Goal: Task Accomplishment & Management: Complete application form

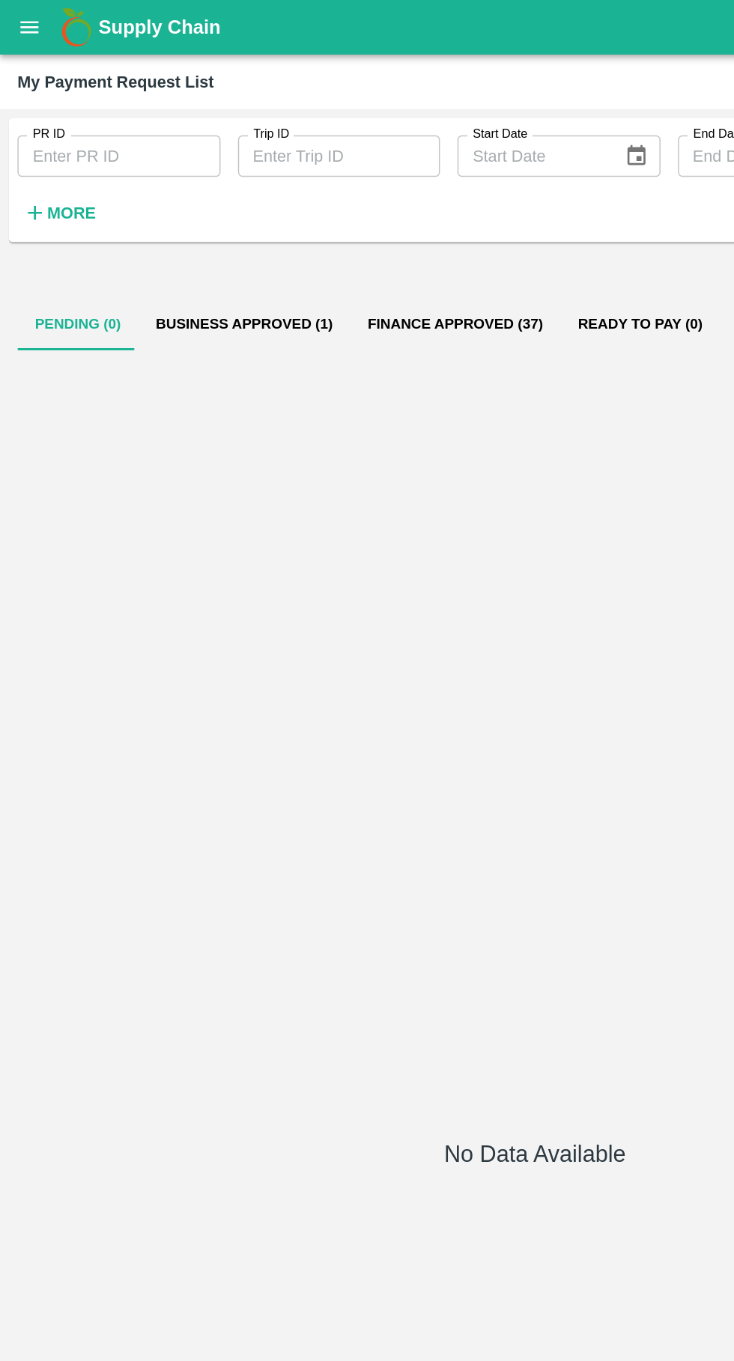
click at [21, 19] on icon "open drawer" at bounding box center [20, 18] width 13 height 8
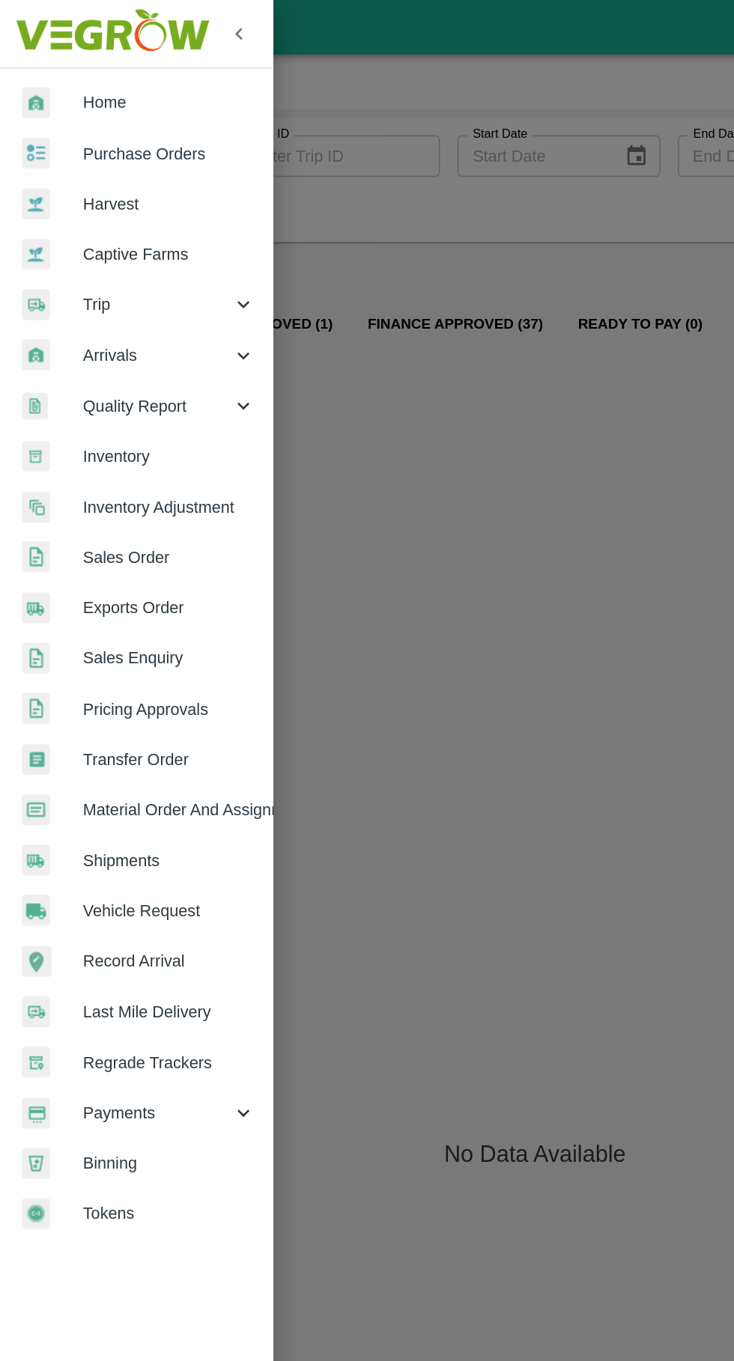
click at [73, 206] on span "Trip" at bounding box center [108, 209] width 102 height 16
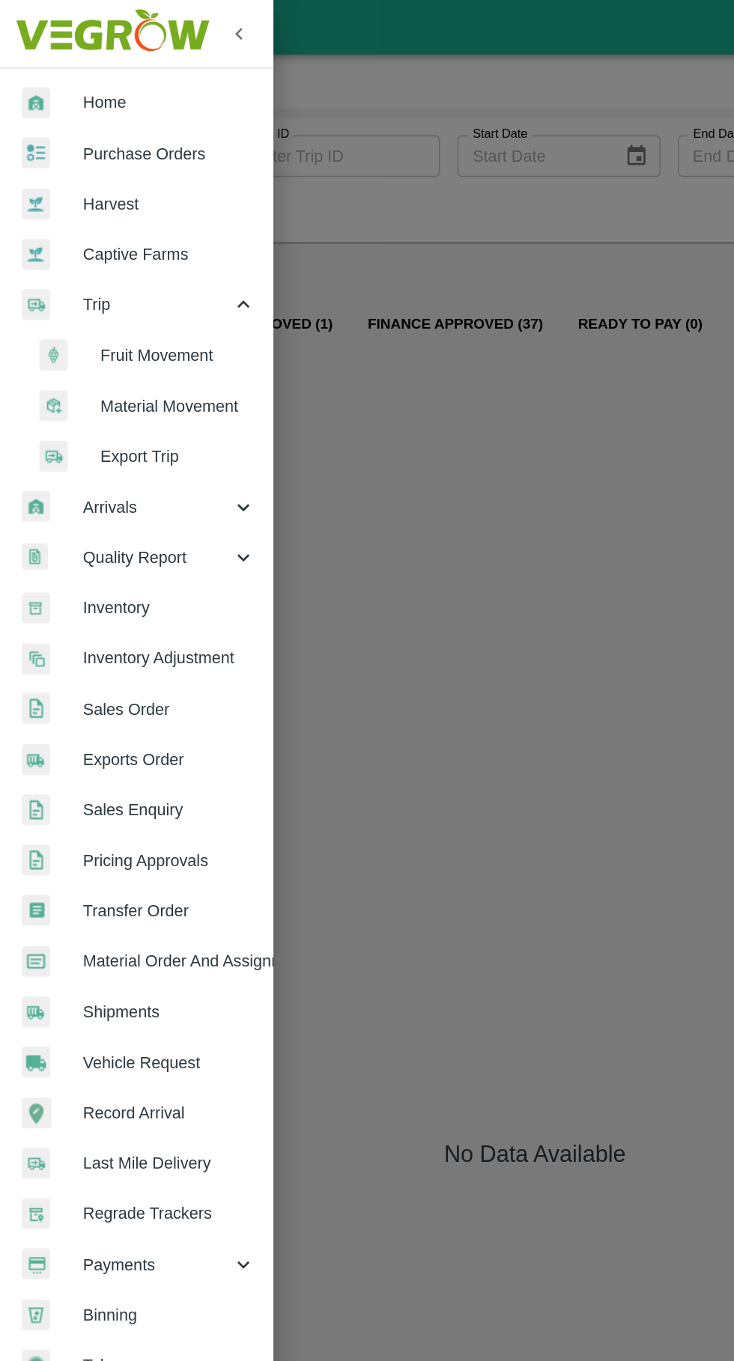
click at [91, 240] on span "Fruit Movement" at bounding box center [122, 244] width 106 height 16
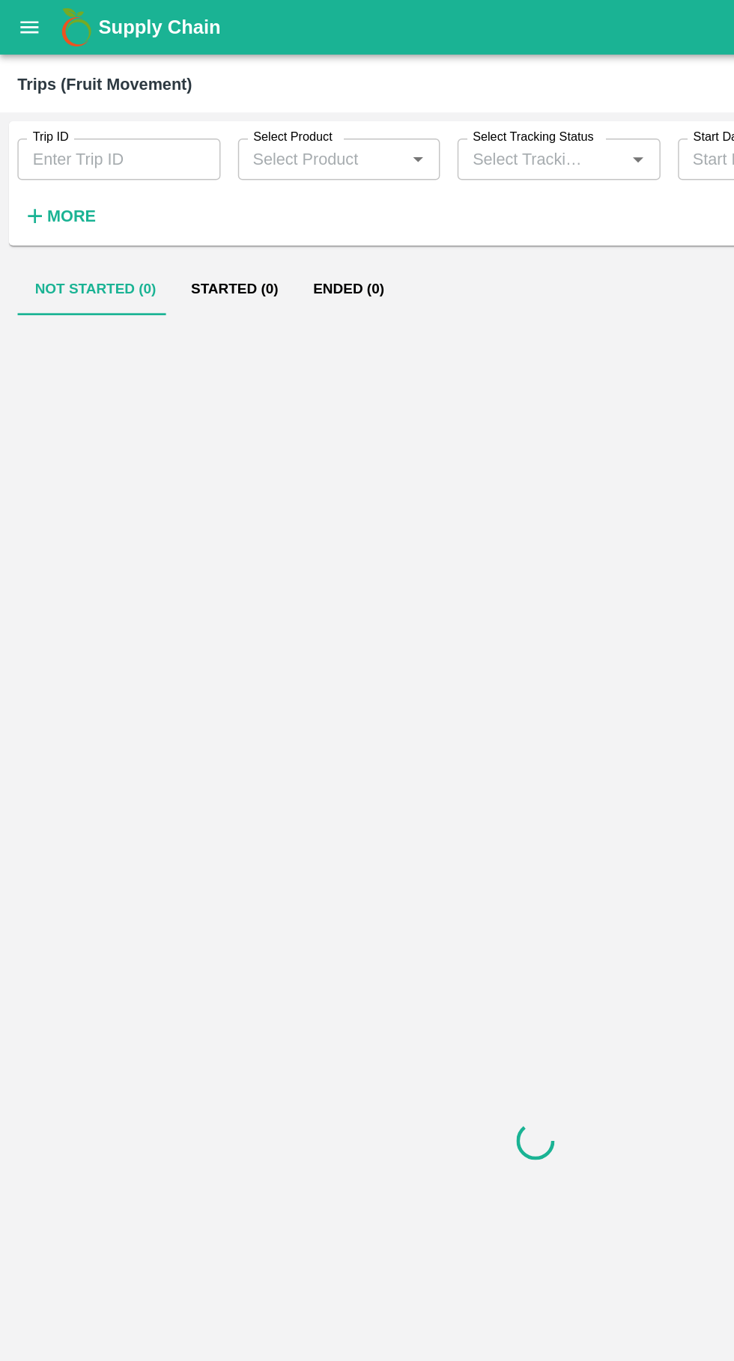
click at [90, 115] on input "Trip ID" at bounding box center [81, 109] width 139 height 28
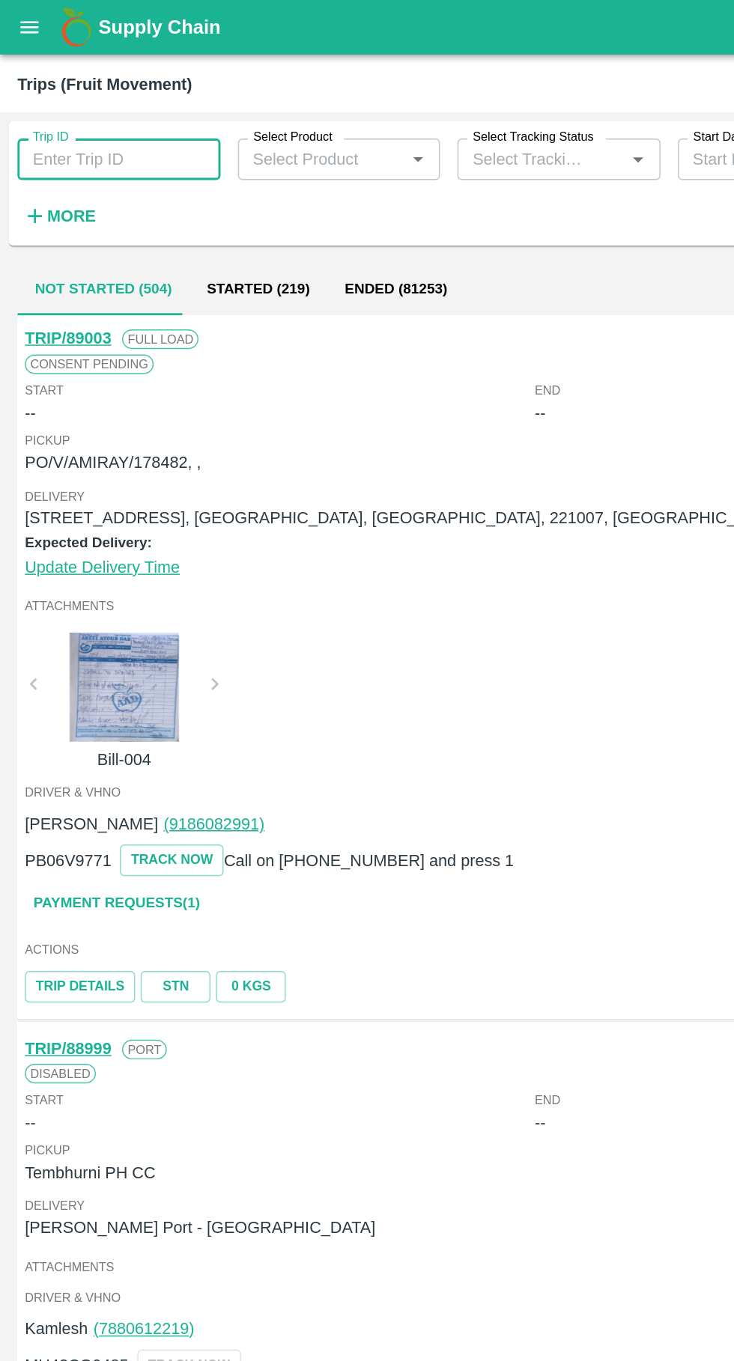
click at [48, 140] on h6 "More" at bounding box center [49, 147] width 34 height 19
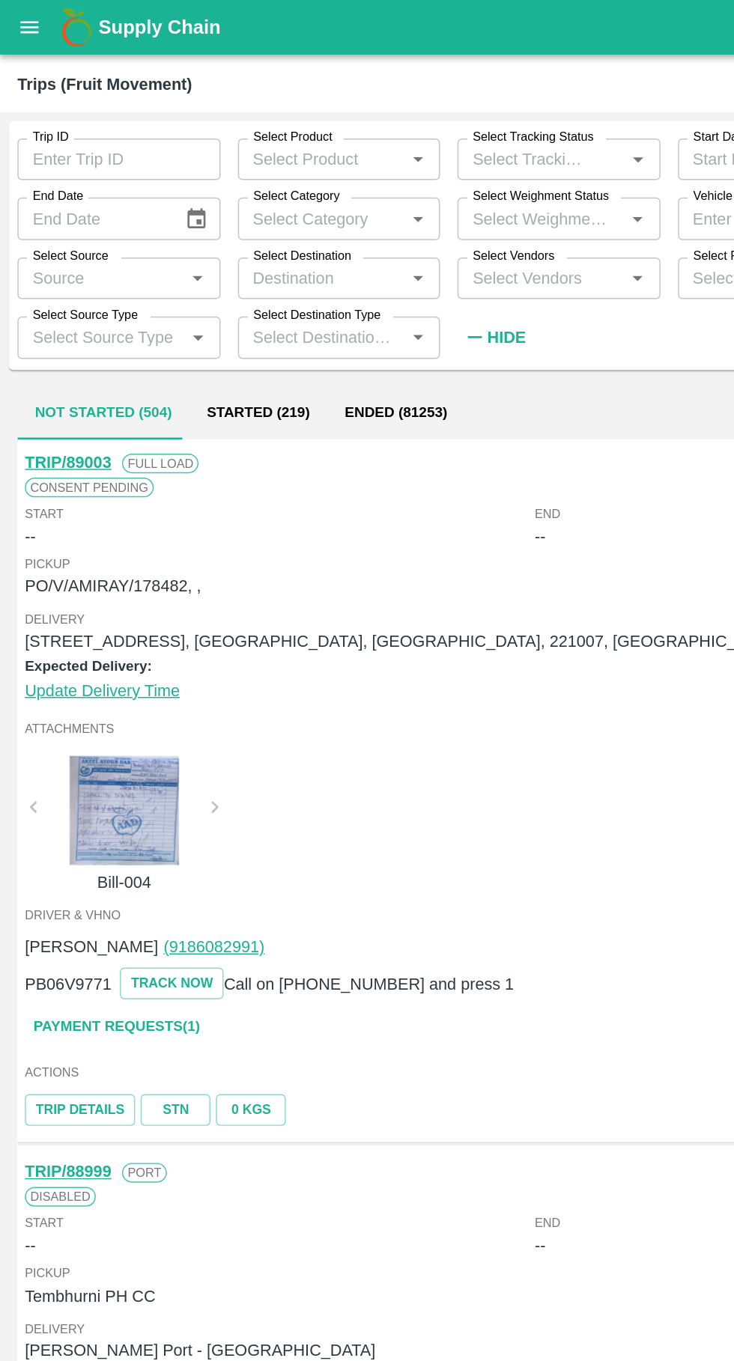
click at [47, 108] on input "Trip ID" at bounding box center [81, 109] width 139 height 28
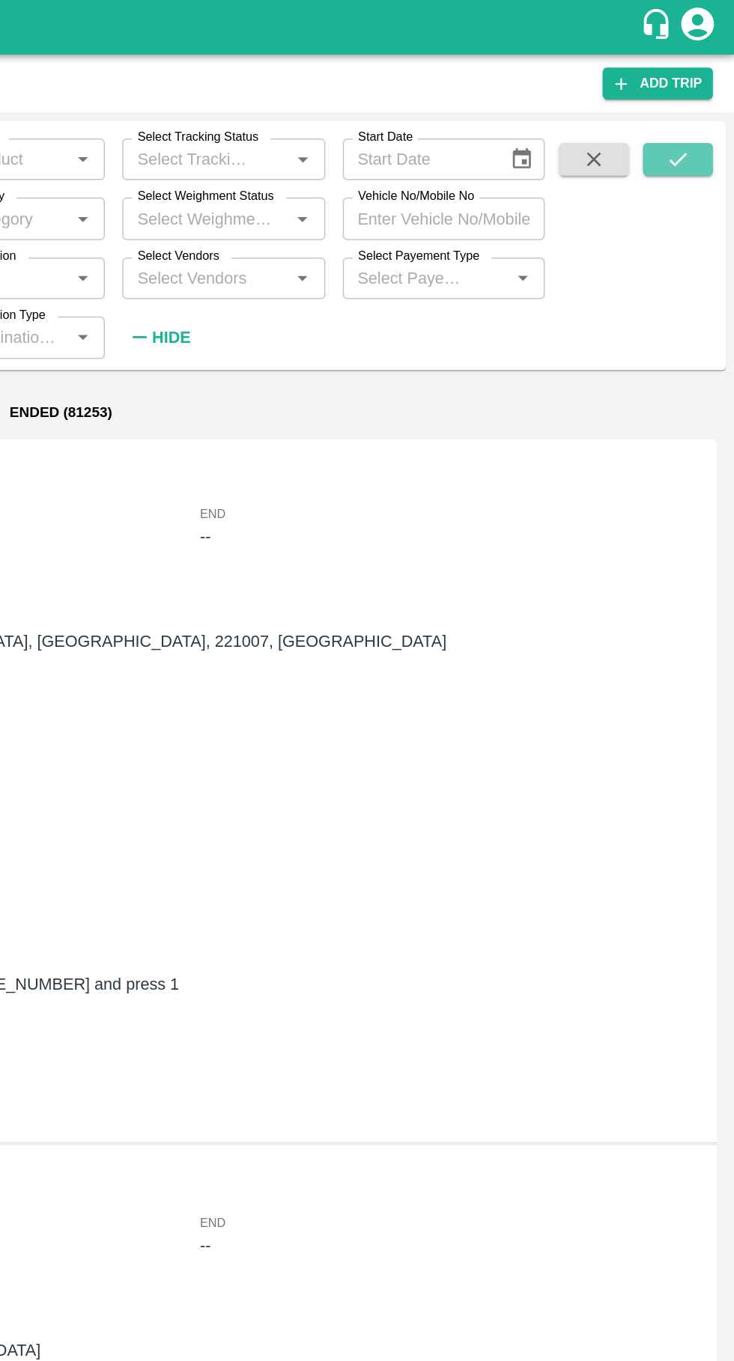
click at [695, 110] on icon "submit" at bounding box center [695, 109] width 12 height 9
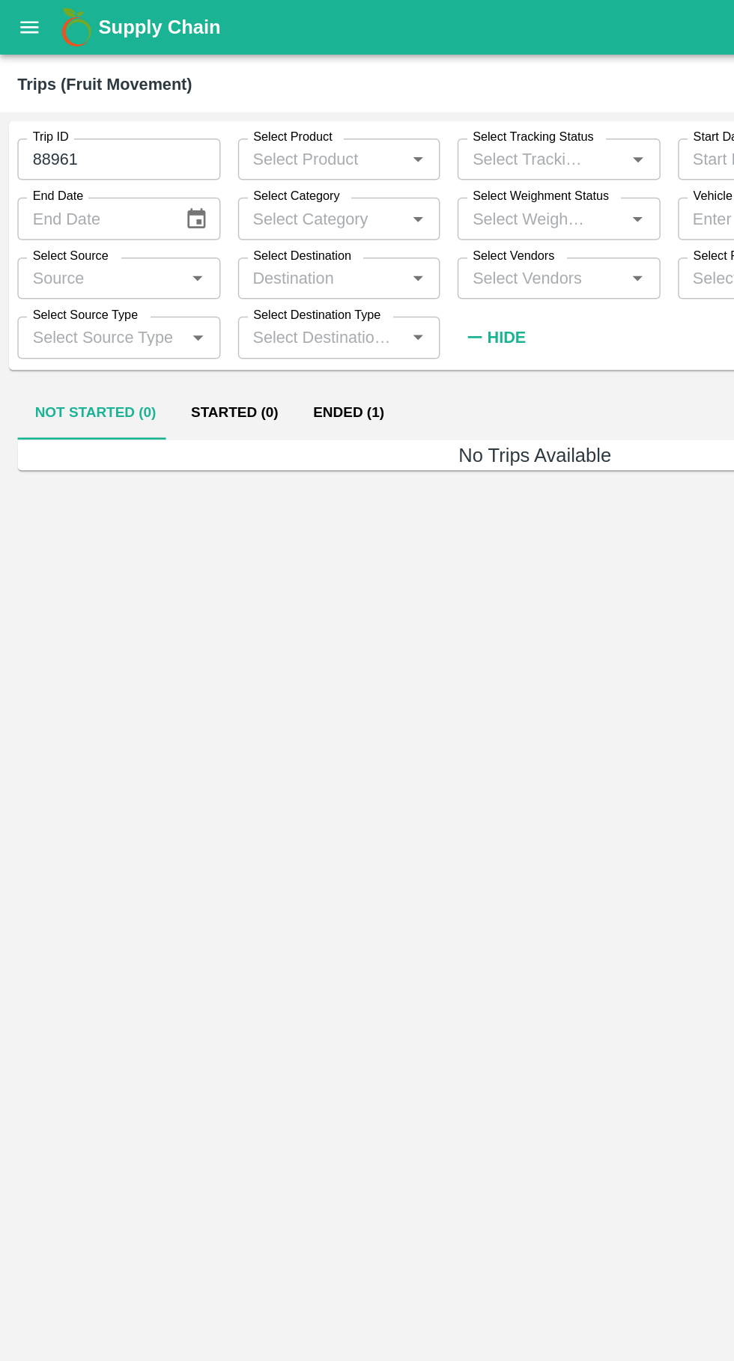
click at [238, 283] on button "Ended (1)" at bounding box center [239, 284] width 73 height 36
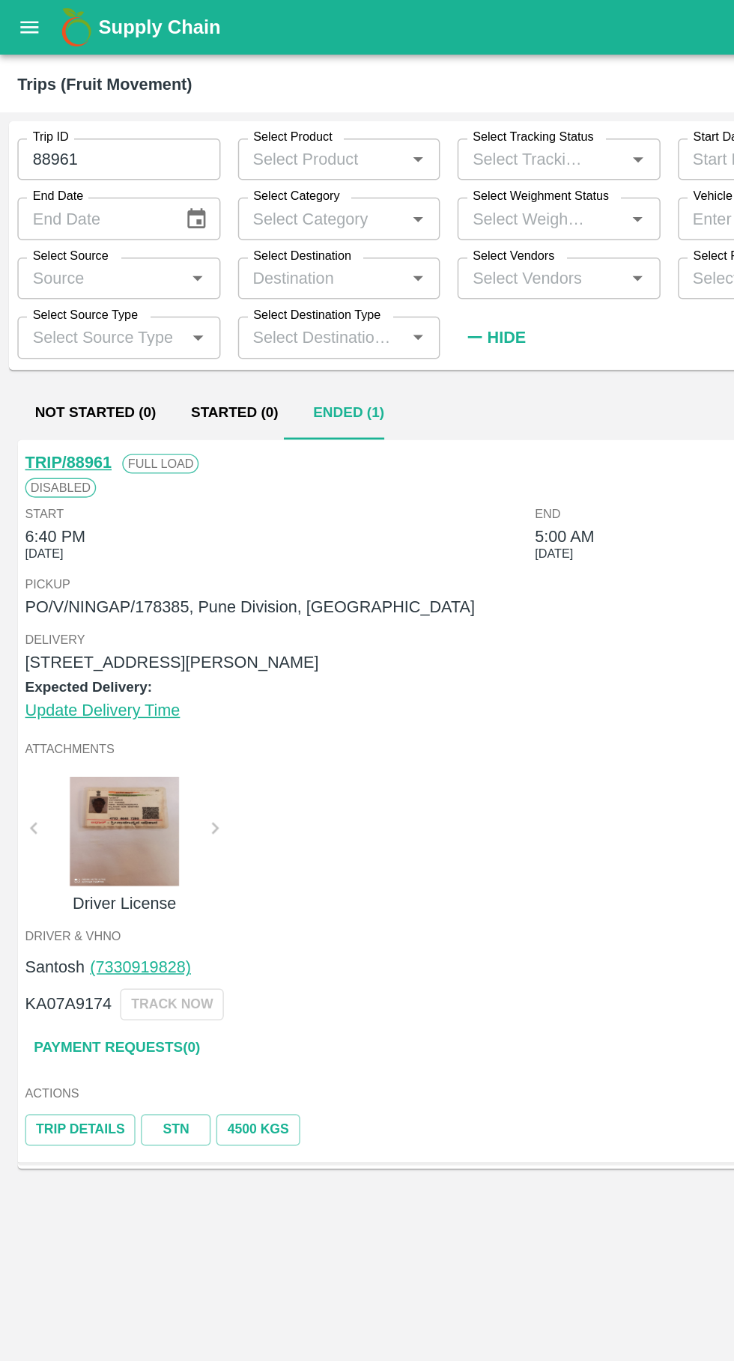
click at [109, 111] on input "88961" at bounding box center [81, 109] width 139 height 28
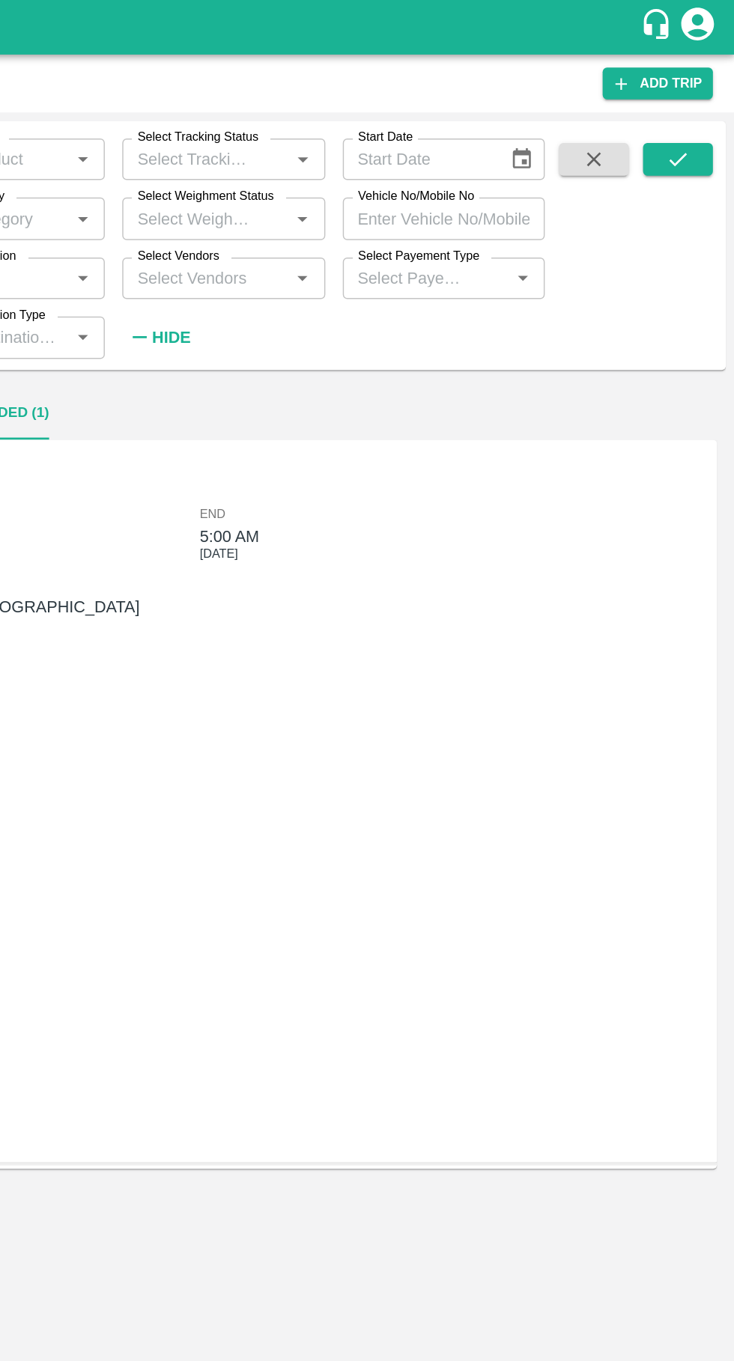
type input "88962"
click at [695, 109] on icon "submit" at bounding box center [695, 109] width 16 height 16
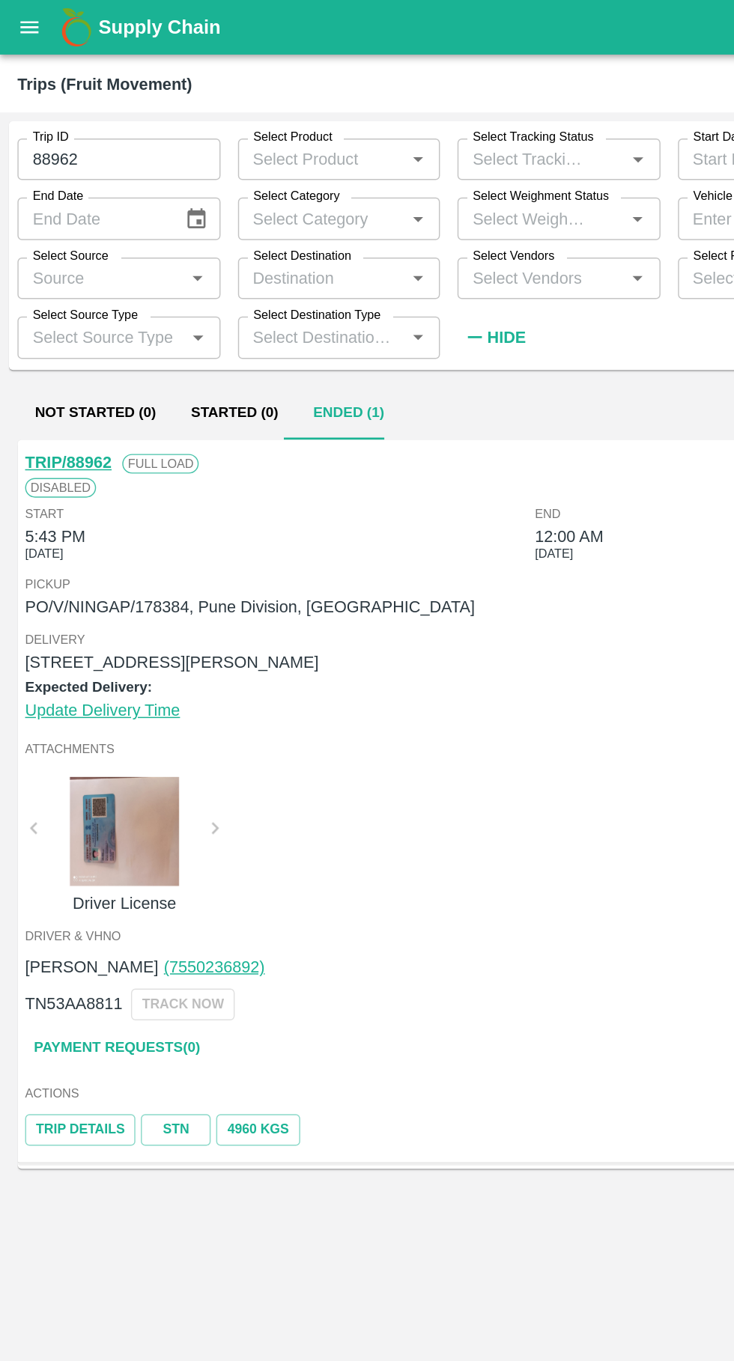
click at [254, 836] on div "TRIP/88962 Full Load Disabled Start 5:43 PM 25 Sep 2025 End 12:00 AM 26 Sep 202…" at bounding box center [367, 814] width 710 height 1024
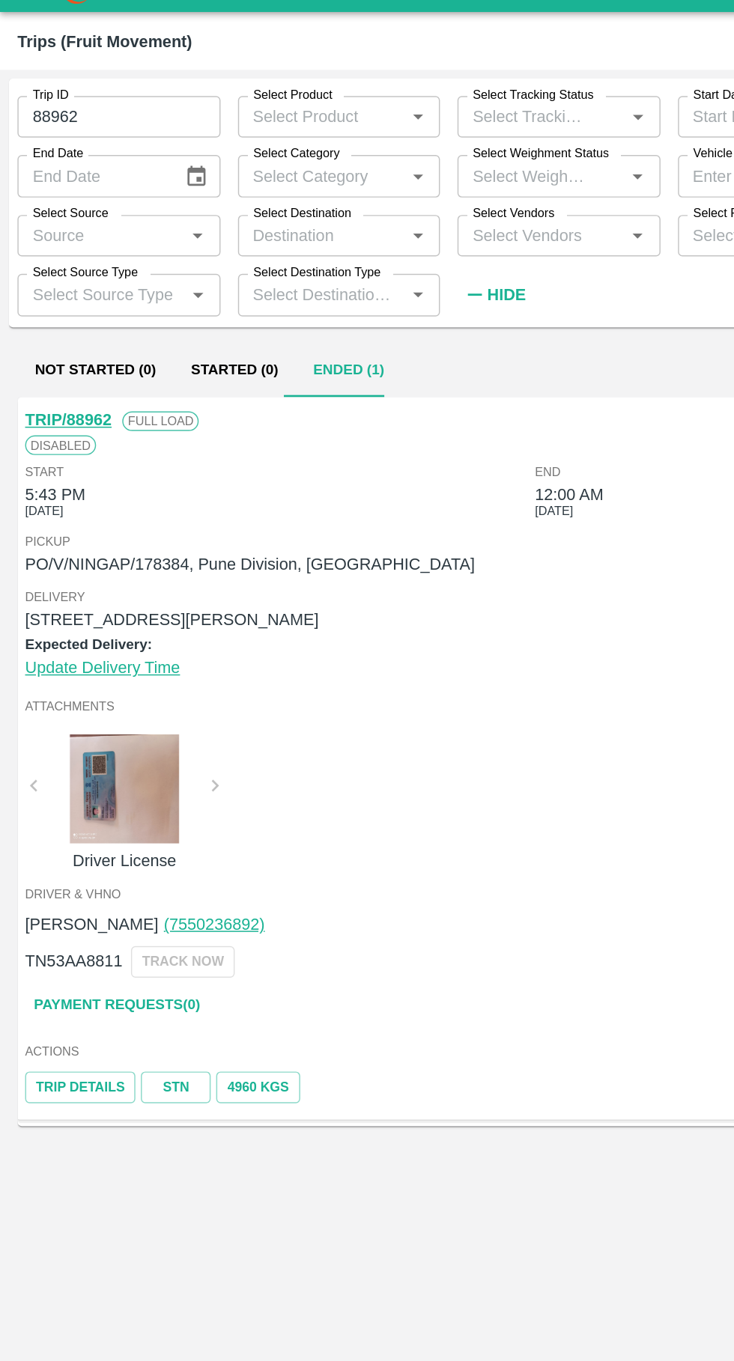
click at [63, 716] on link "Payment Requests( 0 )" at bounding box center [80, 719] width 126 height 26
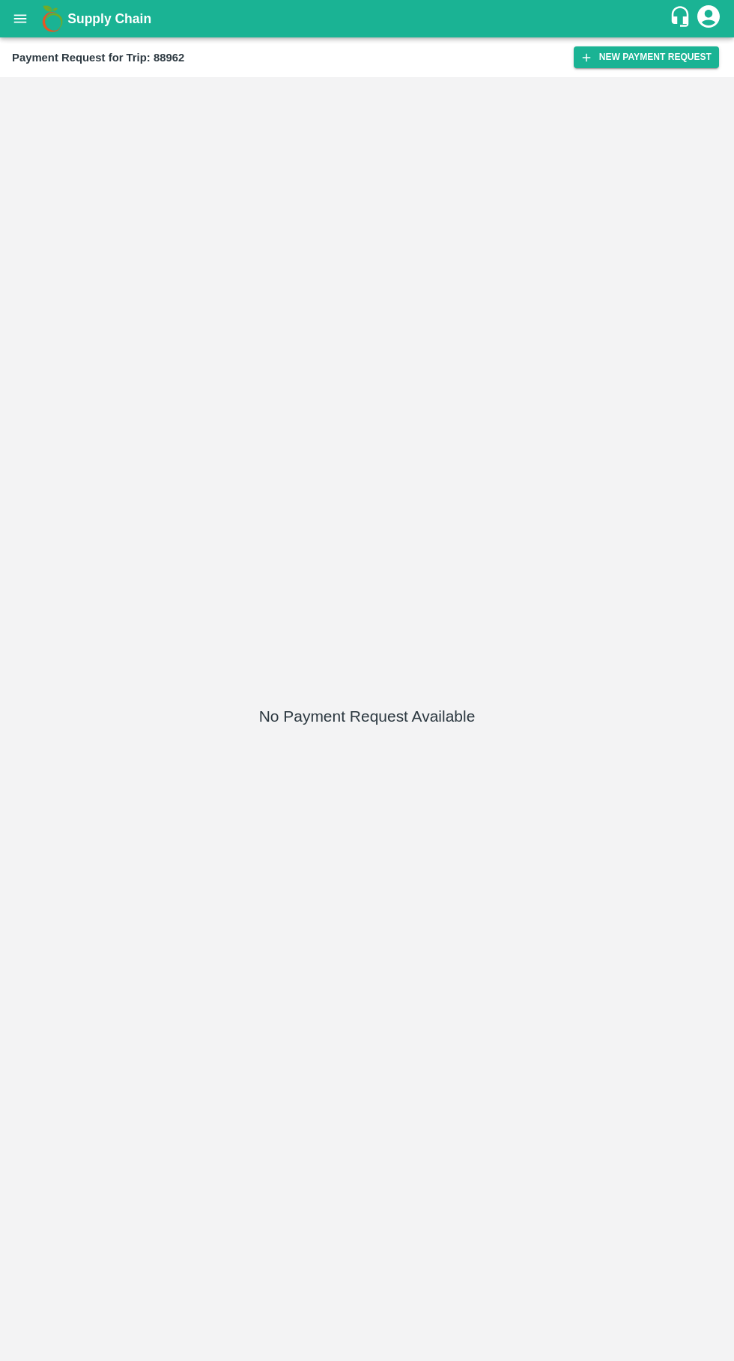
click at [640, 66] on button "New Payment Request" at bounding box center [645, 57] width 145 height 22
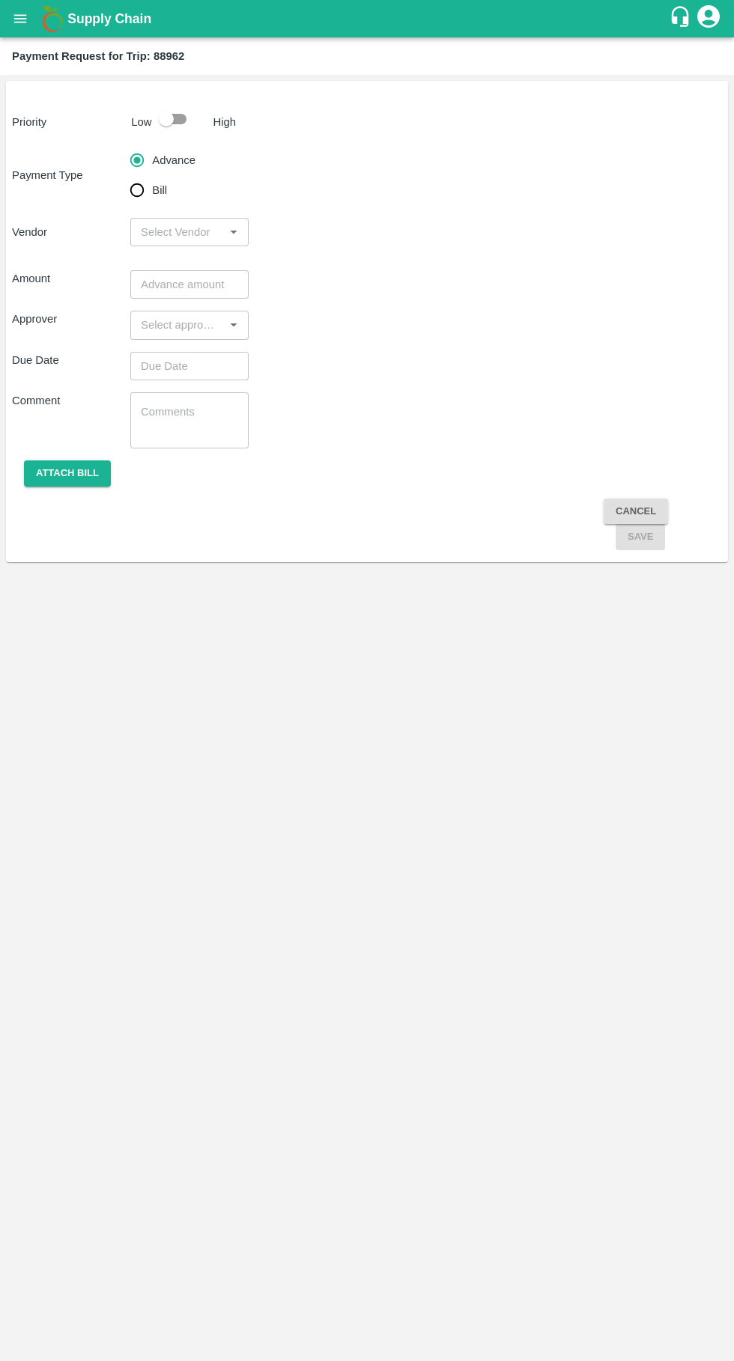
click at [145, 190] on input "Bill" at bounding box center [137, 190] width 30 height 30
radio input "true"
click at [182, 116] on input "checkbox" at bounding box center [166, 119] width 85 height 28
checkbox input "true"
click at [133, 187] on input "Bill" at bounding box center [137, 190] width 30 height 30
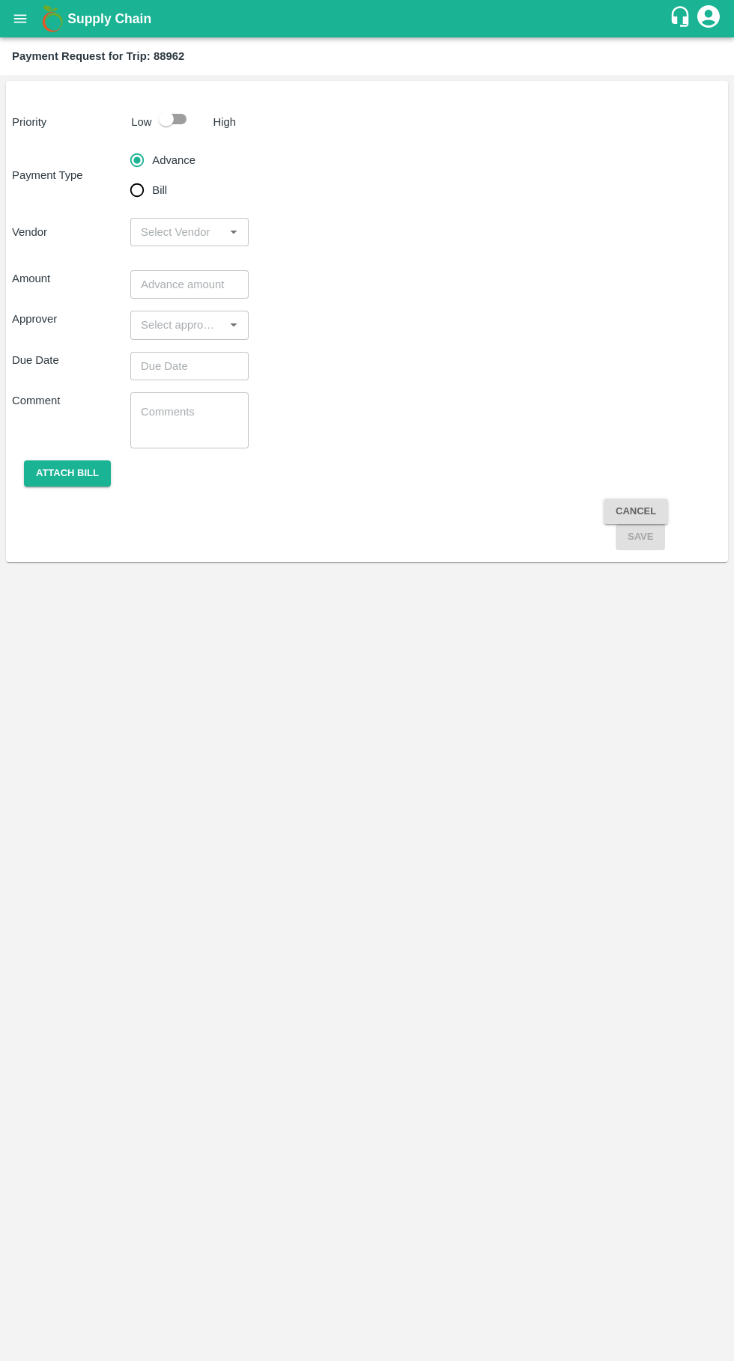
radio input "true"
click at [172, 113] on input "checkbox" at bounding box center [166, 119] width 85 height 28
checkbox input "true"
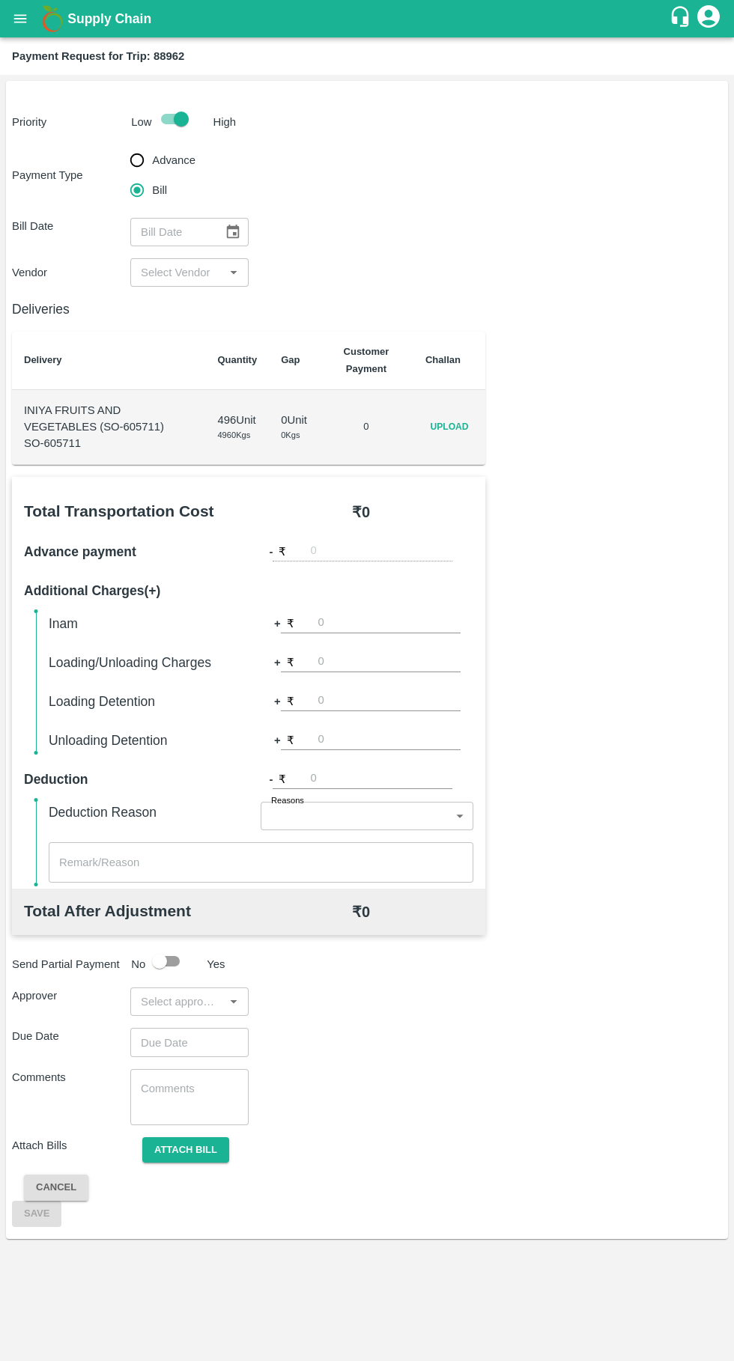
click at [457, 431] on span "Upload" at bounding box center [449, 427] width 48 height 22
click at [0, 0] on input "Upload" at bounding box center [0, 0] width 0 height 0
click at [232, 231] on icon "Choose date" at bounding box center [233, 232] width 16 height 16
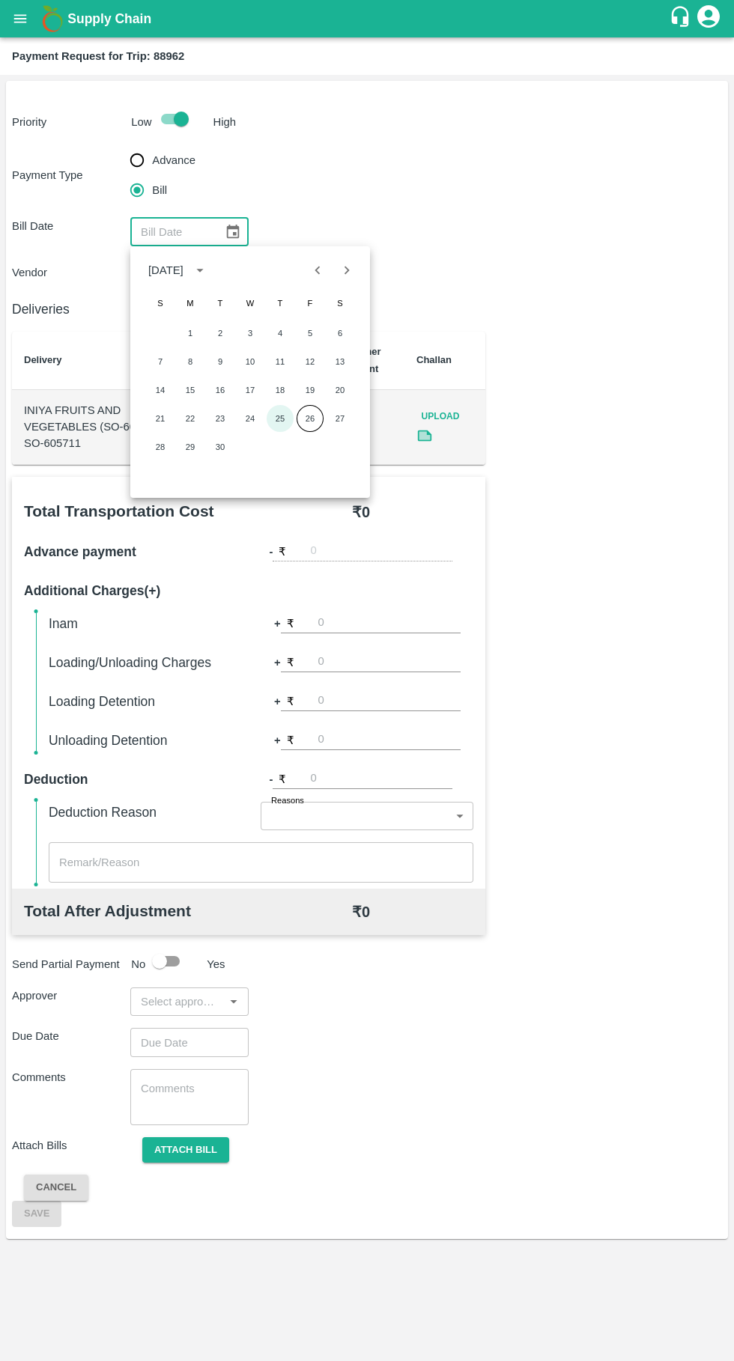
click at [275, 421] on button "25" at bounding box center [280, 418] width 27 height 27
type input "[DATE]"
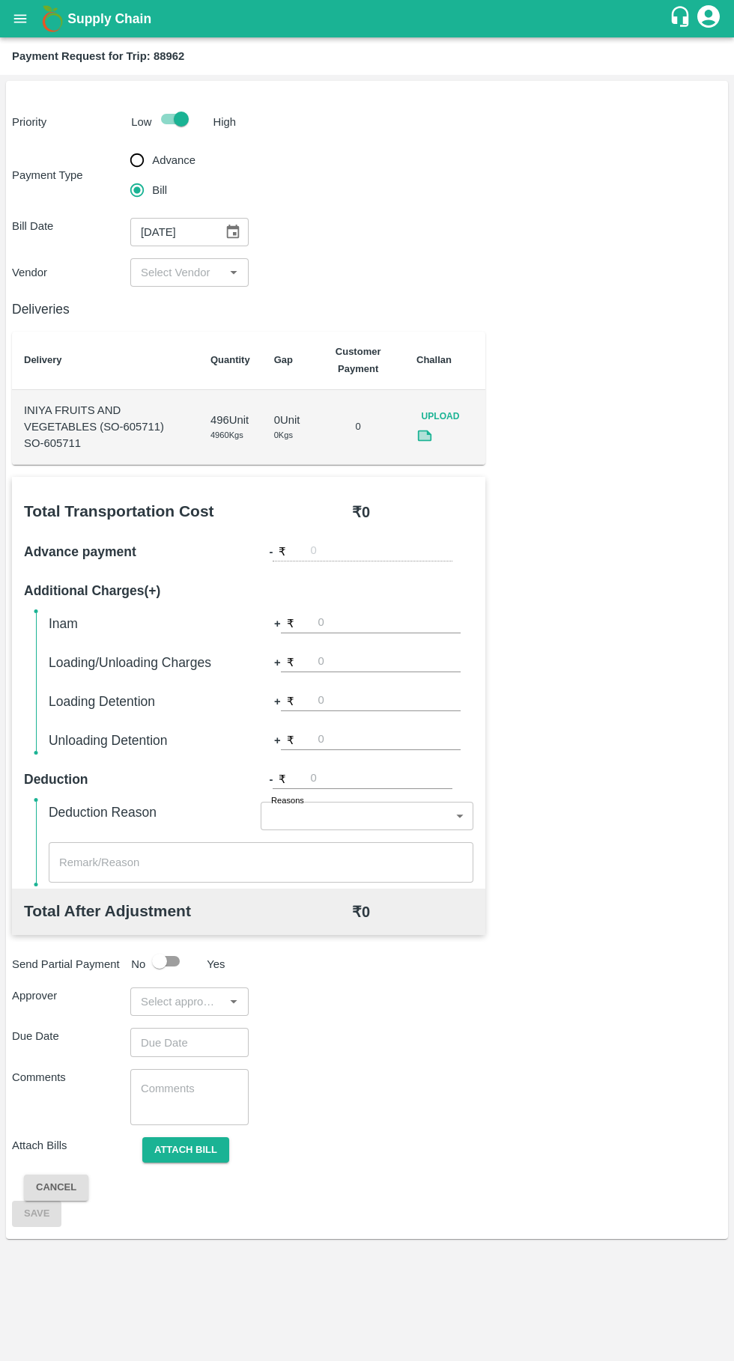
click at [233, 273] on icon "Open" at bounding box center [233, 273] width 7 height 4
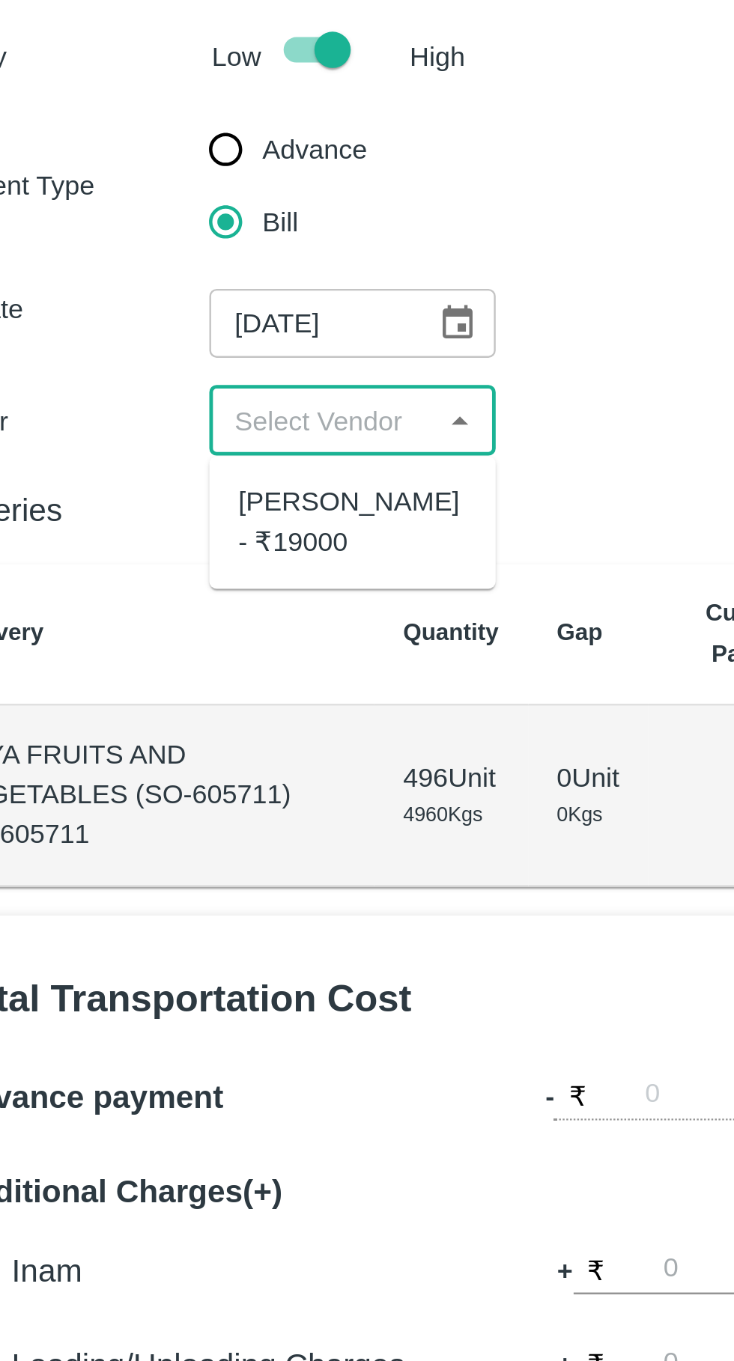
click at [182, 317] on div "[PERSON_NAME] - ₹19000" at bounding box center [189, 315] width 94 height 34
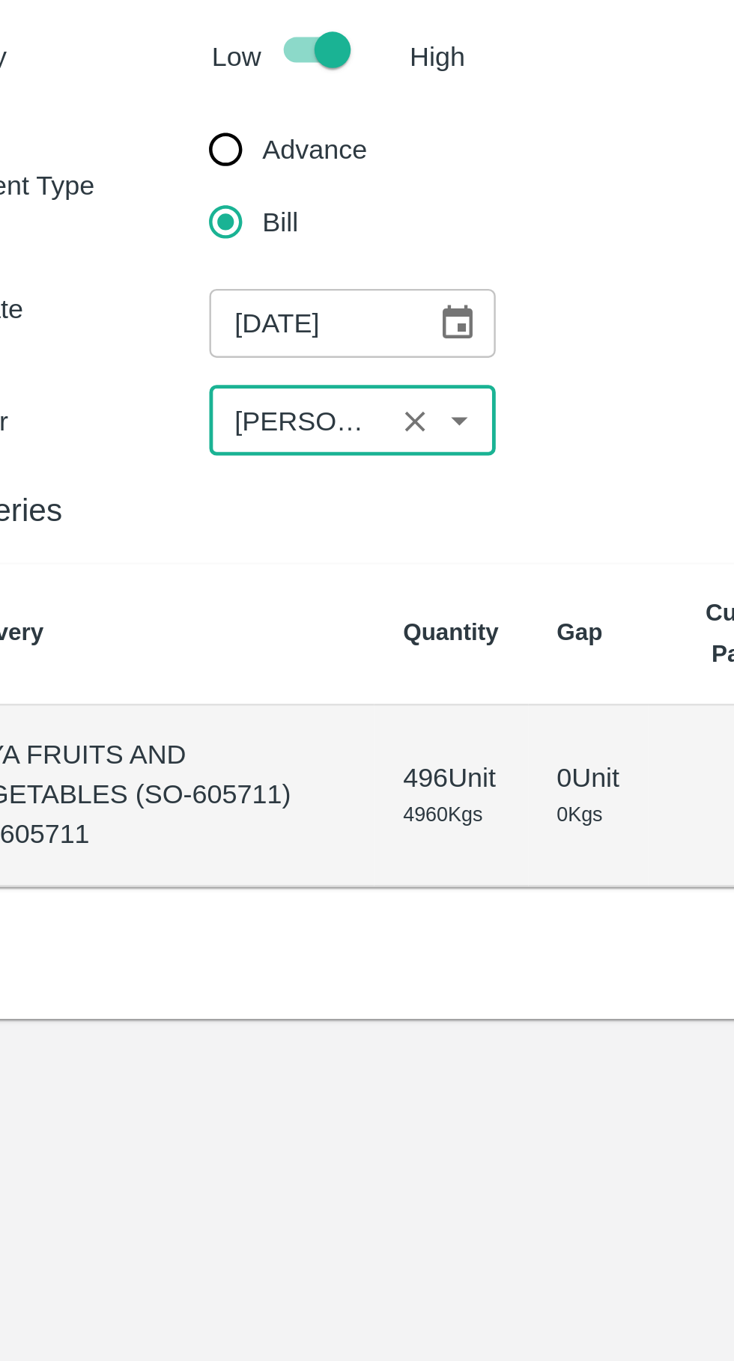
type input "[PERSON_NAME] - ₹19000"
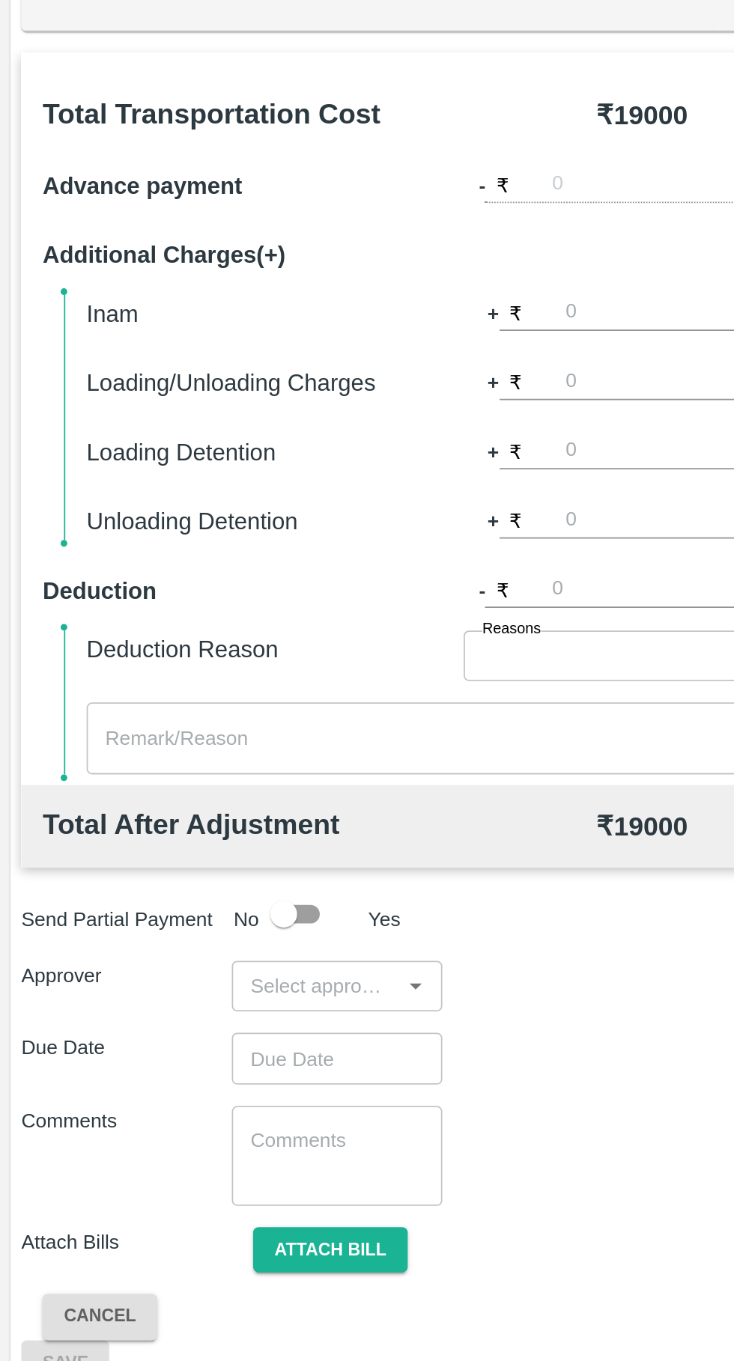
click at [190, 1004] on input "input" at bounding box center [177, 1001] width 85 height 19
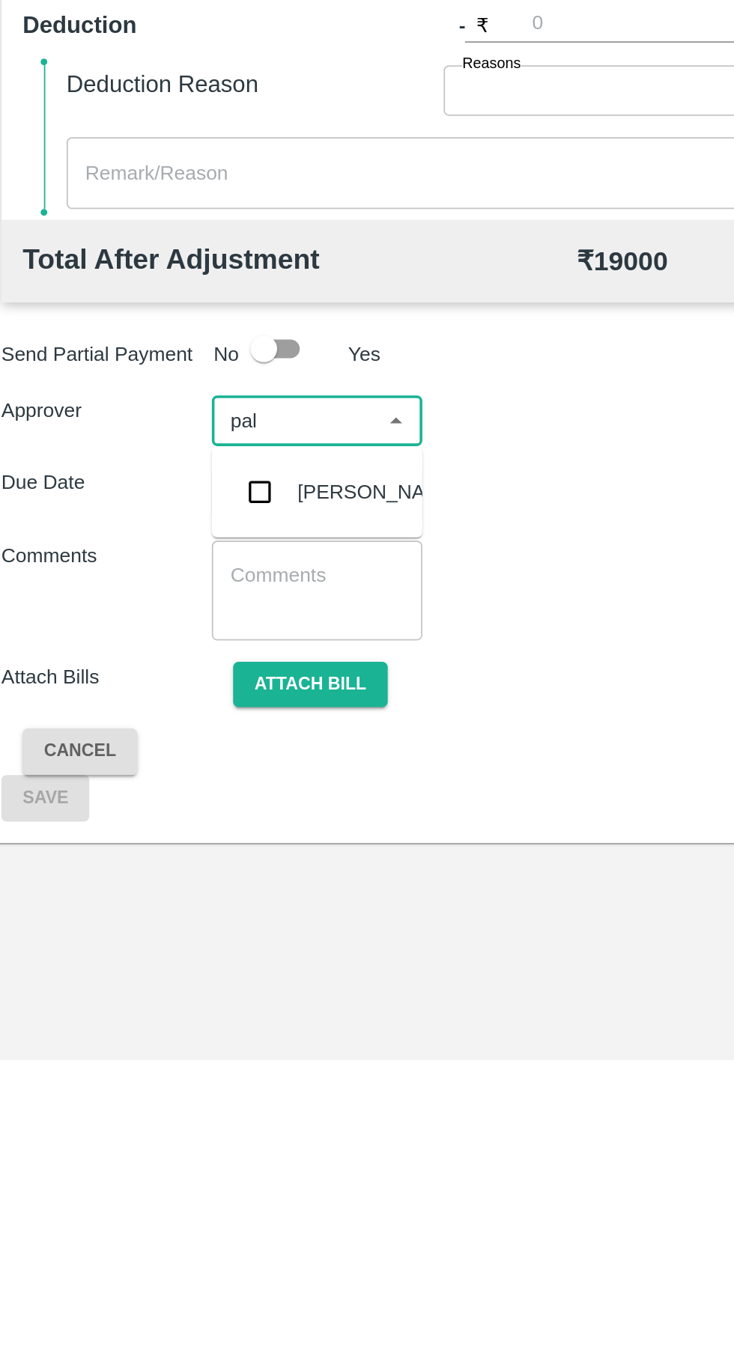
type input "palw"
click at [158, 1034] on input "checkbox" at bounding box center [157, 1042] width 30 height 30
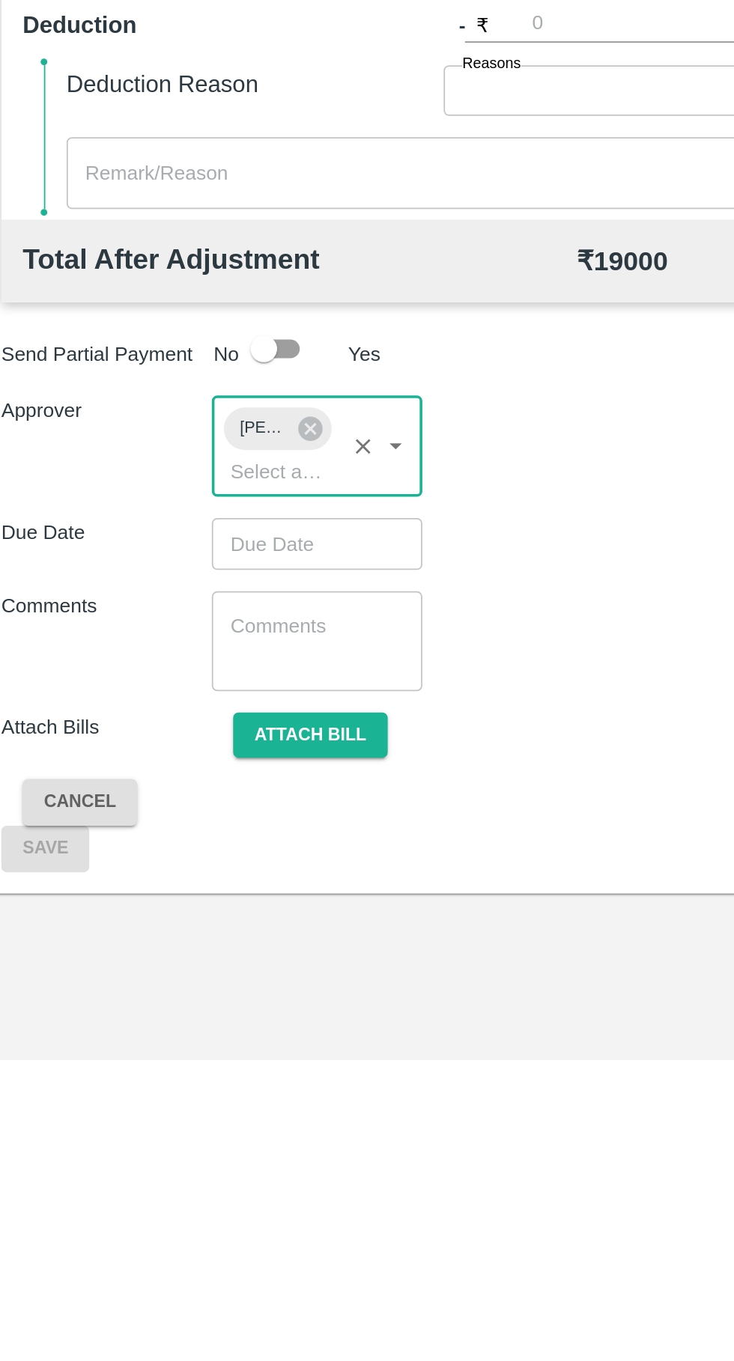
click at [192, 1064] on input "Choose date" at bounding box center [184, 1070] width 108 height 28
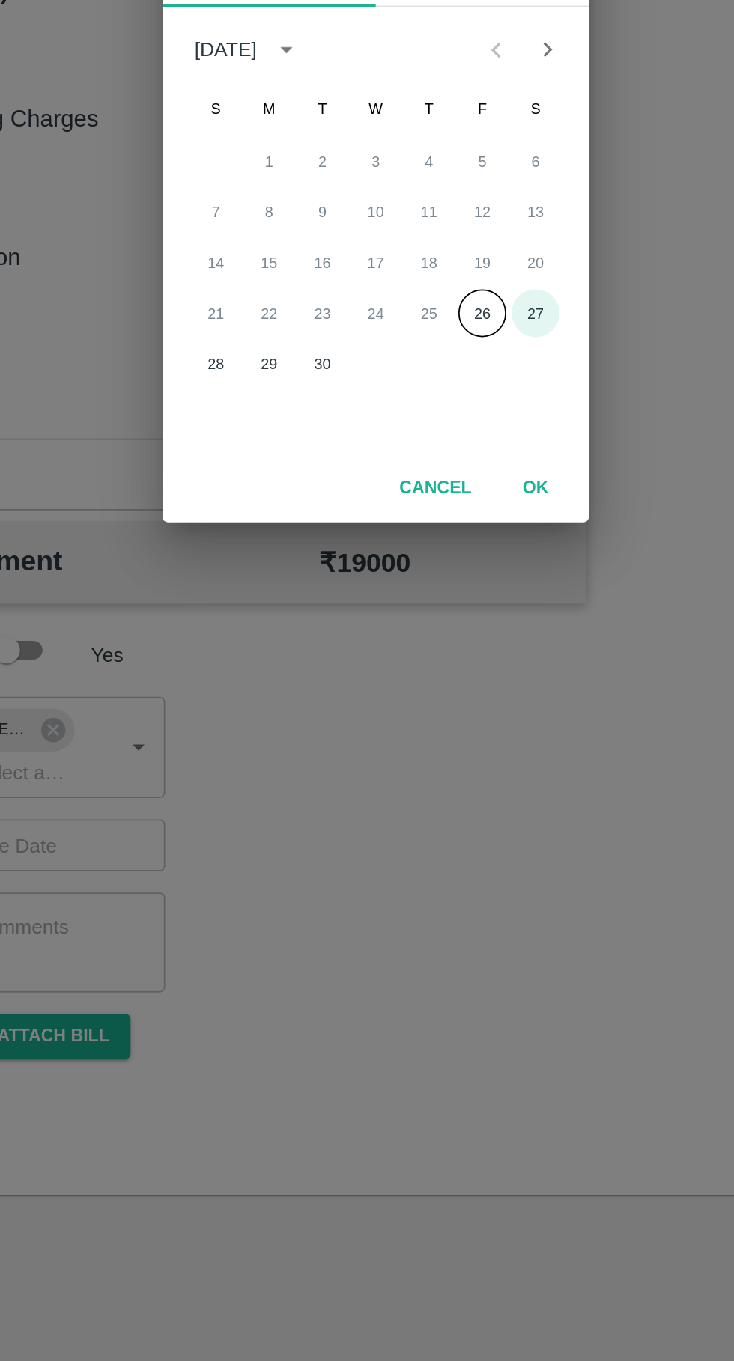
click at [455, 772] on button "27" at bounding box center [456, 771] width 27 height 27
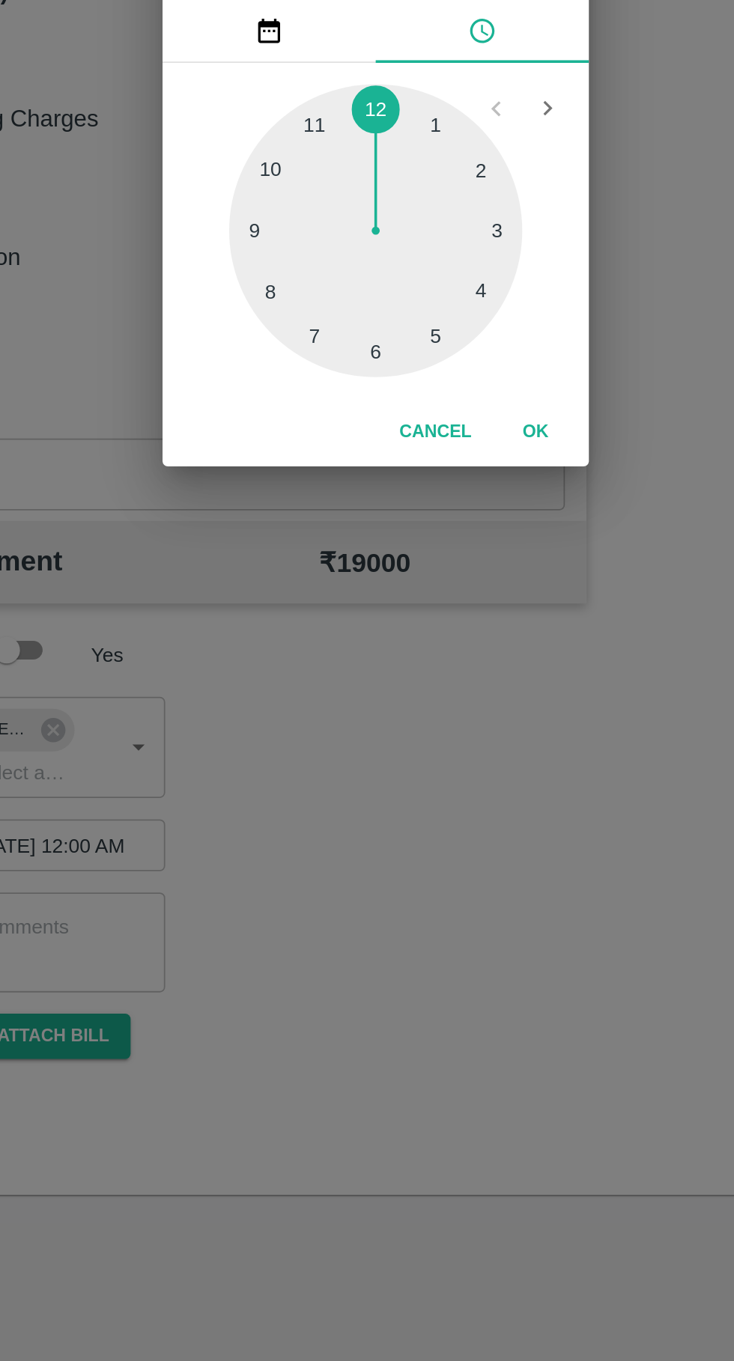
click at [410, 779] on div at bounding box center [366, 725] width 165 height 165
click at [398, 787] on div at bounding box center [366, 725] width 165 height 165
type input "27/09/2025 05:25 AM"
click at [469, 836] on button "OK" at bounding box center [457, 839] width 48 height 26
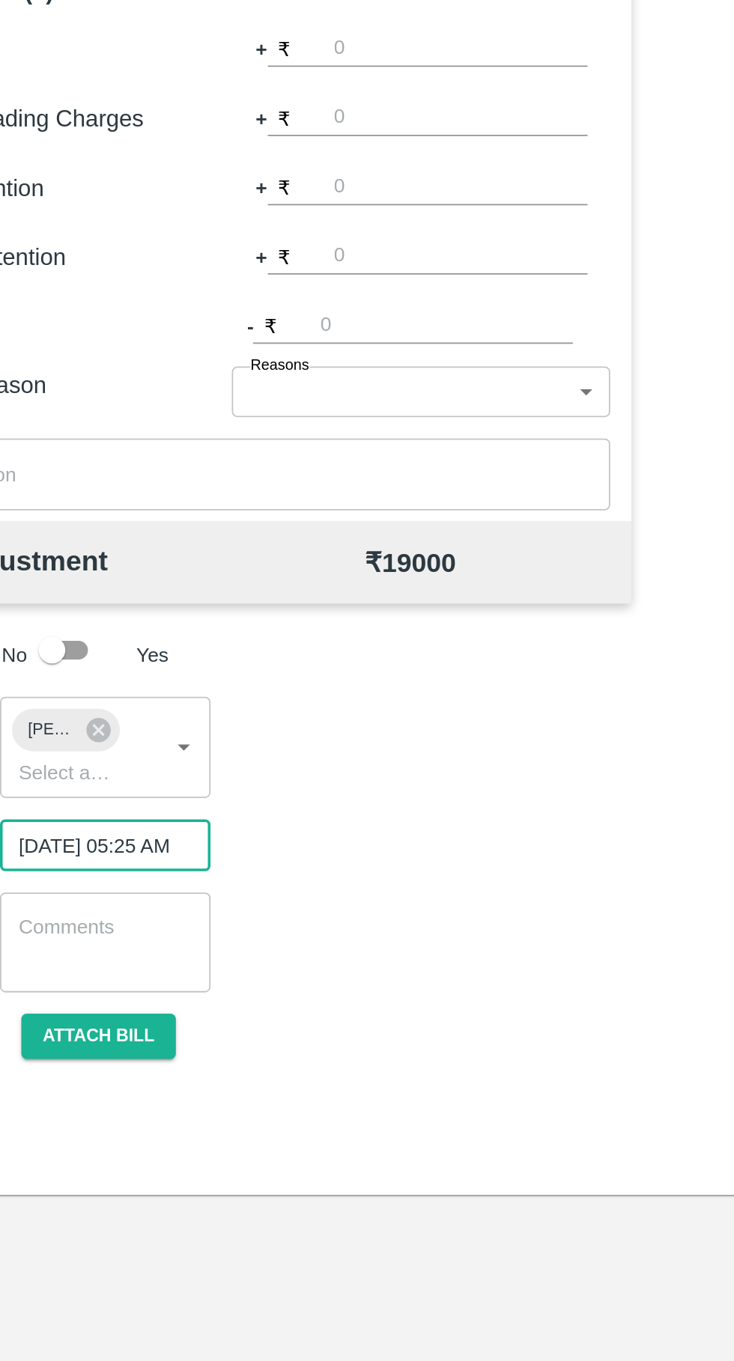
scroll to position [0, 12]
click at [192, 1183] on button "Attach bill" at bounding box center [185, 1179] width 87 height 26
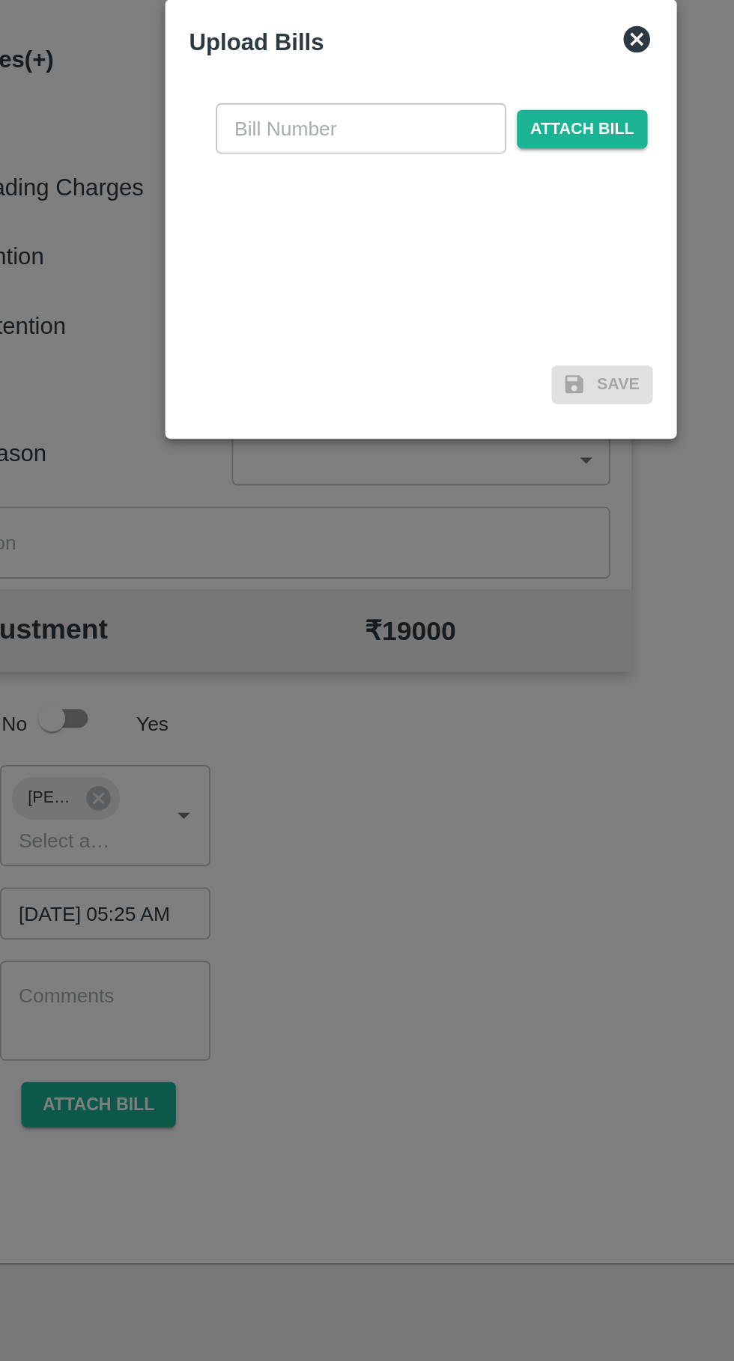
scroll to position [0, 0]
click at [339, 634] on input "text" at bounding box center [333, 629] width 163 height 28
type input "404"
click at [456, 628] on span "Attach bill" at bounding box center [457, 630] width 73 height 22
click at [0, 0] on input "Attach bill" at bounding box center [0, 0] width 0 height 0
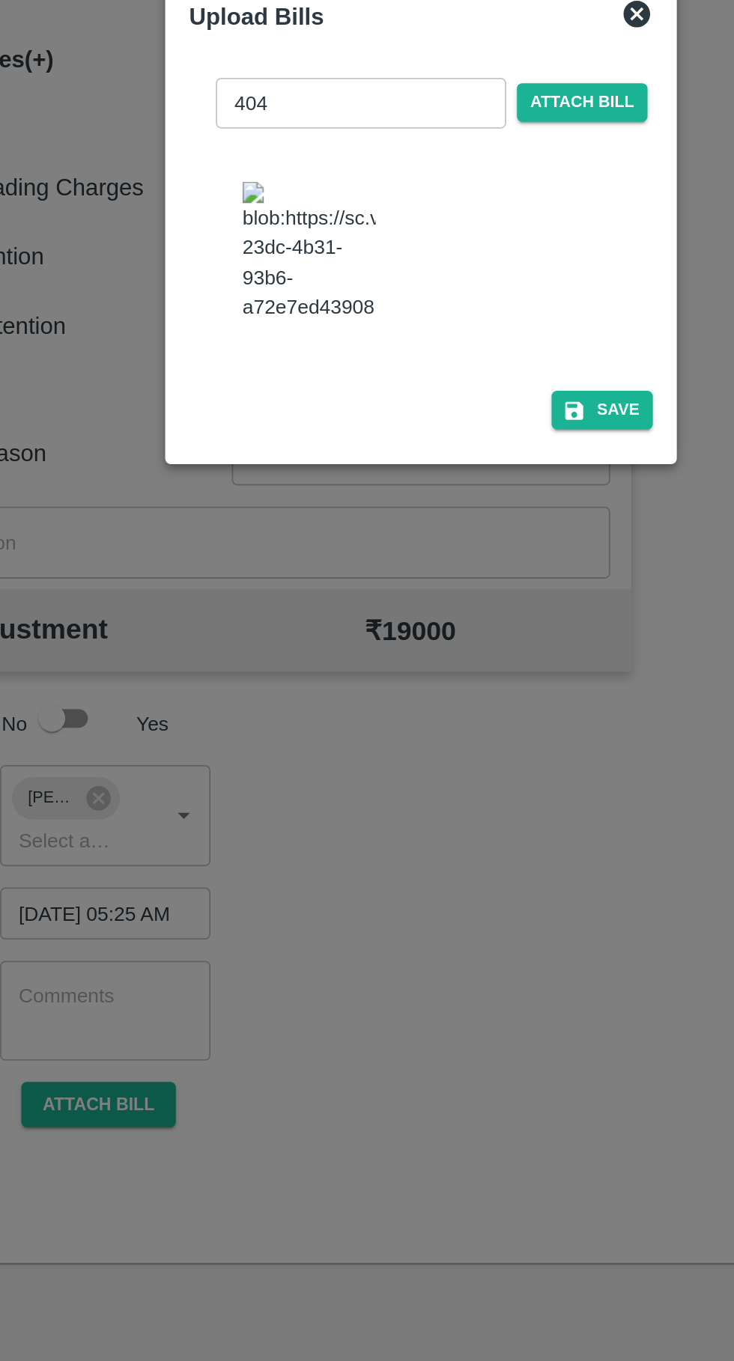
click at [460, 782] on icon "button" at bounding box center [452, 788] width 13 height 13
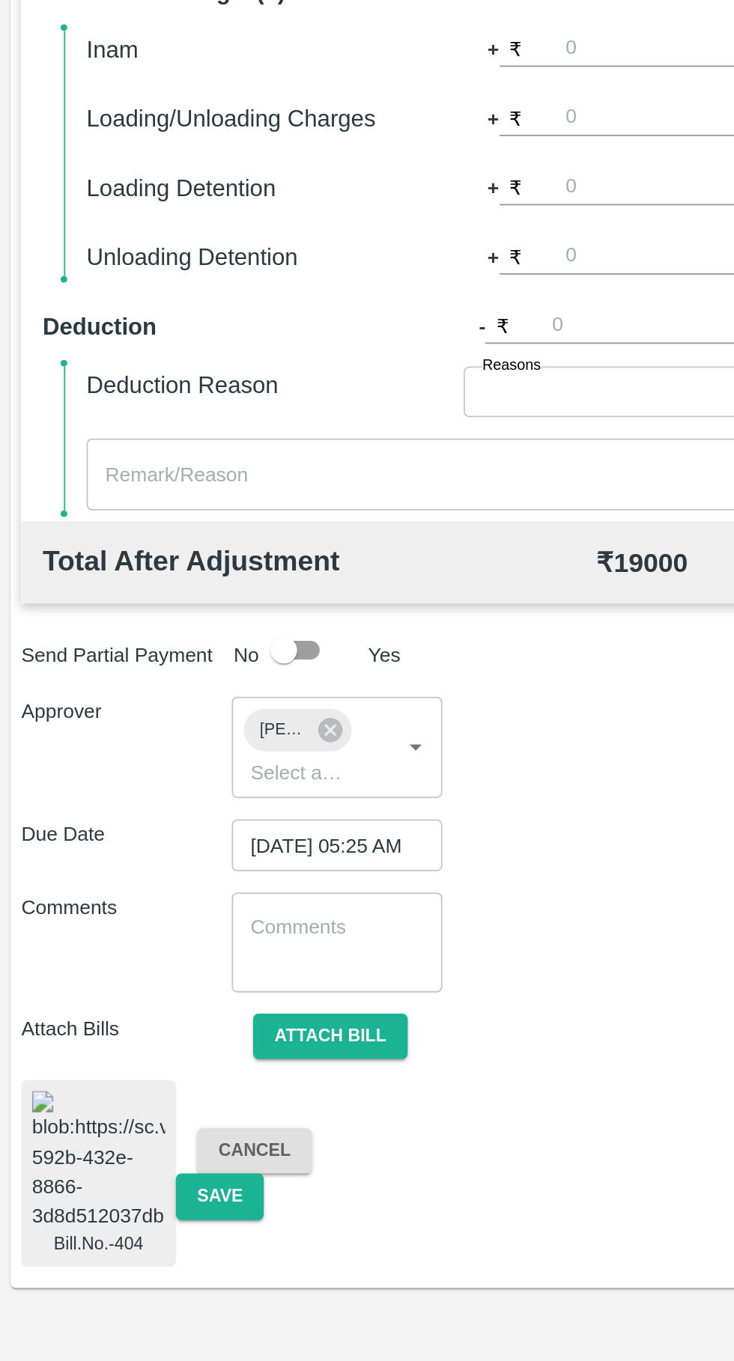
click at [115, 1264] on button "Save" at bounding box center [123, 1268] width 49 height 26
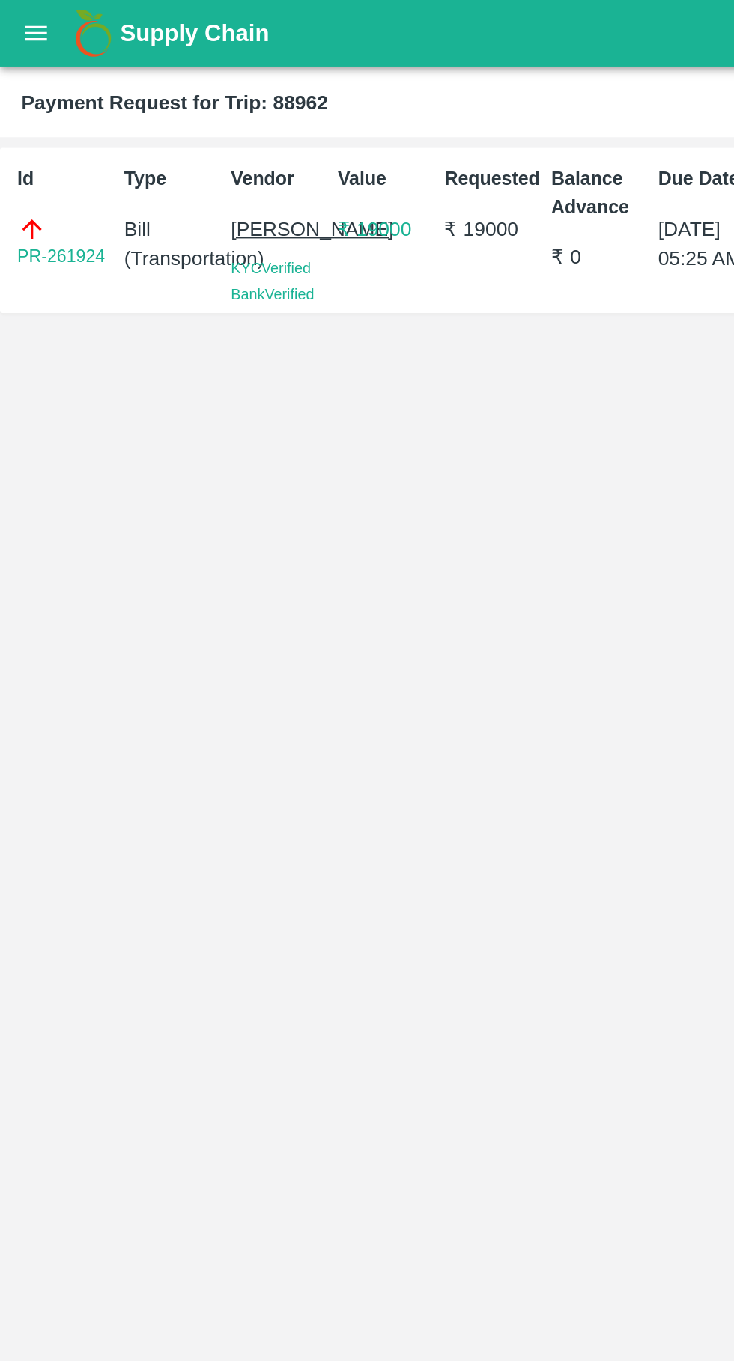
click at [20, 34] on button "open drawer" at bounding box center [20, 18] width 34 height 34
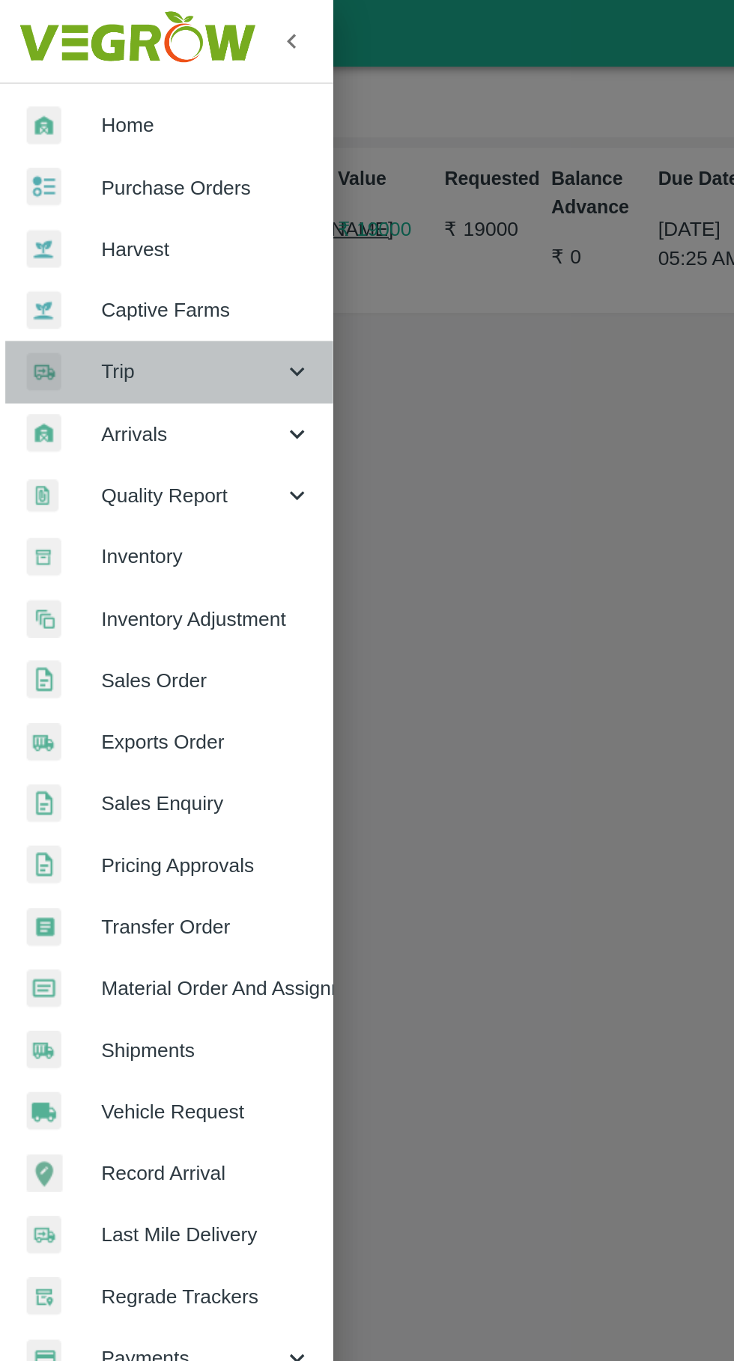
click at [76, 210] on span "Trip" at bounding box center [108, 209] width 102 height 16
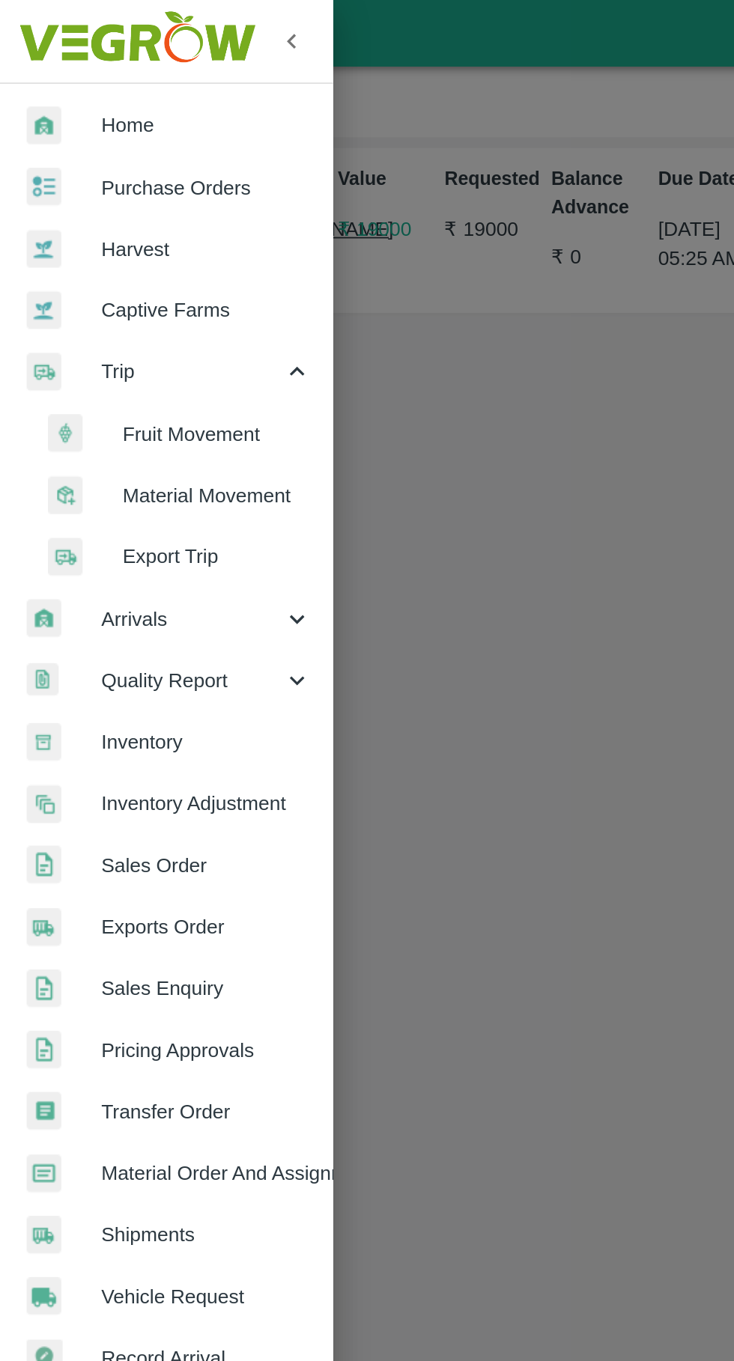
click at [92, 244] on span "Fruit Movement" at bounding box center [122, 244] width 106 height 16
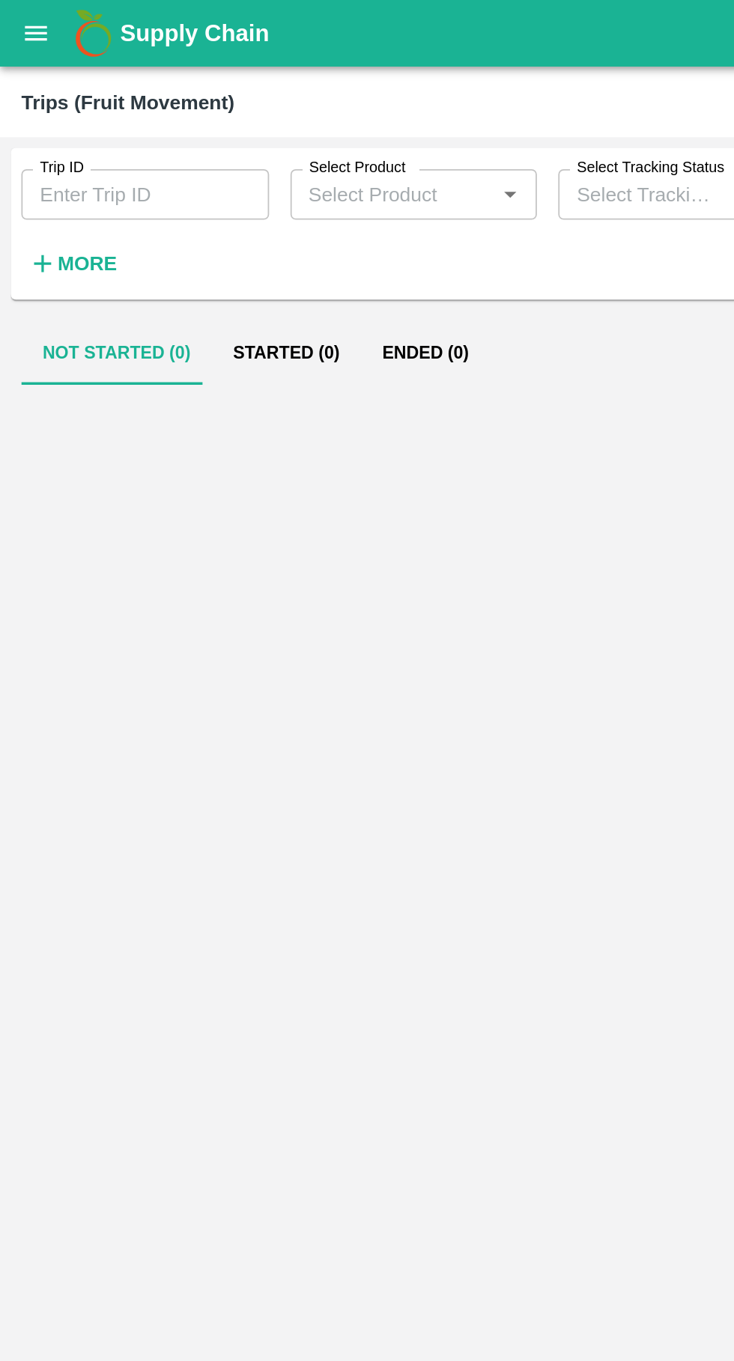
click at [52, 112] on input "Trip ID" at bounding box center [81, 109] width 139 height 28
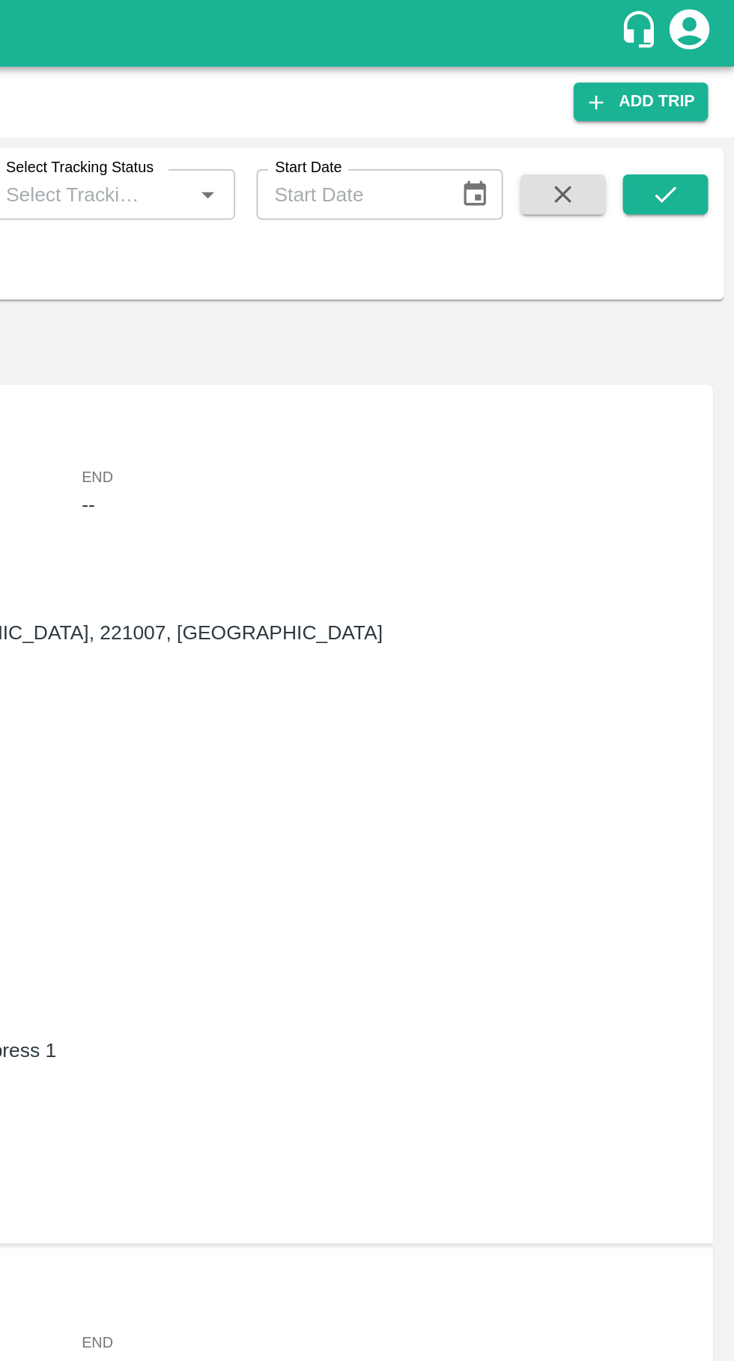
click at [706, 109] on button "submit" at bounding box center [695, 109] width 48 height 22
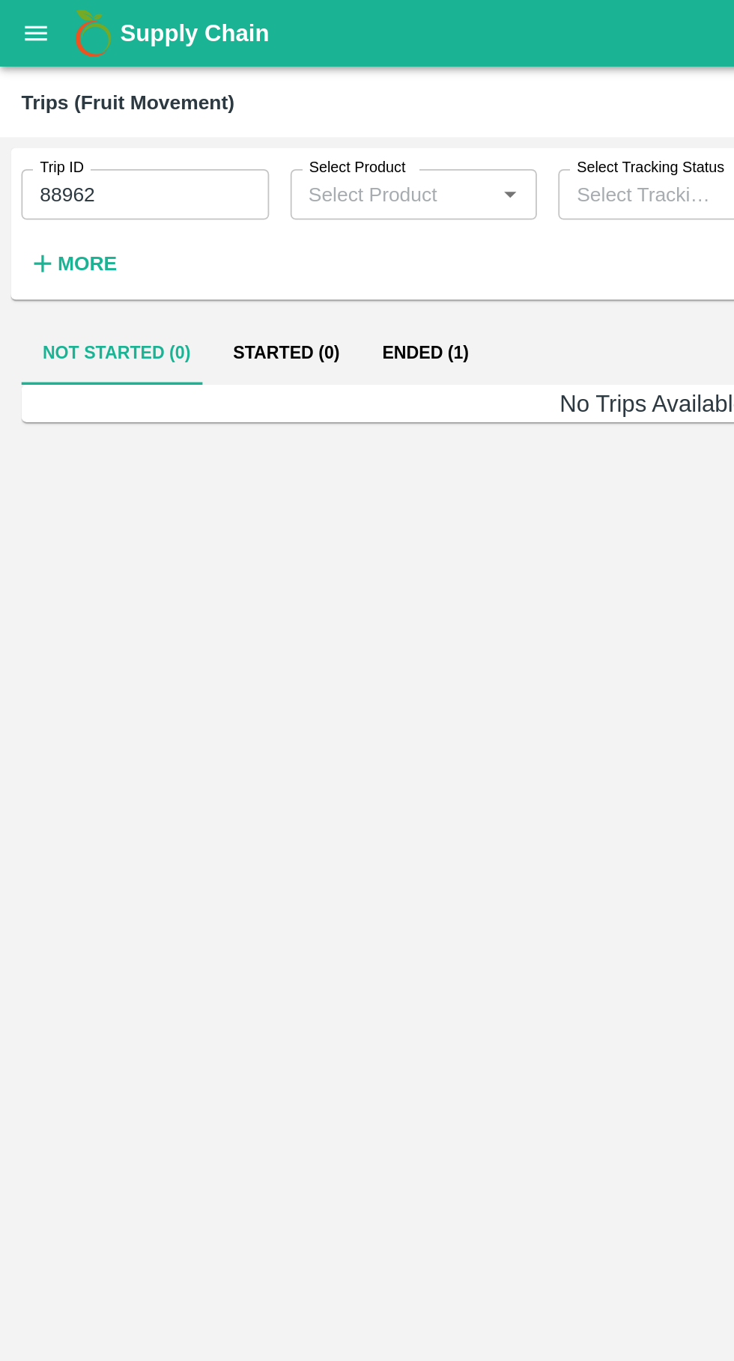
click at [237, 196] on button "Ended (1)" at bounding box center [239, 198] width 73 height 36
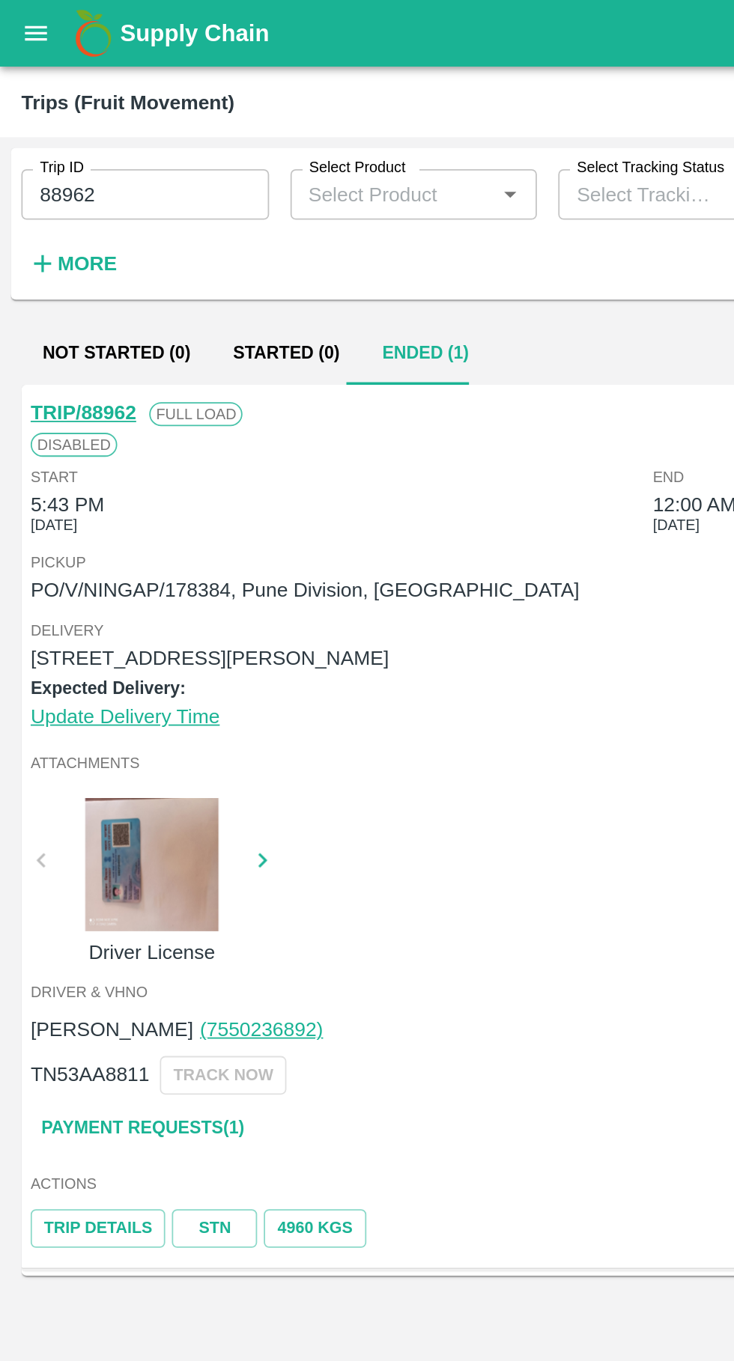
click at [91, 106] on input "88962" at bounding box center [81, 109] width 139 height 28
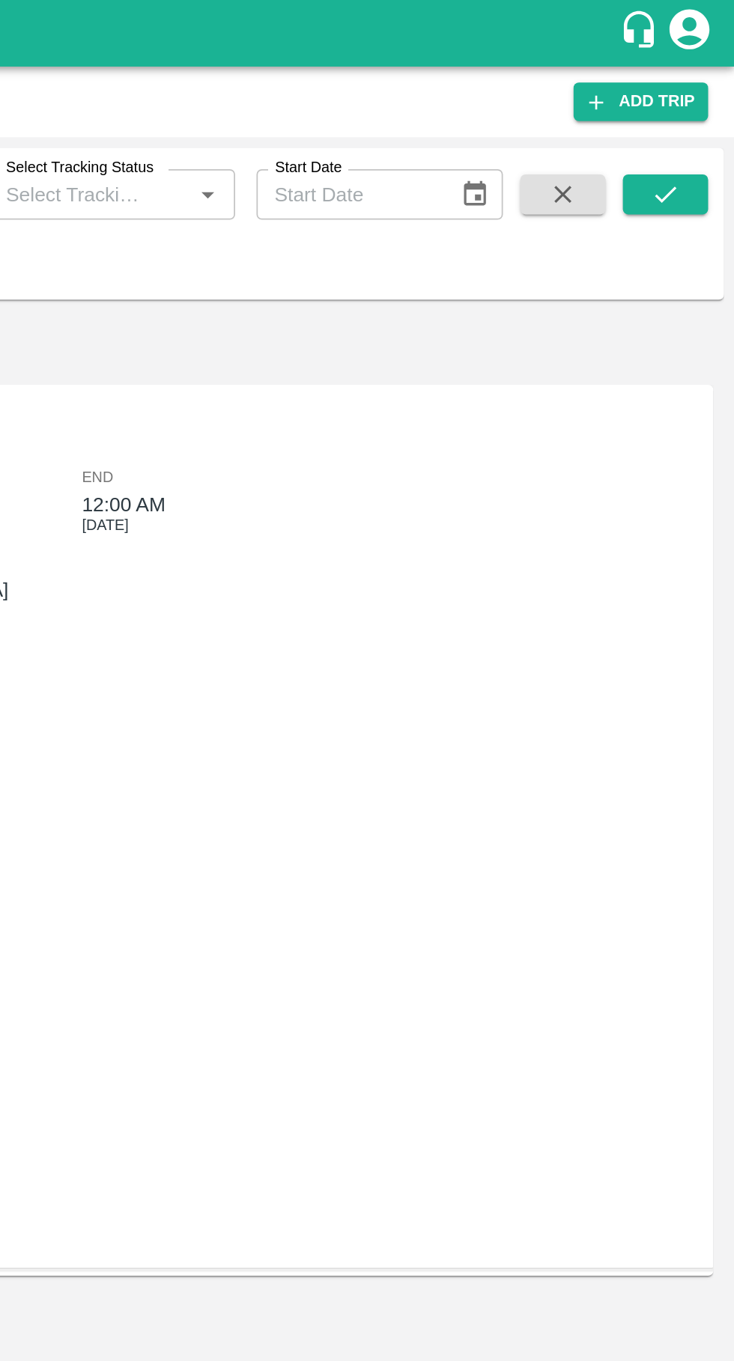
type input "88961"
click at [696, 112] on icon "submit" at bounding box center [695, 109] width 16 height 16
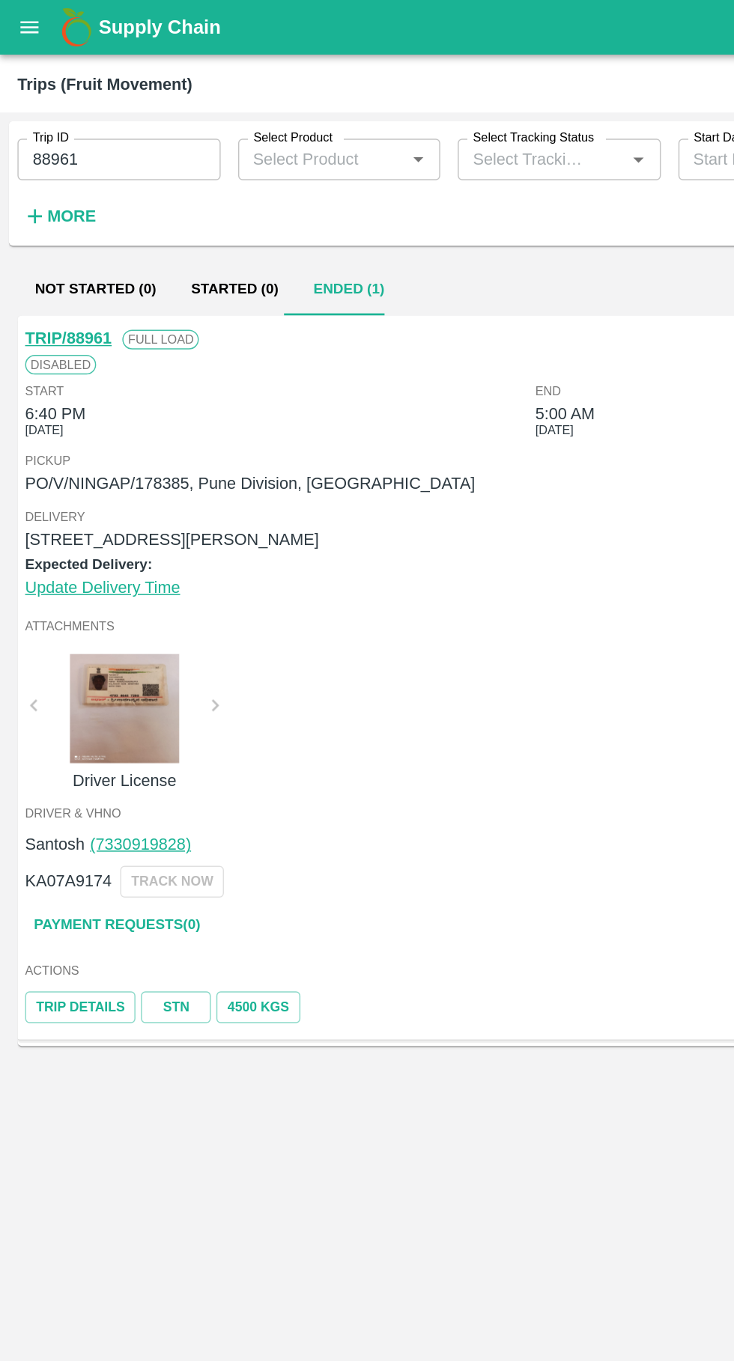
click at [67, 633] on link "Payment Requests( 0 )" at bounding box center [80, 634] width 126 height 26
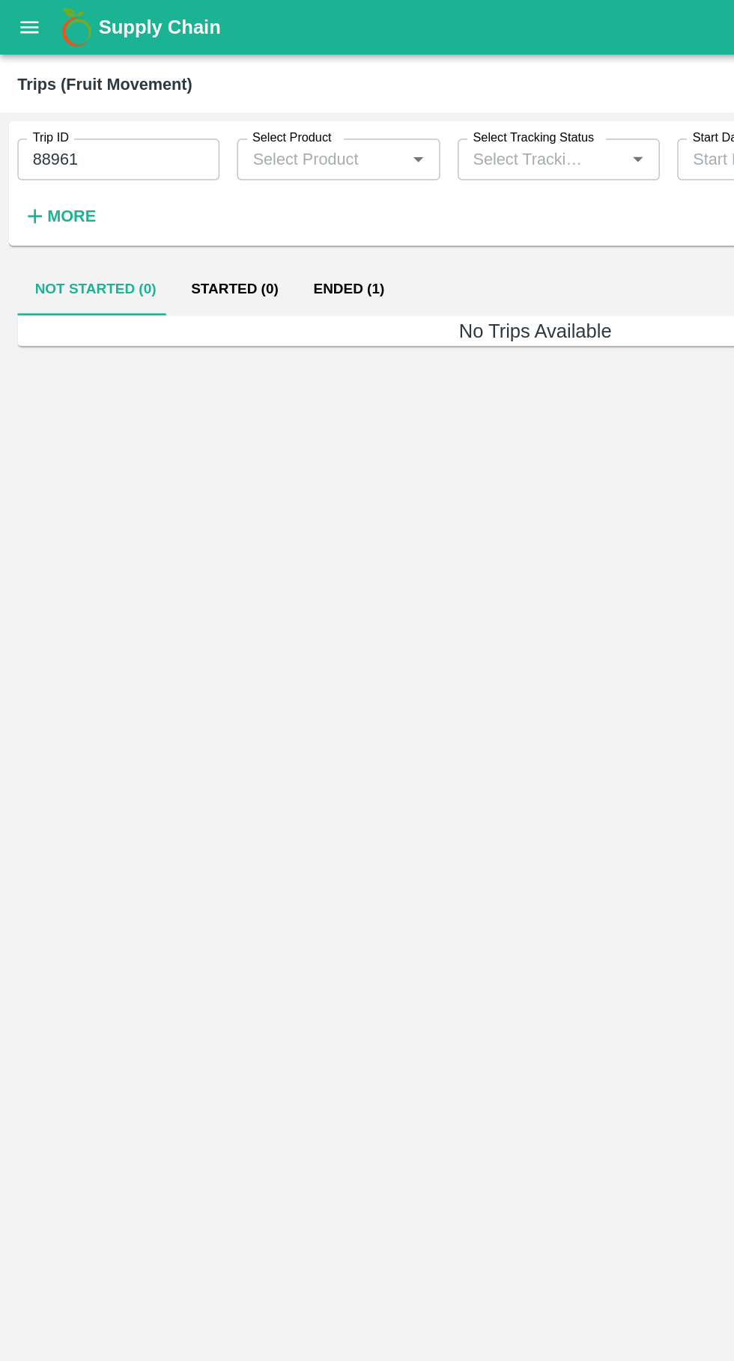
click at [236, 192] on button "Ended (1)" at bounding box center [239, 198] width 73 height 36
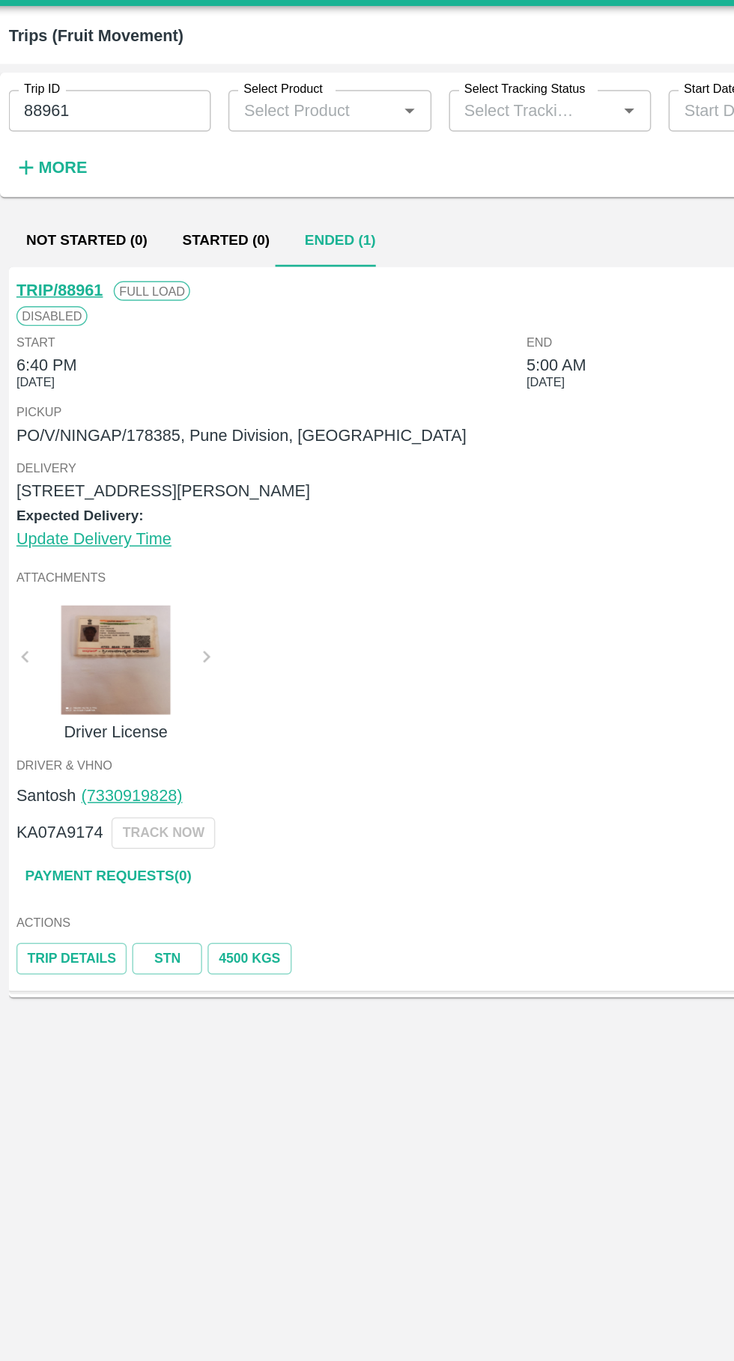
click at [51, 633] on link "Payment Requests( 0 )" at bounding box center [80, 634] width 126 height 26
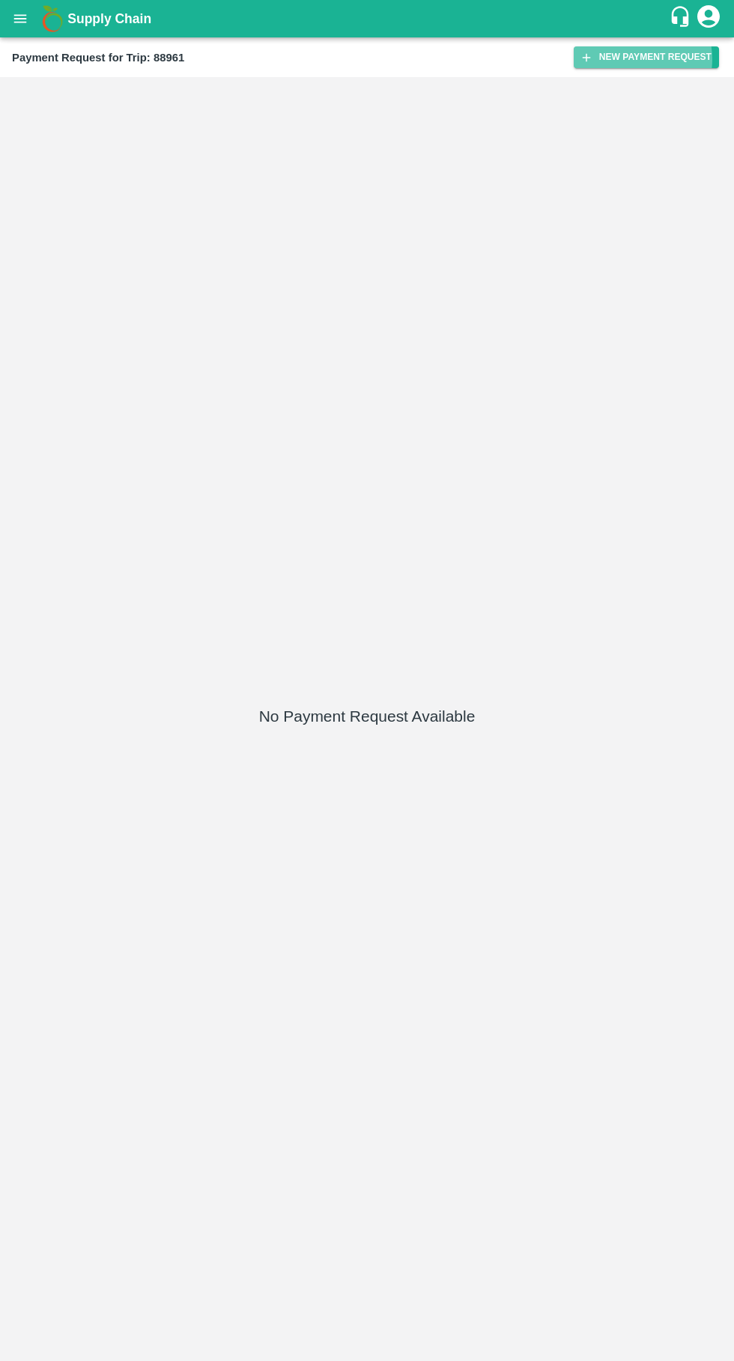
click at [638, 59] on button "New Payment Request" at bounding box center [645, 57] width 145 height 22
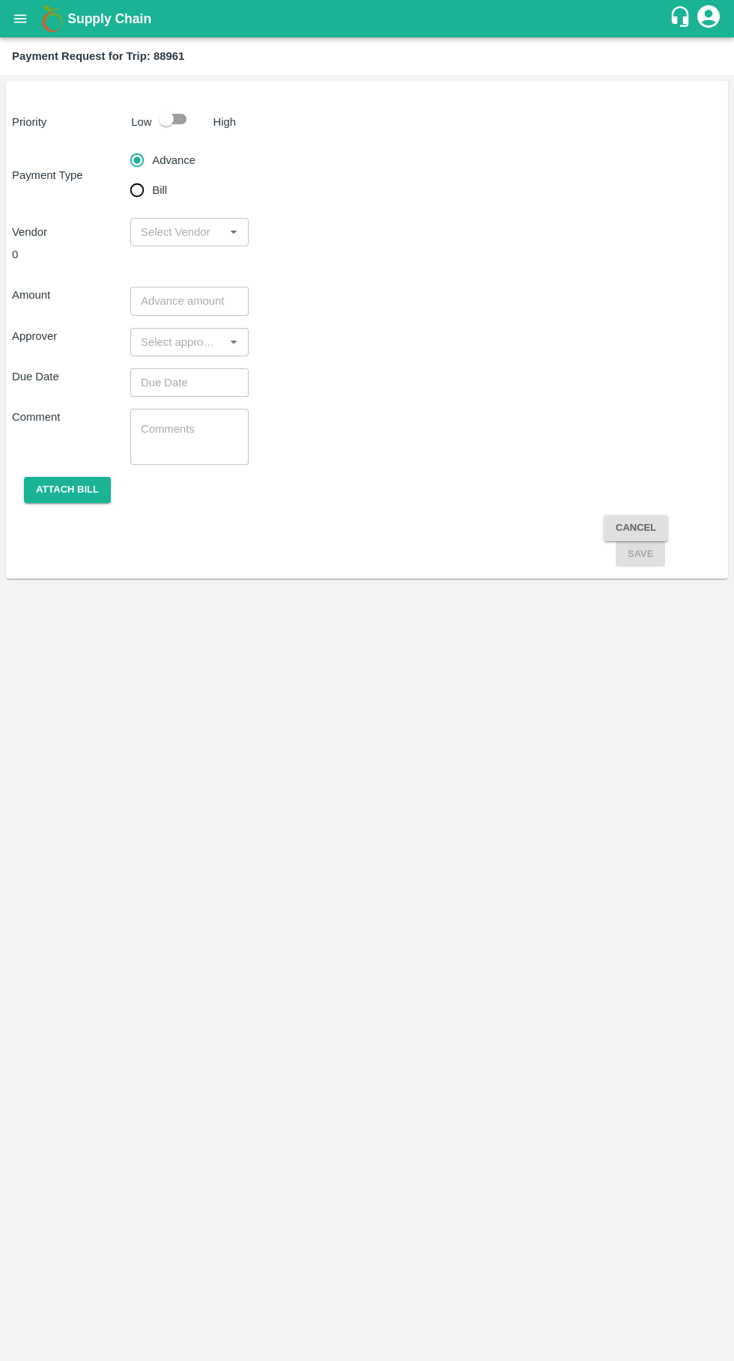
click at [152, 189] on input "Bill" at bounding box center [137, 190] width 30 height 30
radio input "true"
click at [156, 114] on input "checkbox" at bounding box center [166, 119] width 85 height 28
checkbox input "true"
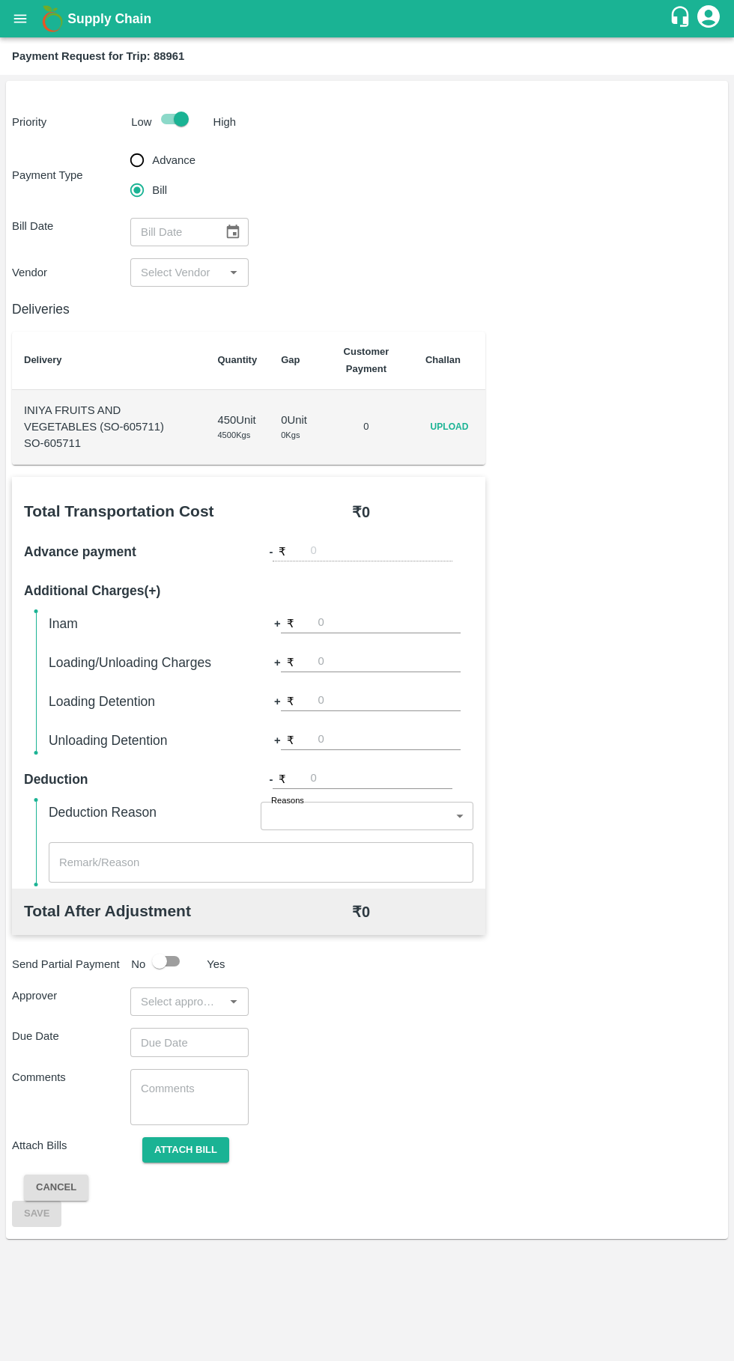
click at [150, 267] on input "input" at bounding box center [177, 272] width 85 height 19
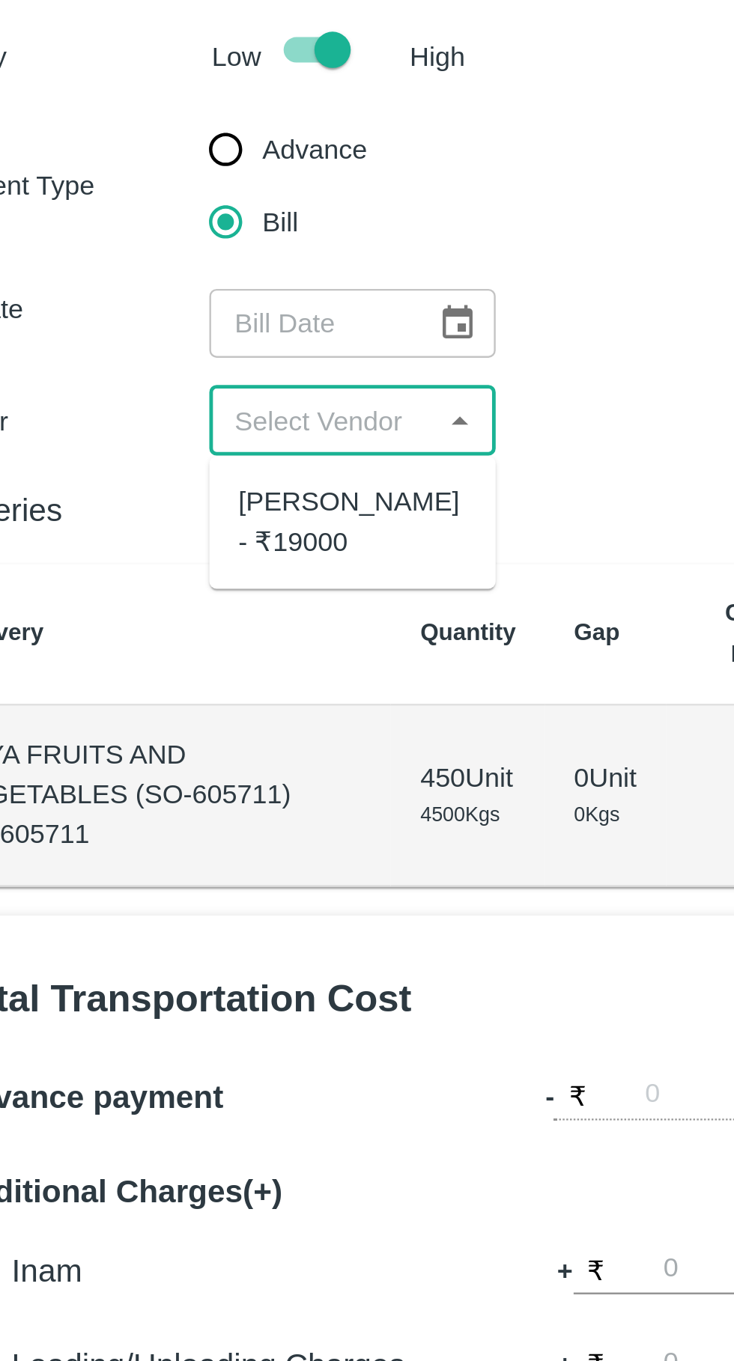
click at [158, 298] on div "[PERSON_NAME] - ₹19000" at bounding box center [189, 315] width 94 height 34
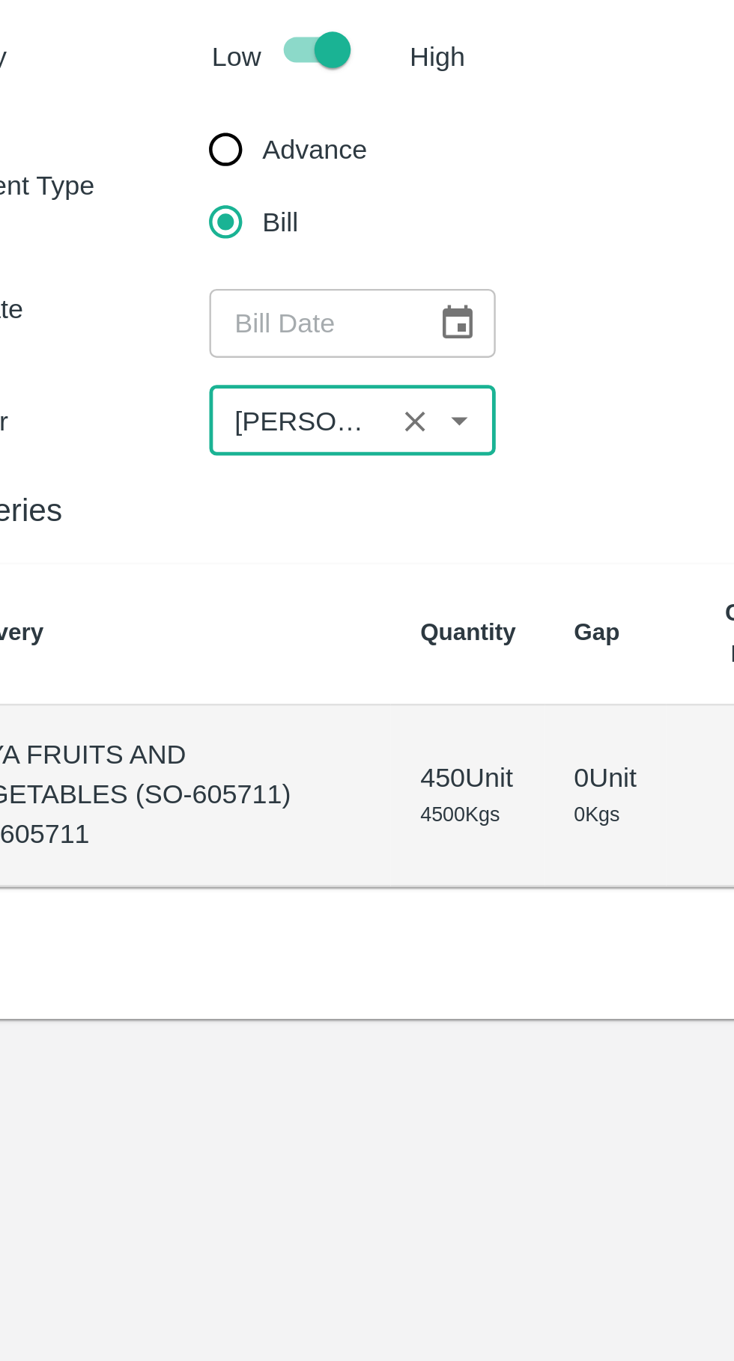
type input "[PERSON_NAME] - ₹19000"
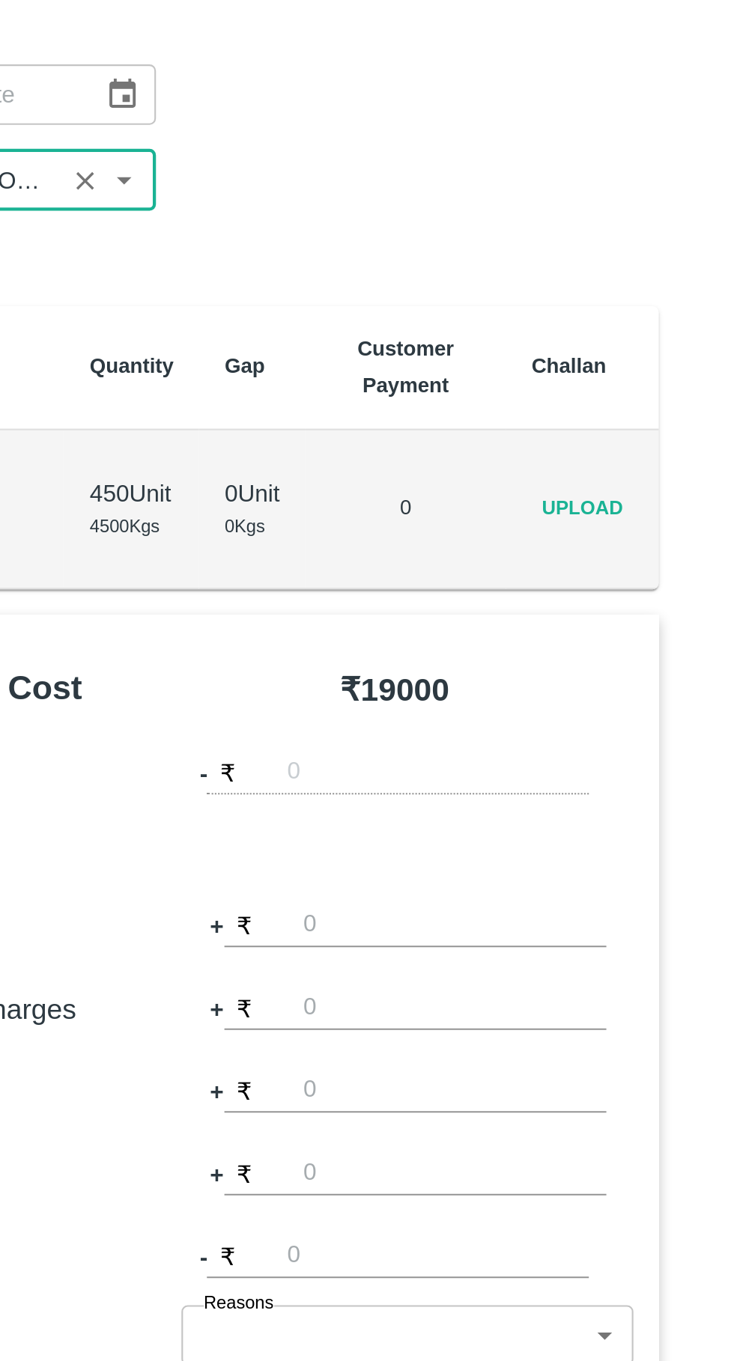
click at [463, 433] on span "Upload" at bounding box center [449, 427] width 48 height 22
click at [0, 0] on input "Upload" at bounding box center [0, 0] width 0 height 0
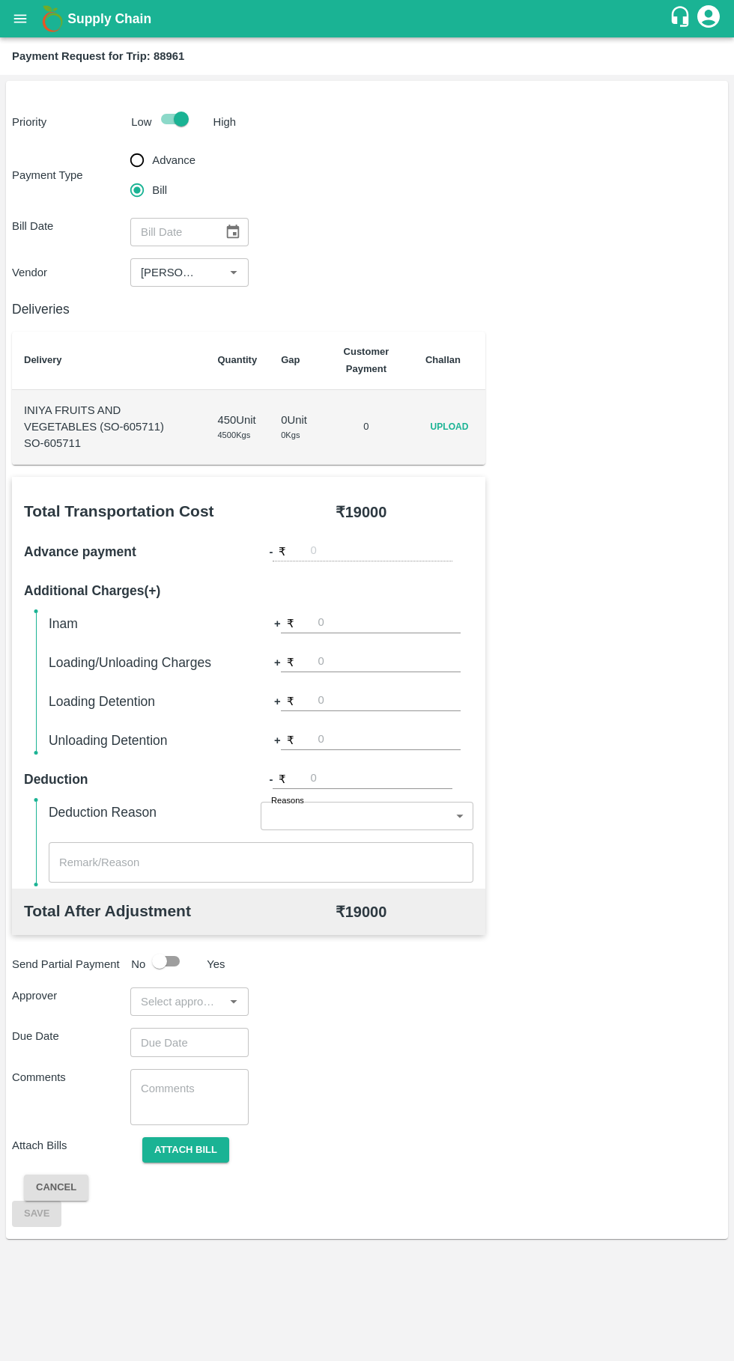
click at [239, 195] on div "Advance Bill" at bounding box center [189, 175] width 118 height 61
click at [239, 234] on icon "Choose date" at bounding box center [233, 232] width 13 height 14
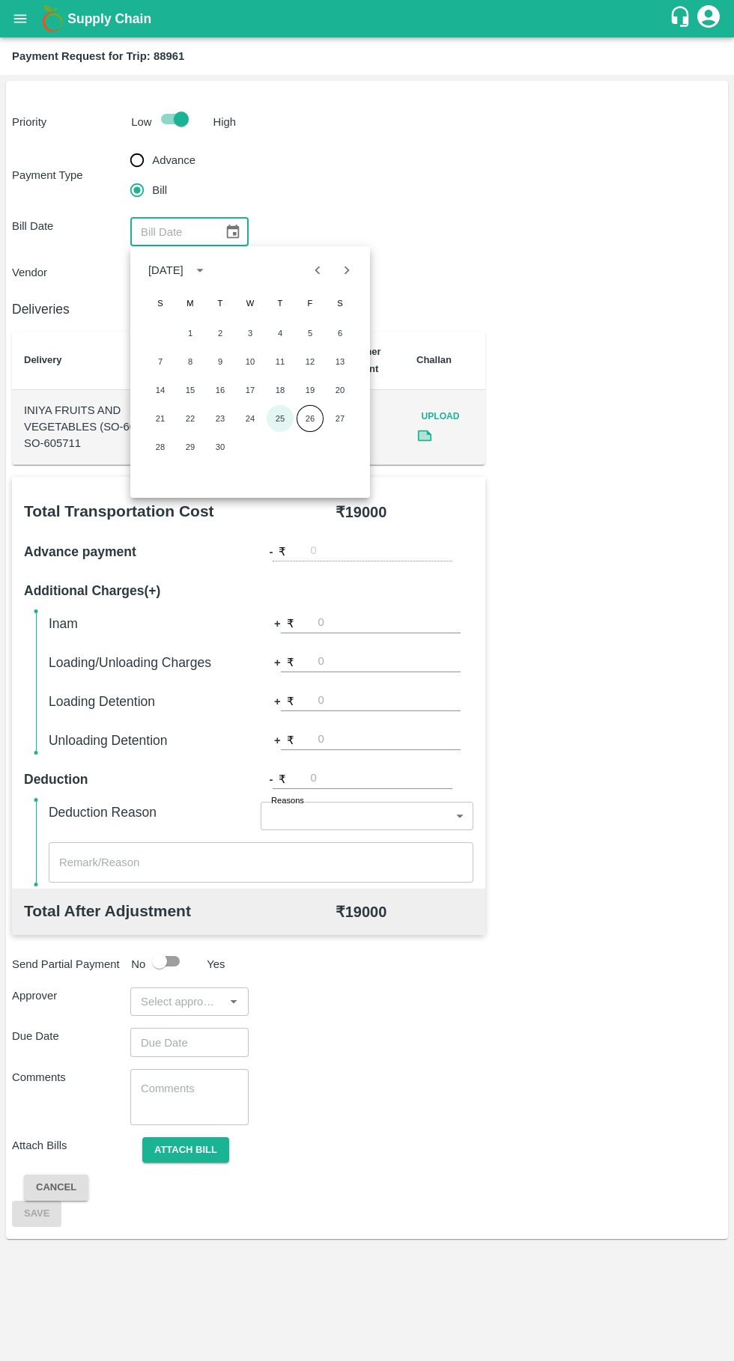
click at [280, 418] on button "25" at bounding box center [280, 418] width 27 height 27
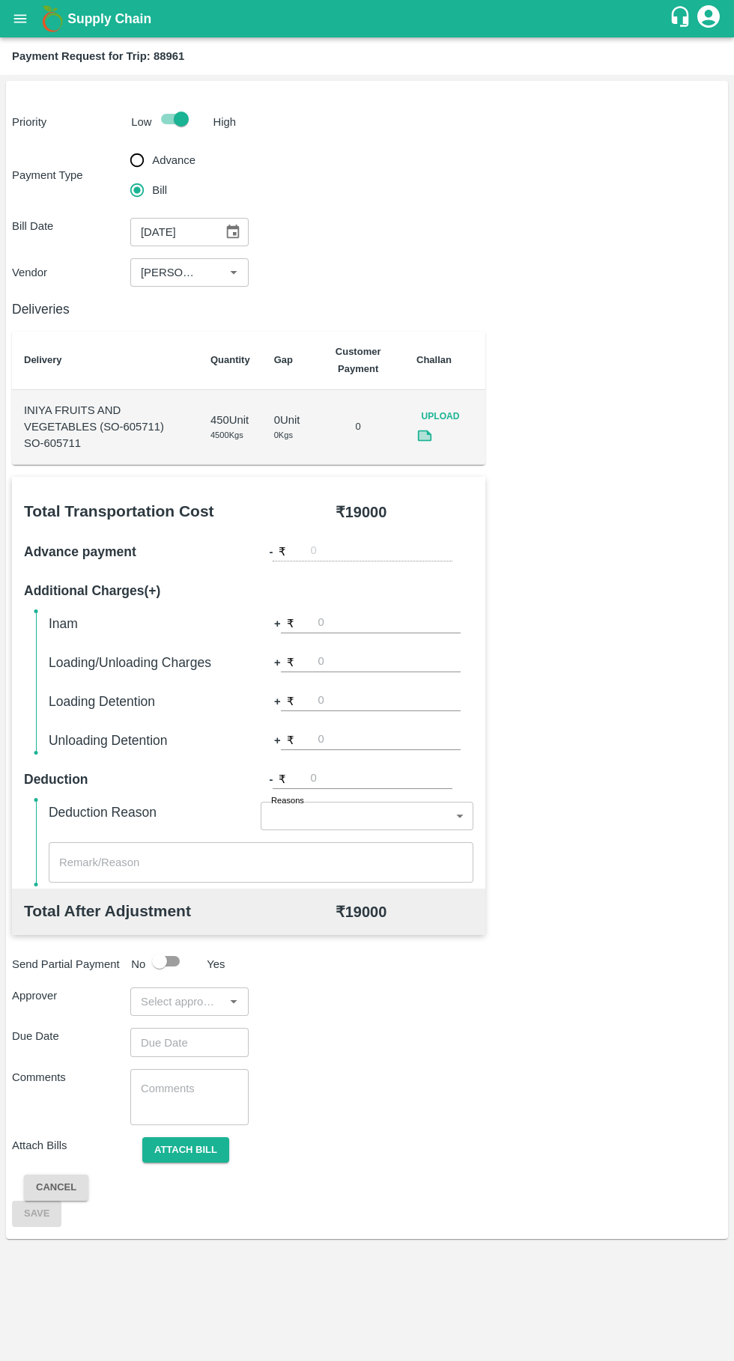
click at [233, 230] on icon "Choose date, selected date is Sep 25, 2025" at bounding box center [233, 232] width 16 height 16
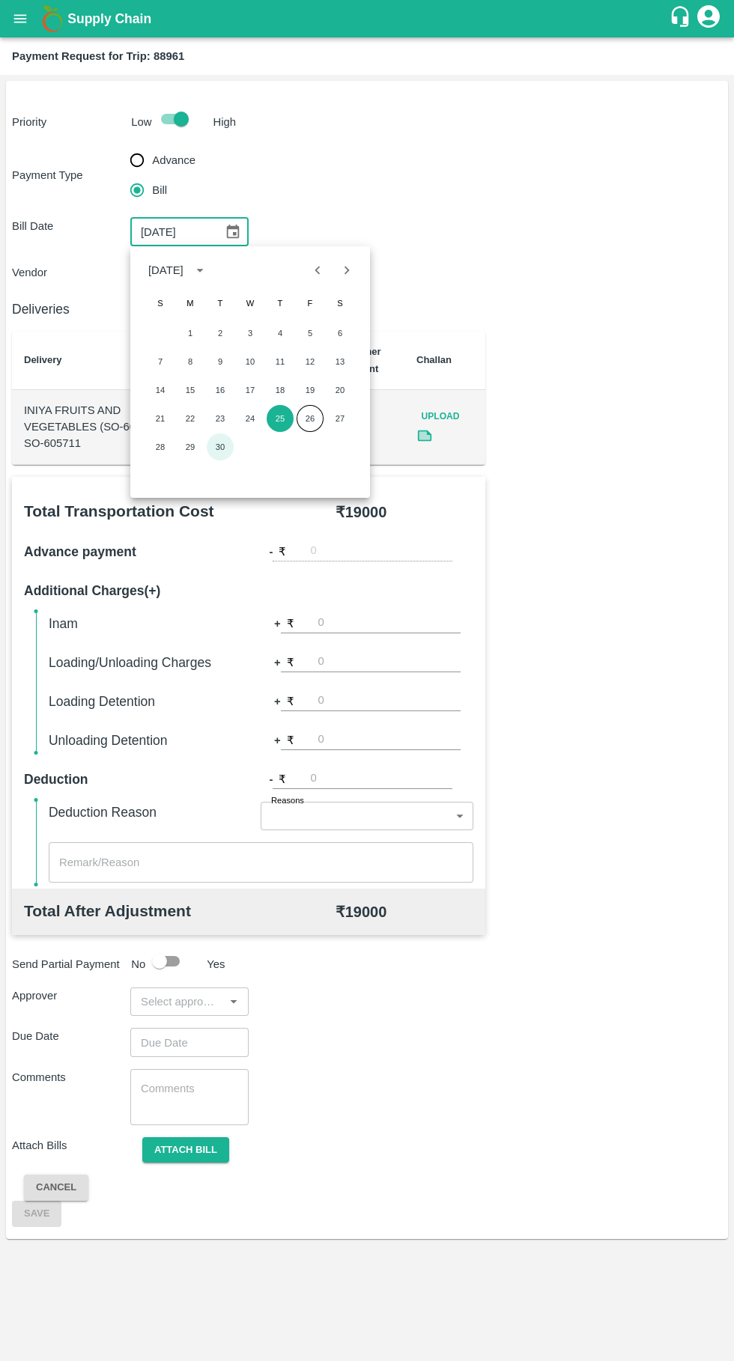
click at [219, 442] on button "30" at bounding box center [220, 446] width 27 height 27
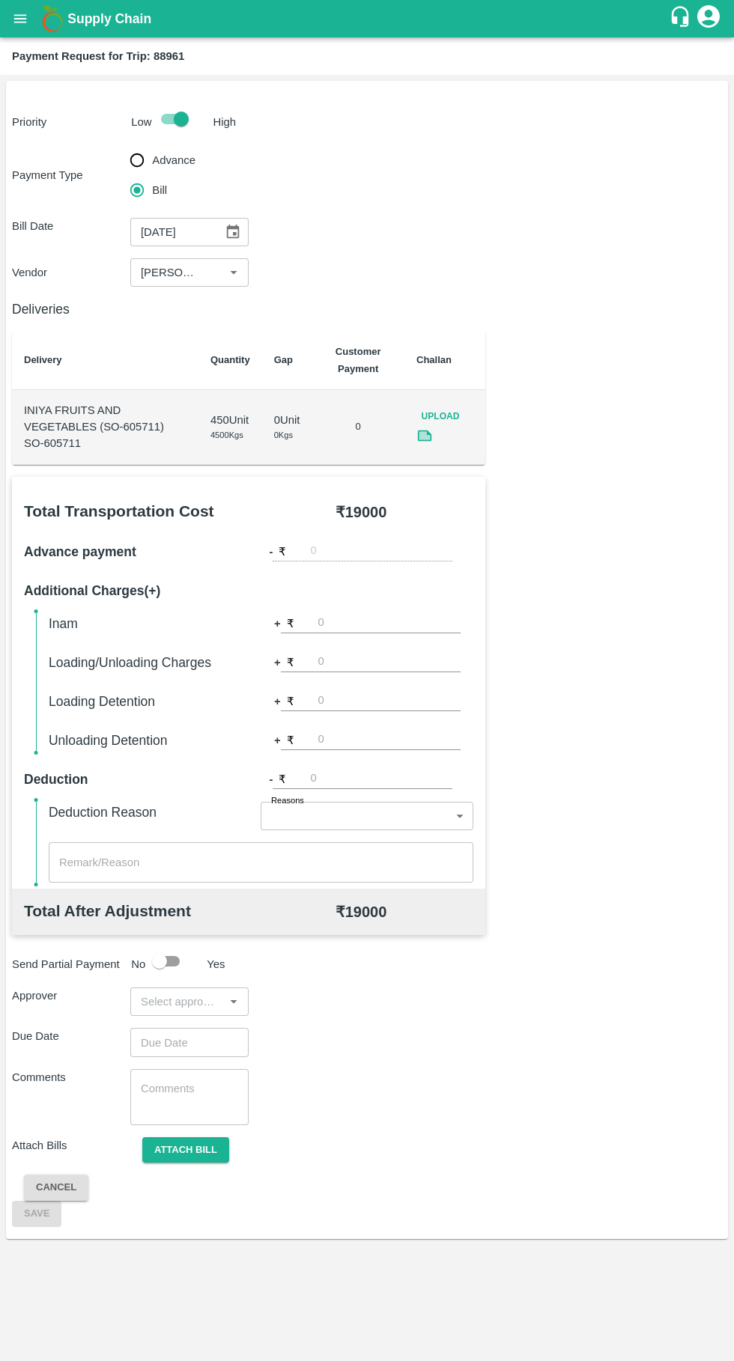
click at [234, 237] on icon "Choose date, selected date is Sep 30, 2025" at bounding box center [233, 232] width 13 height 14
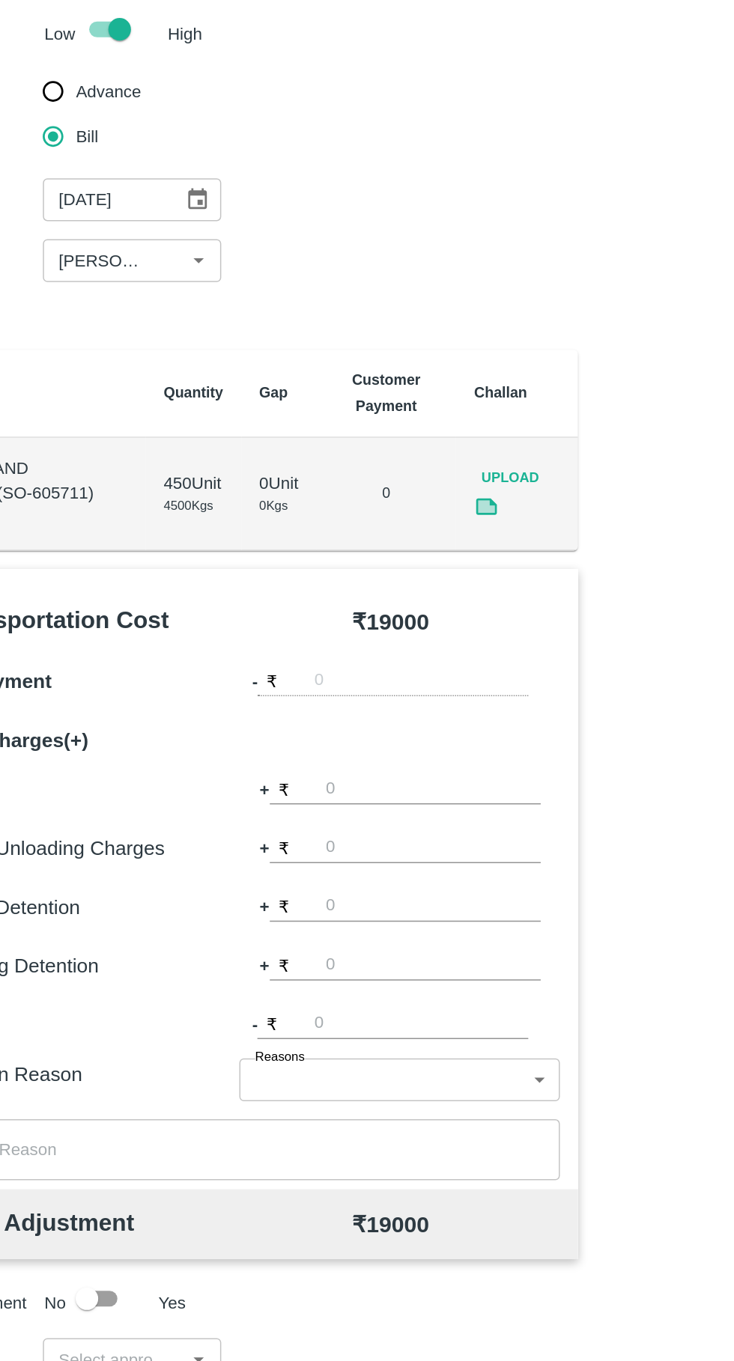
click at [233, 232] on icon "Choose date, selected date is Sep 30, 2025" at bounding box center [233, 232] width 13 height 14
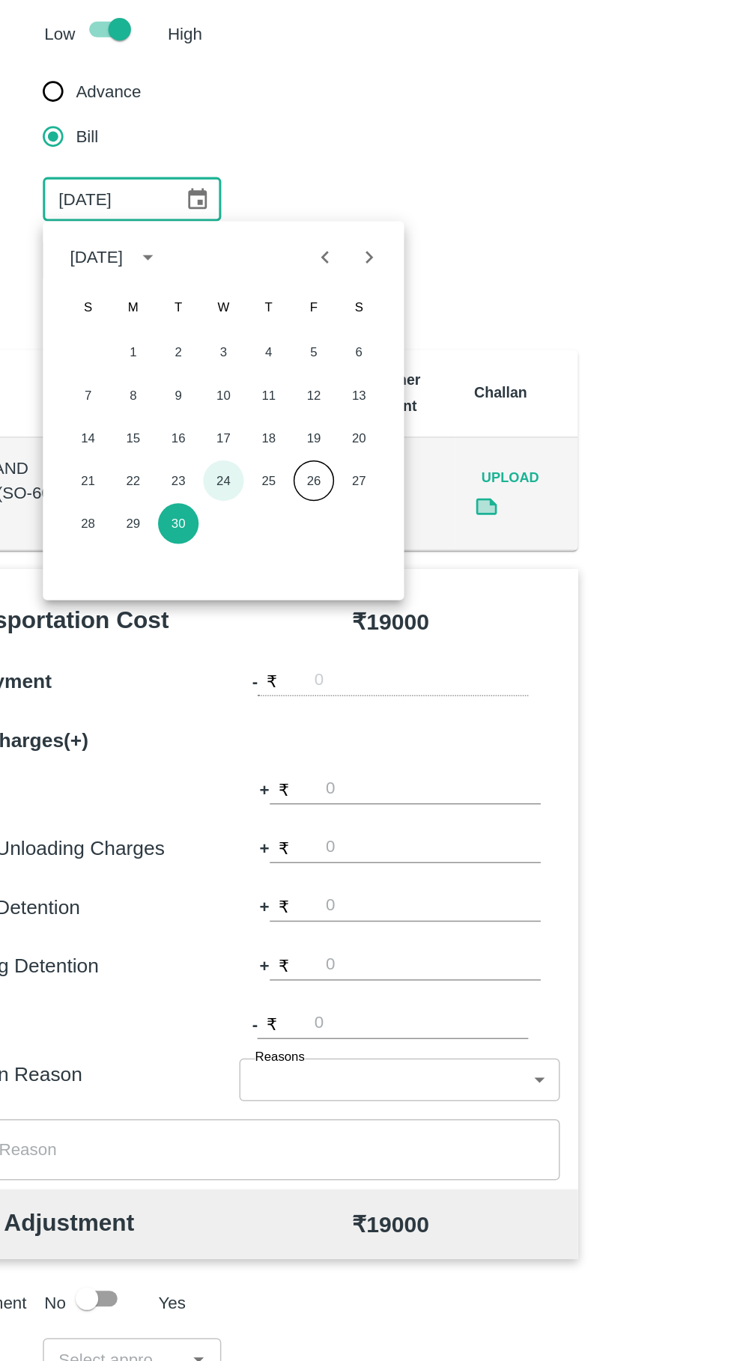
click at [250, 418] on button "24" at bounding box center [250, 418] width 27 height 27
type input "[DATE]"
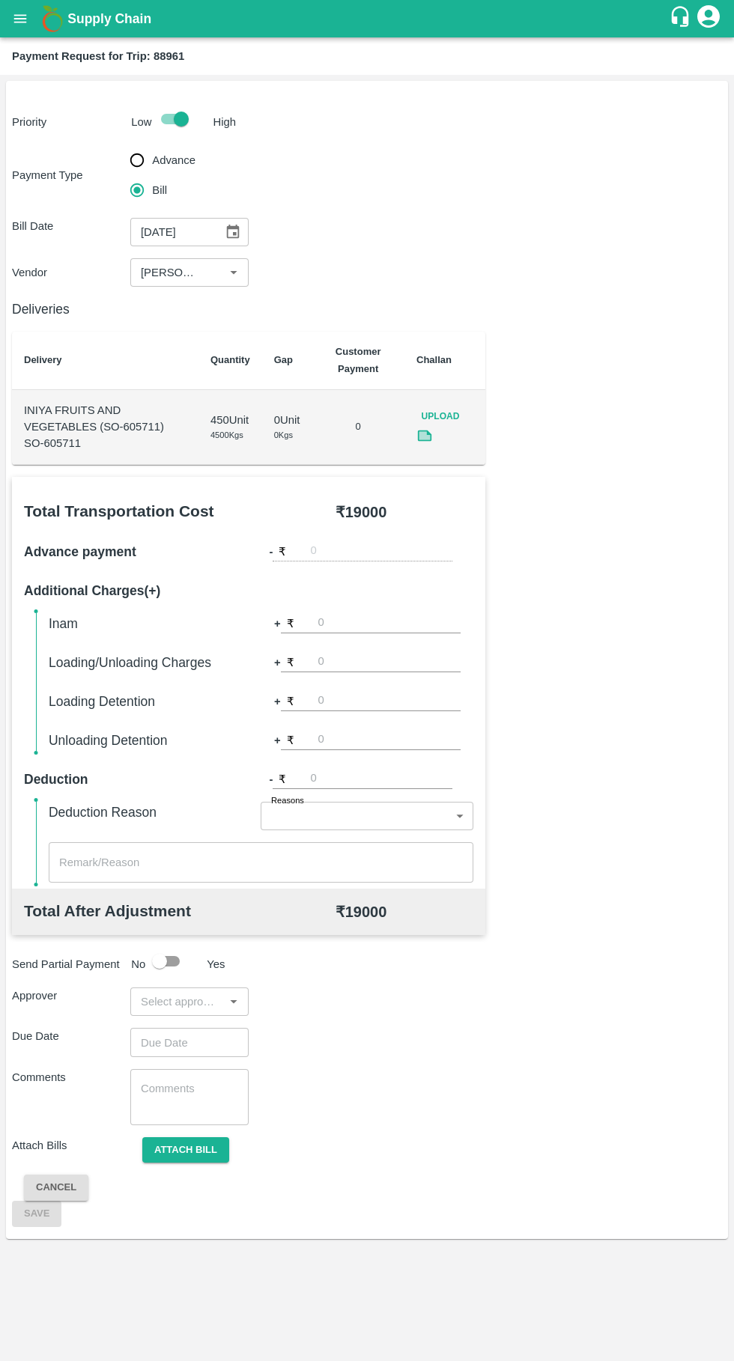
click at [198, 1007] on input "input" at bounding box center [177, 1001] width 85 height 19
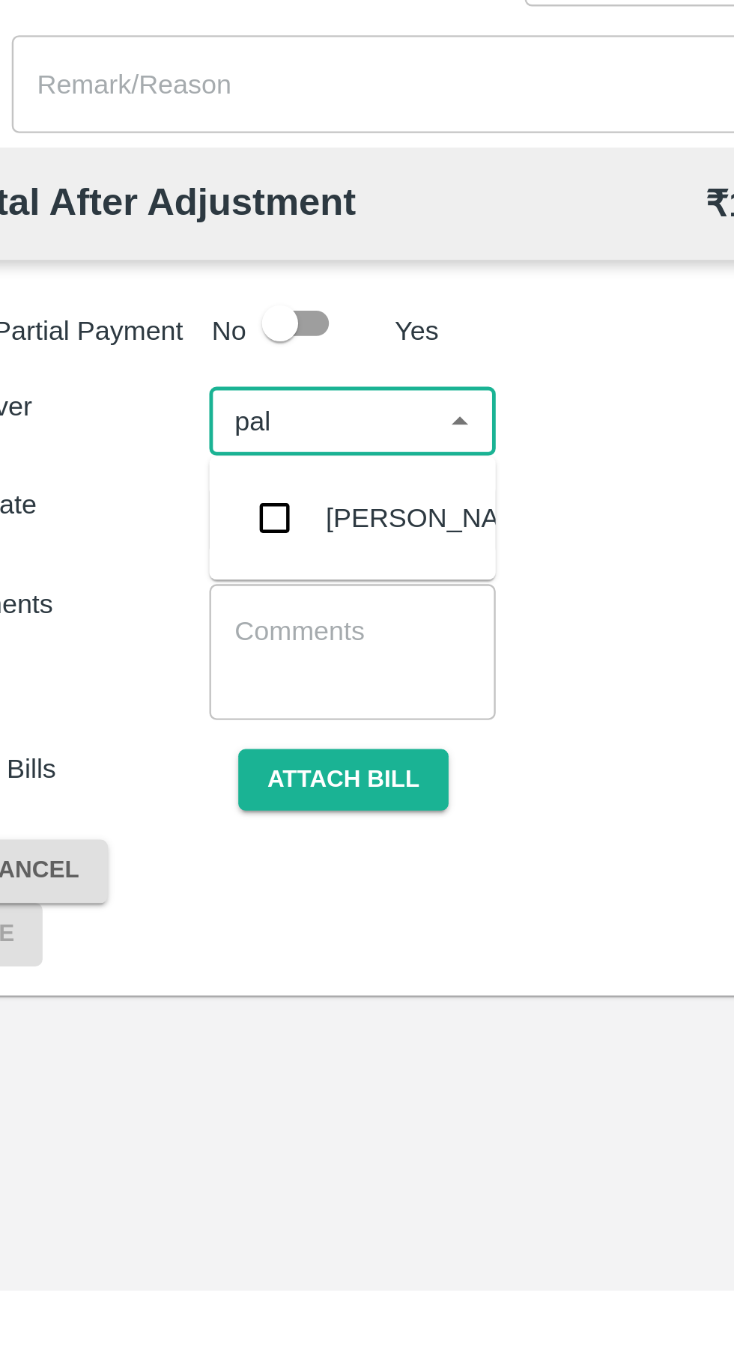
type input "palw"
click at [203, 1039] on div "[PERSON_NAME]" at bounding box center [223, 1042] width 91 height 16
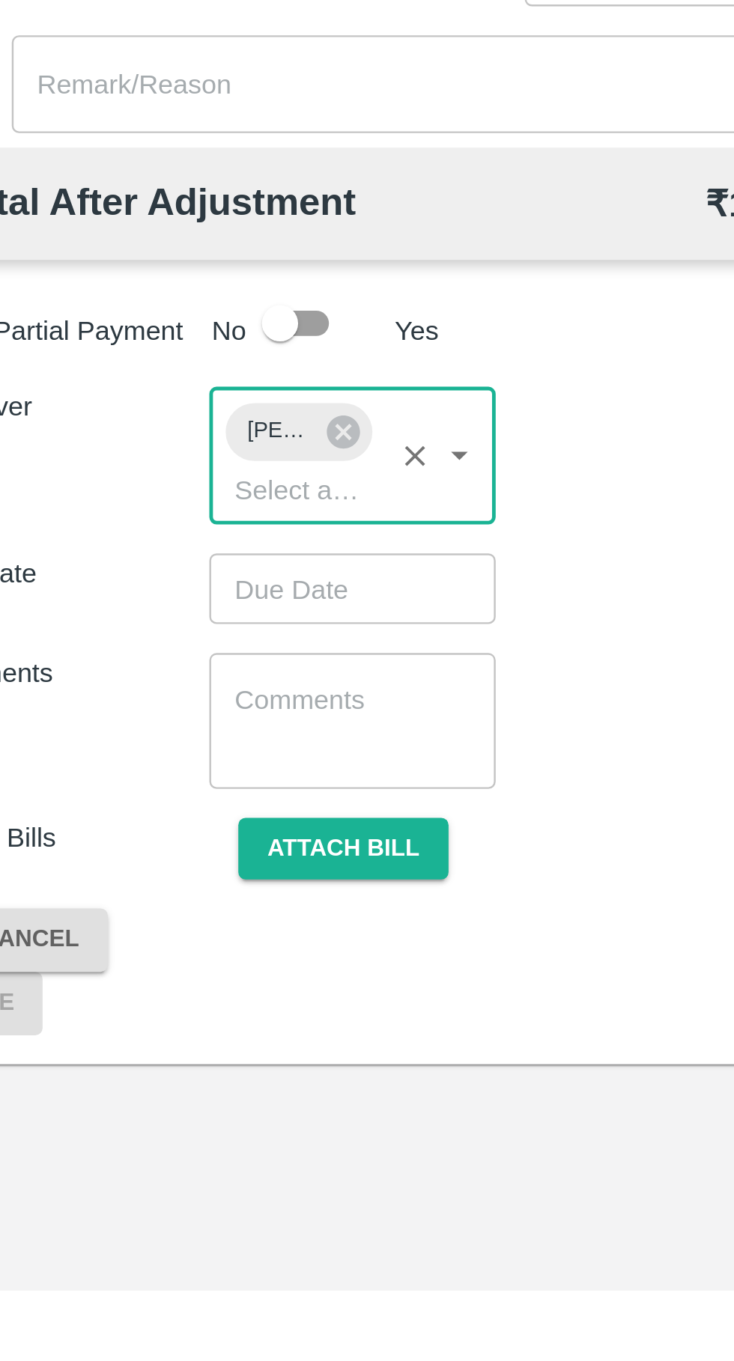
click at [203, 1079] on input "Choose date" at bounding box center [184, 1070] width 108 height 28
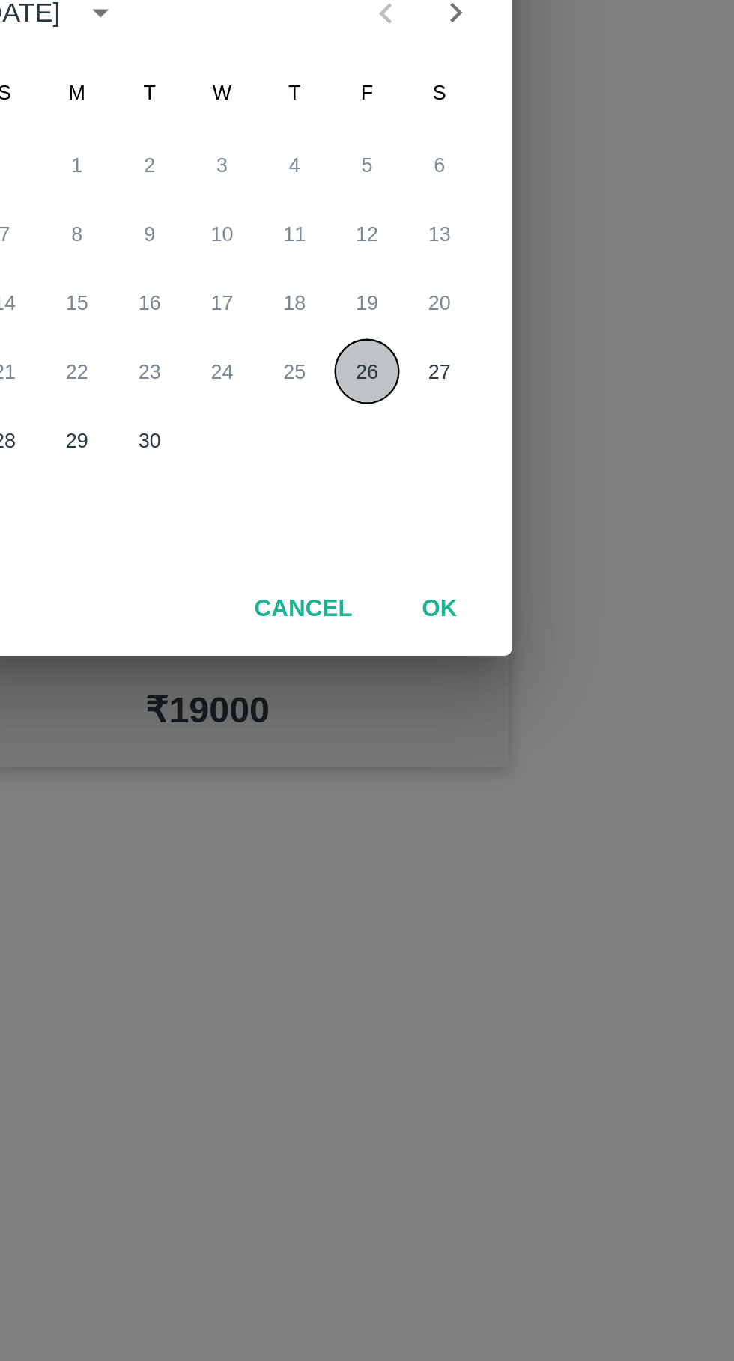
click at [422, 776] on button "26" at bounding box center [426, 771] width 27 height 27
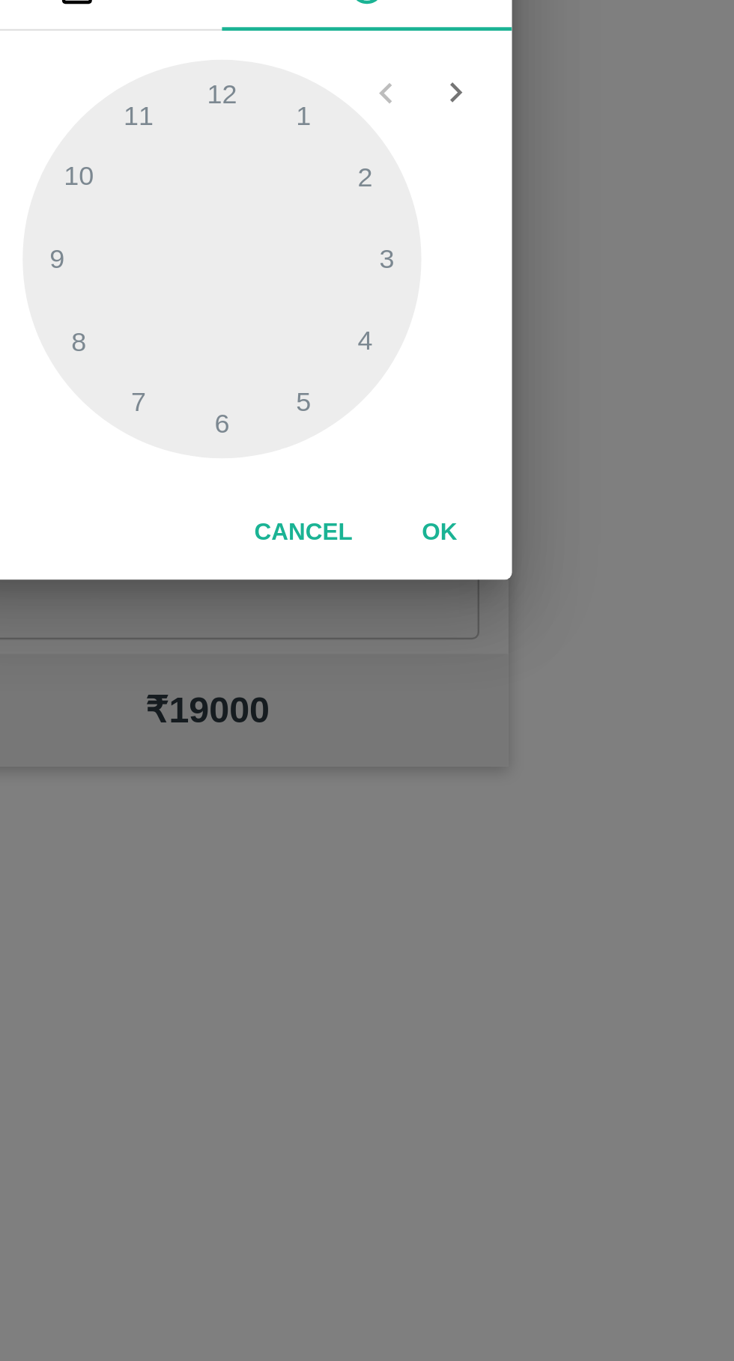
click at [372, 788] on div at bounding box center [366, 725] width 165 height 165
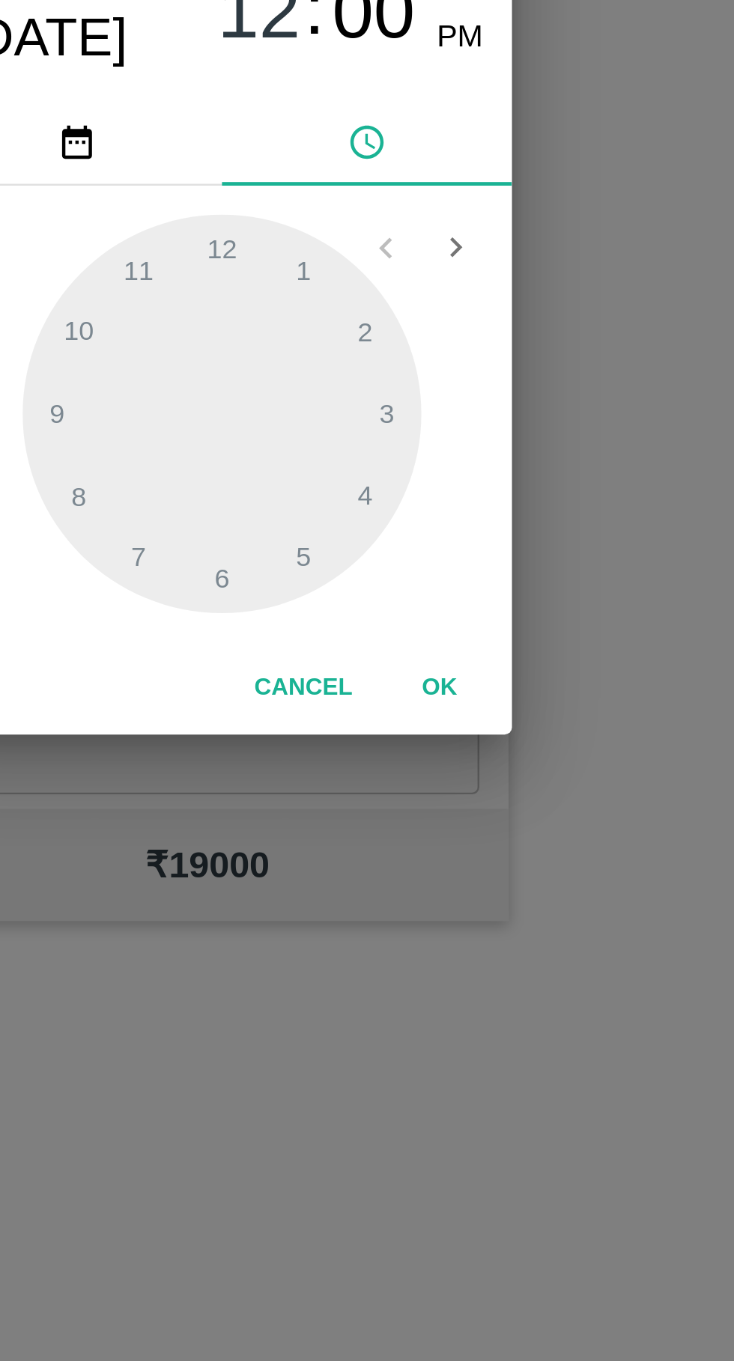
click at [468, 567] on span "PM" at bounding box center [465, 570] width 19 height 20
click at [346, 789] on div at bounding box center [366, 725] width 165 height 165
click at [344, 791] on div at bounding box center [366, 725] width 165 height 165
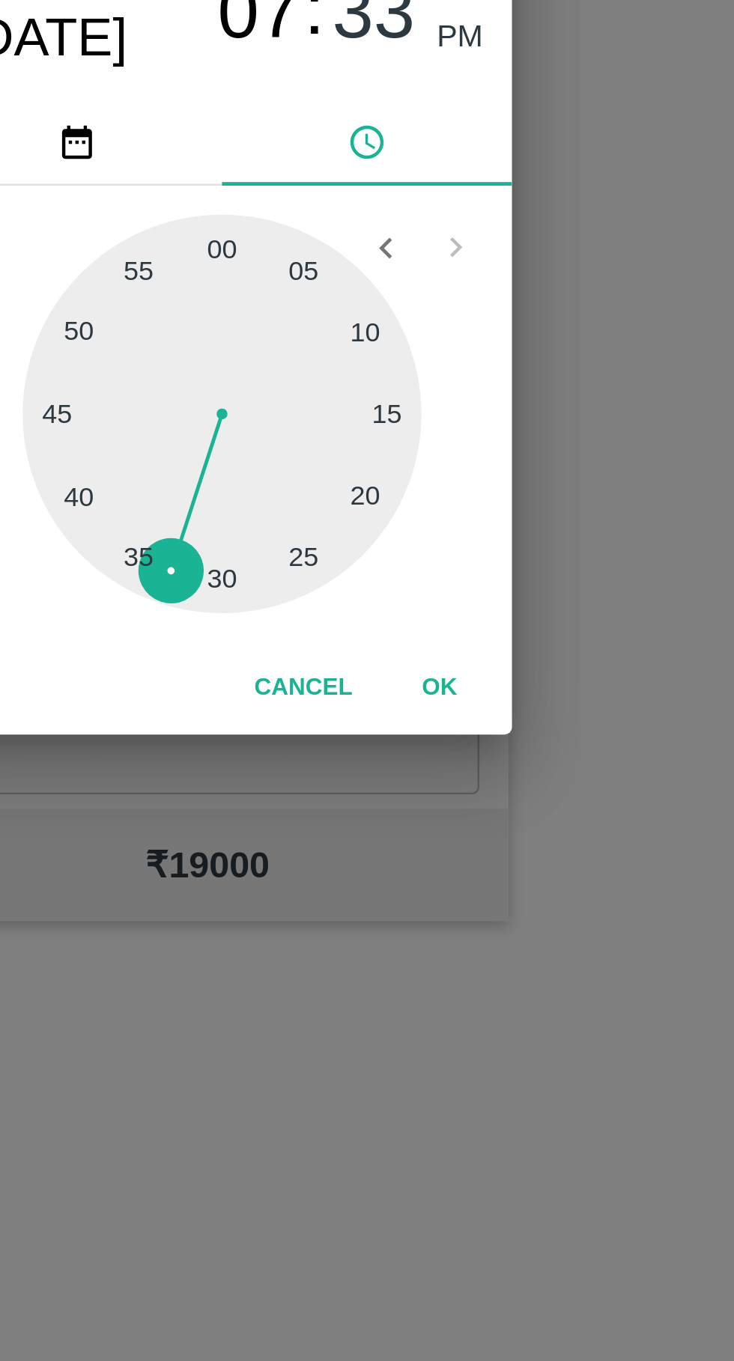
click at [343, 791] on div at bounding box center [366, 725] width 165 height 165
type input "[DATE] 07:33 PM"
click at [460, 839] on button "OK" at bounding box center [457, 839] width 48 height 26
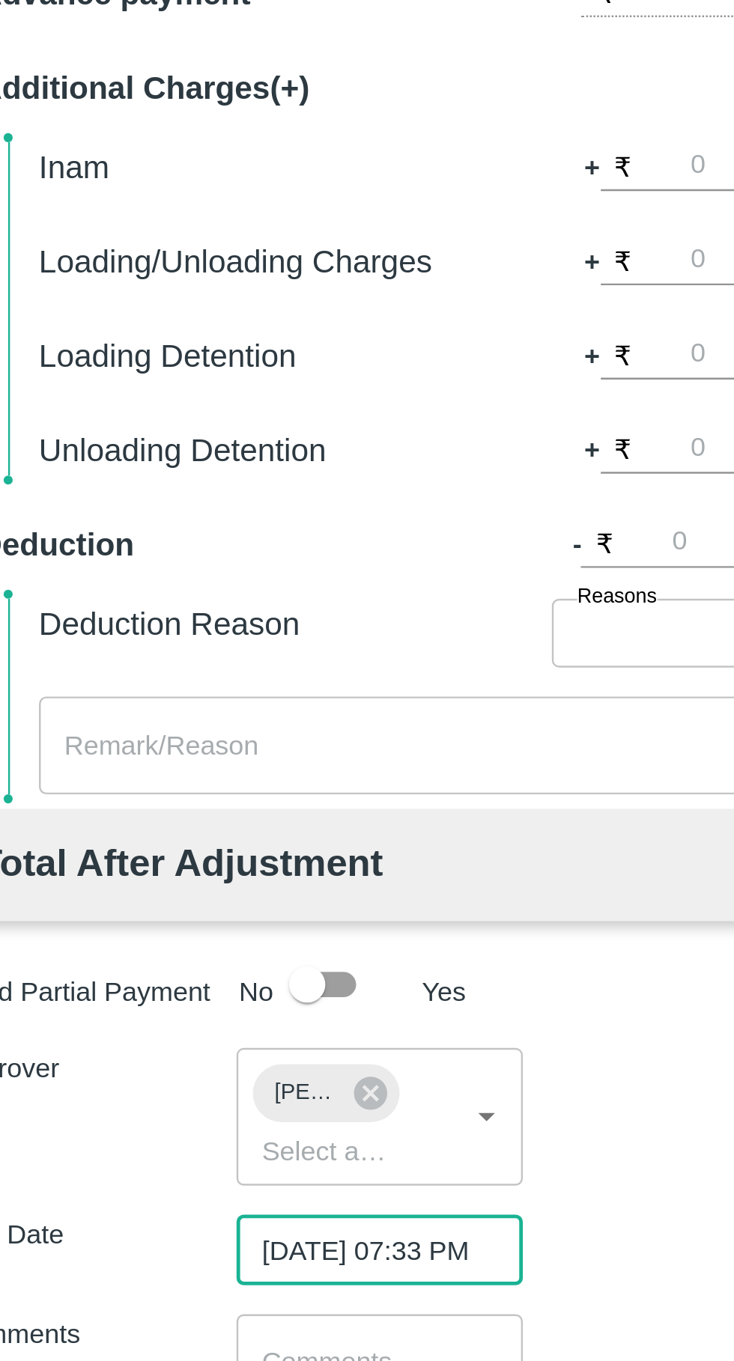
scroll to position [0, 11]
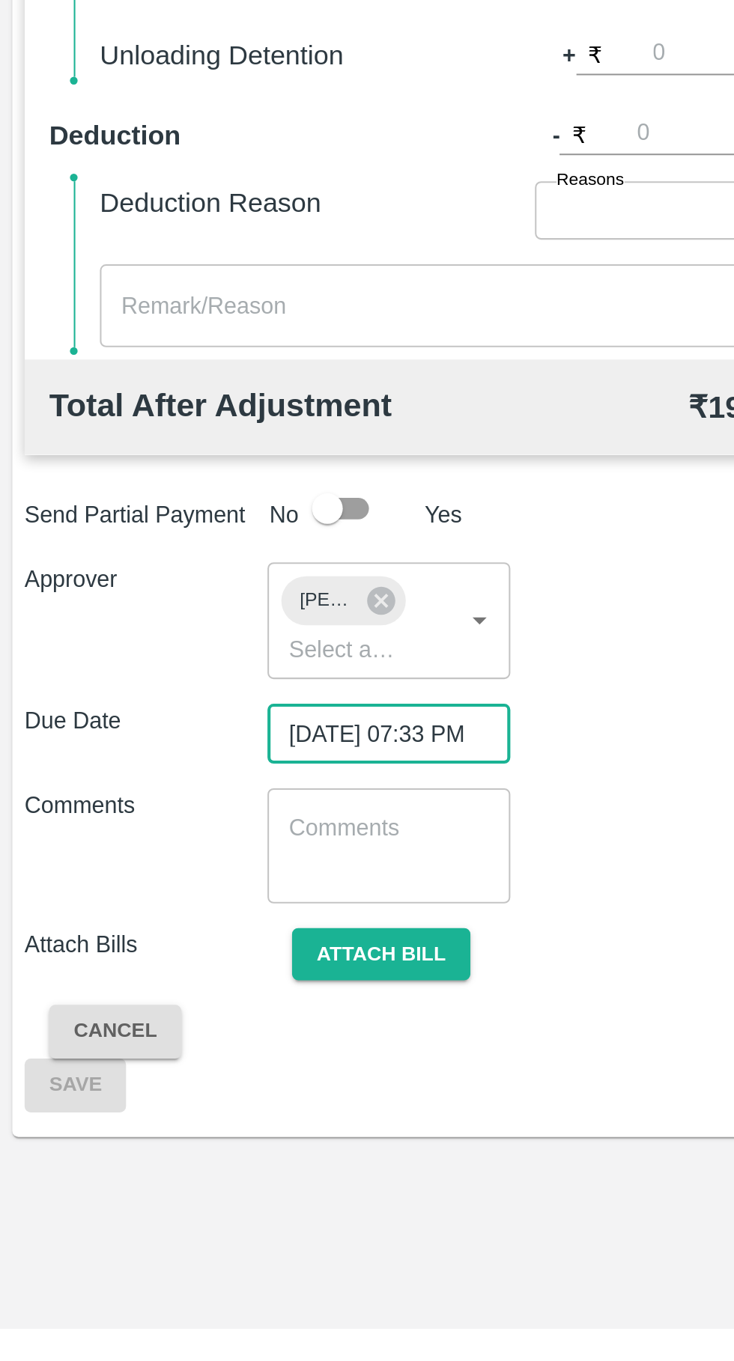
click at [186, 1176] on button "Attach bill" at bounding box center [185, 1179] width 87 height 26
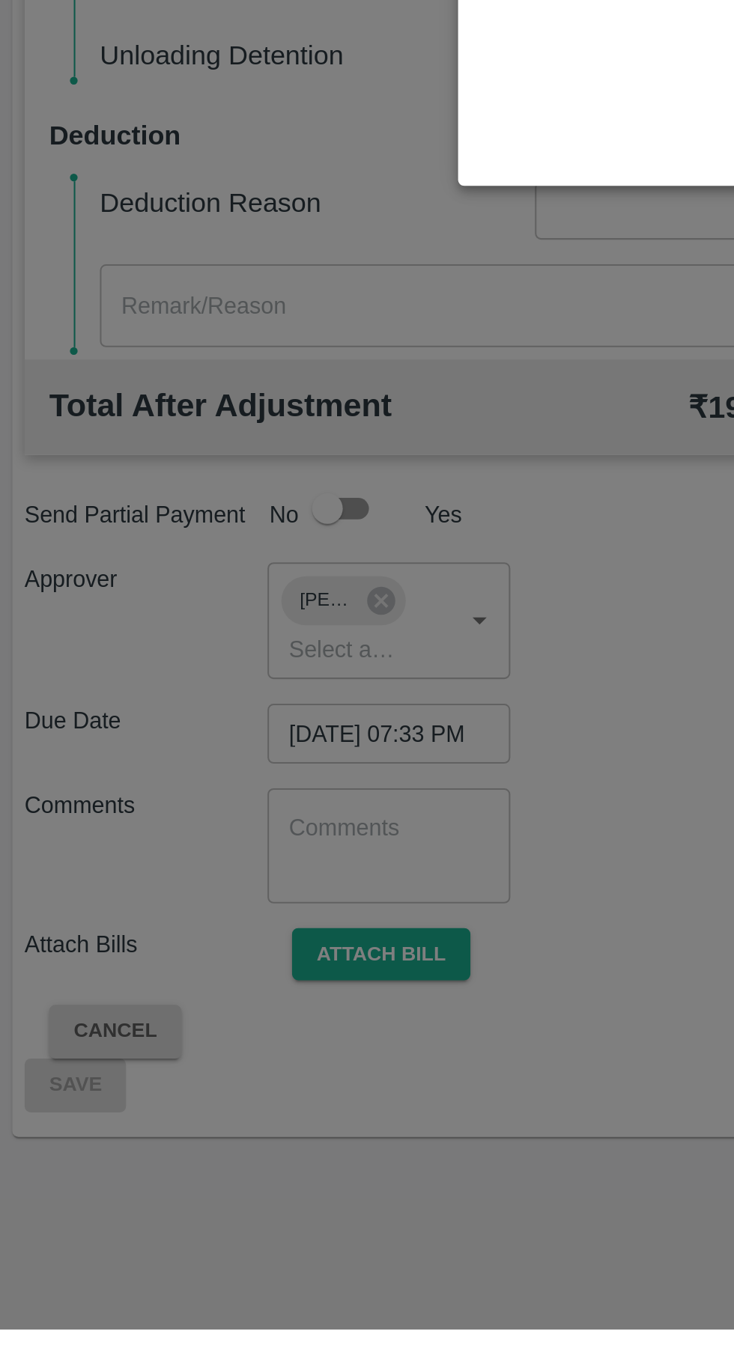
scroll to position [0, 0]
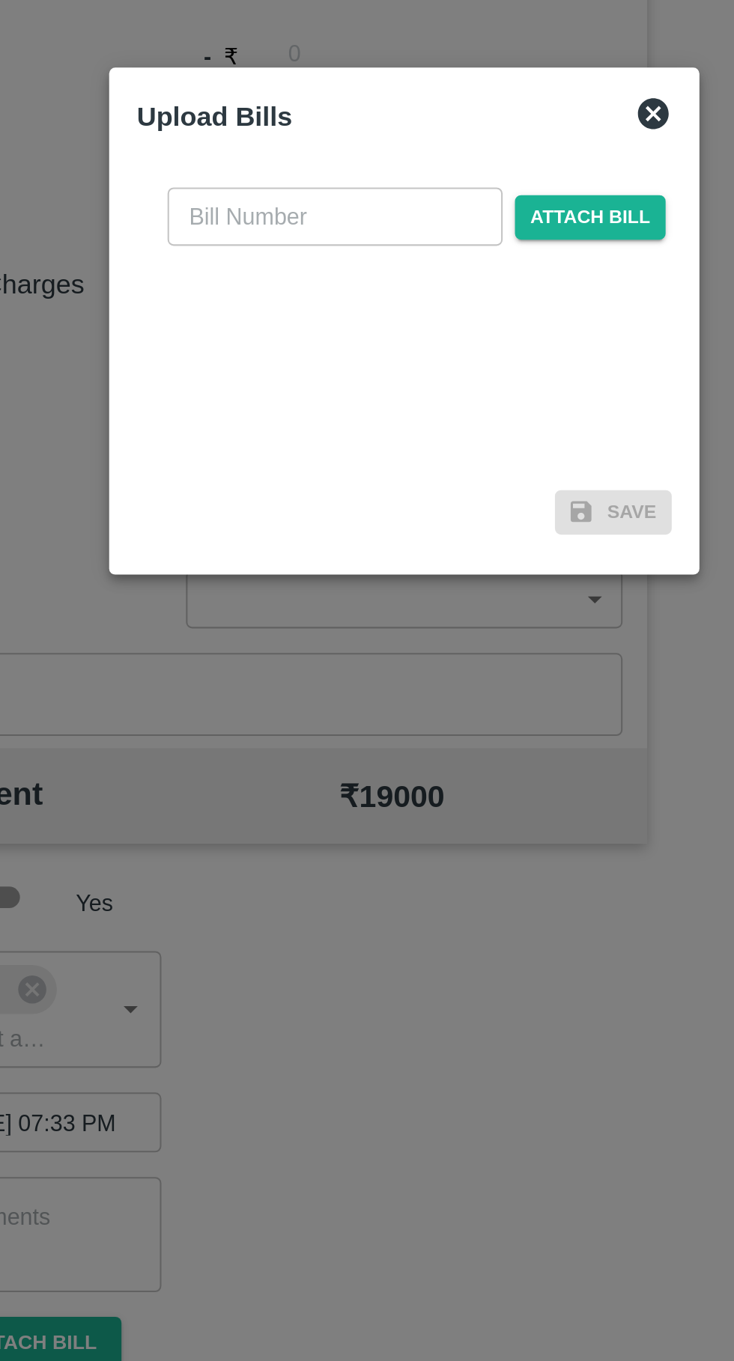
click at [301, 624] on input "text" at bounding box center [333, 629] width 163 height 28
type input "5"
type input "405"
click at [466, 632] on span "Attach bill" at bounding box center [457, 630] width 73 height 22
click at [0, 0] on input "Attach bill" at bounding box center [0, 0] width 0 height 0
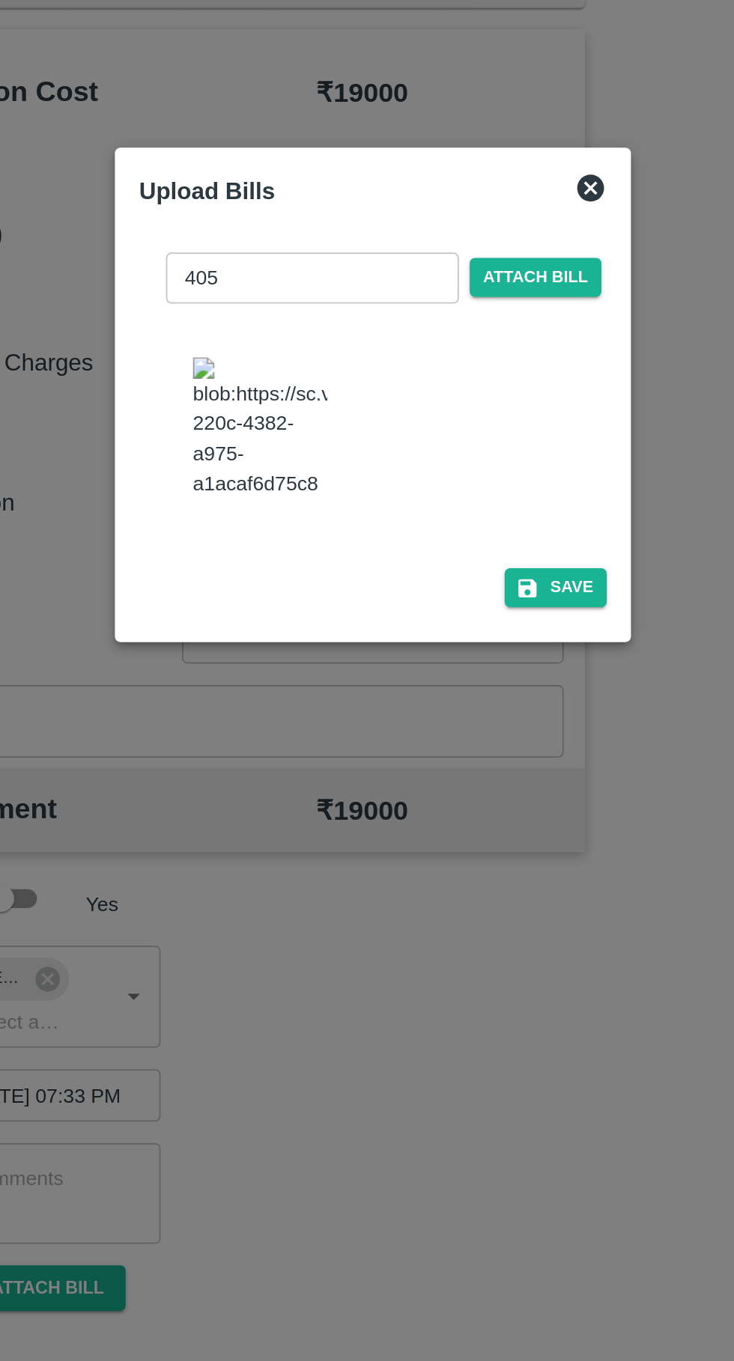
click at [488, 779] on button "Save" at bounding box center [468, 788] width 57 height 22
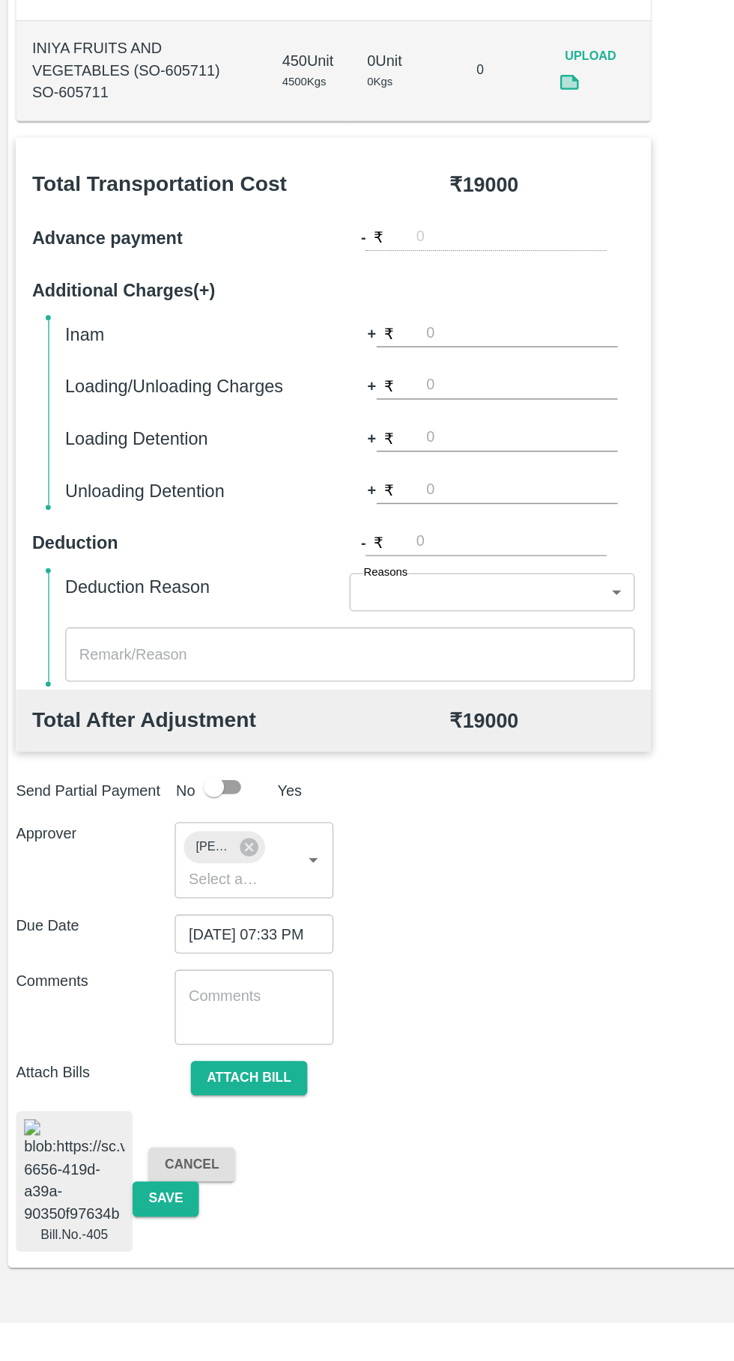
click at [124, 1255] on button "Save" at bounding box center [123, 1268] width 49 height 26
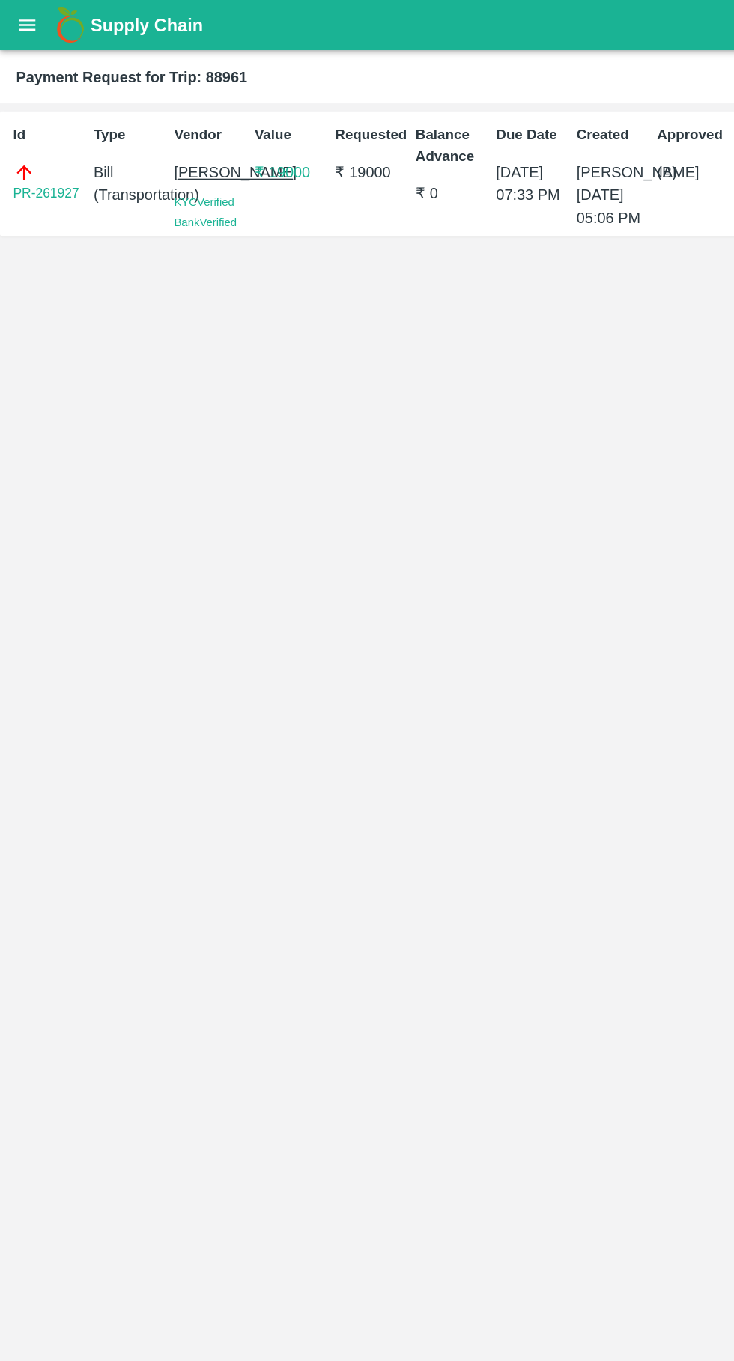
click at [18, 19] on icon "open drawer" at bounding box center [20, 18] width 13 height 8
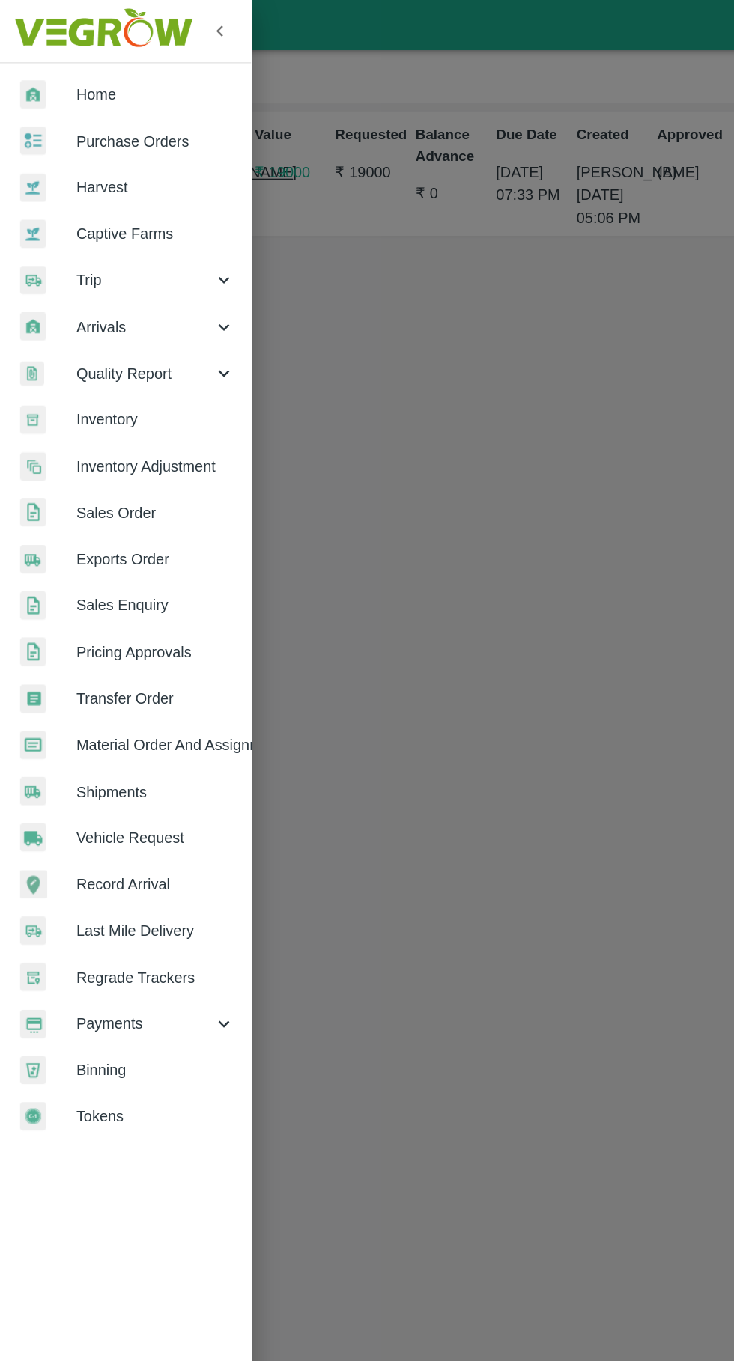
click at [401, 630] on div at bounding box center [367, 680] width 734 height 1361
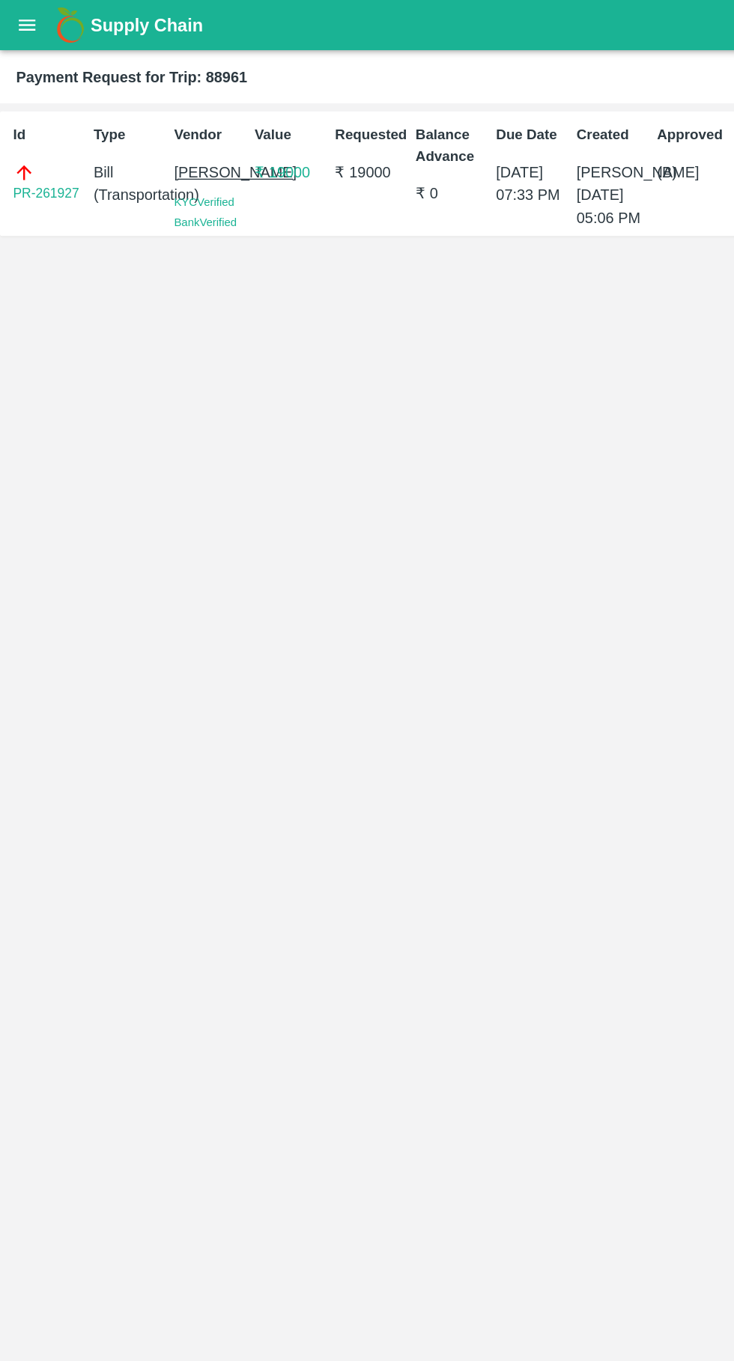
click at [25, 13] on icon "open drawer" at bounding box center [20, 18] width 16 height 16
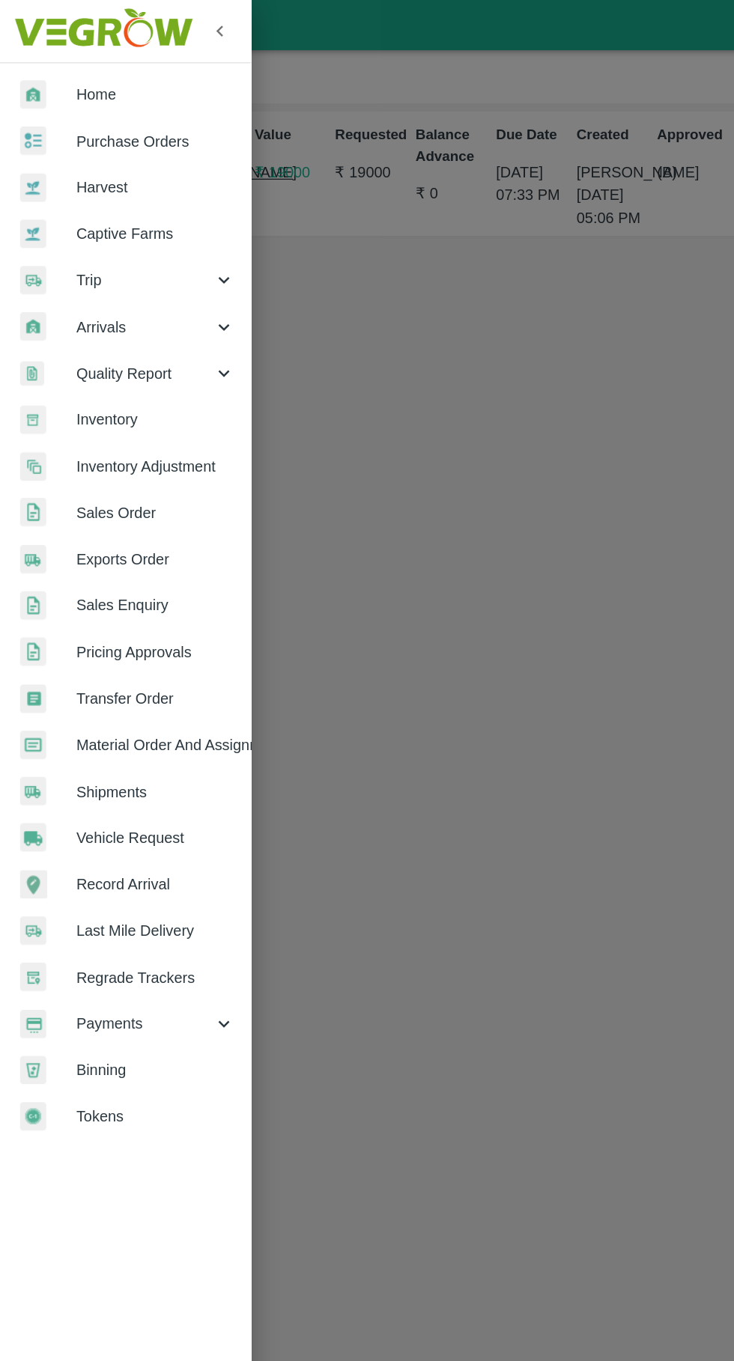
click at [82, 758] on span "Payments" at bounding box center [108, 763] width 102 height 16
click at [86, 798] on span "My Payment Requests" at bounding box center [122, 798] width 106 height 16
